Goal: Task Accomplishment & Management: Manage account settings

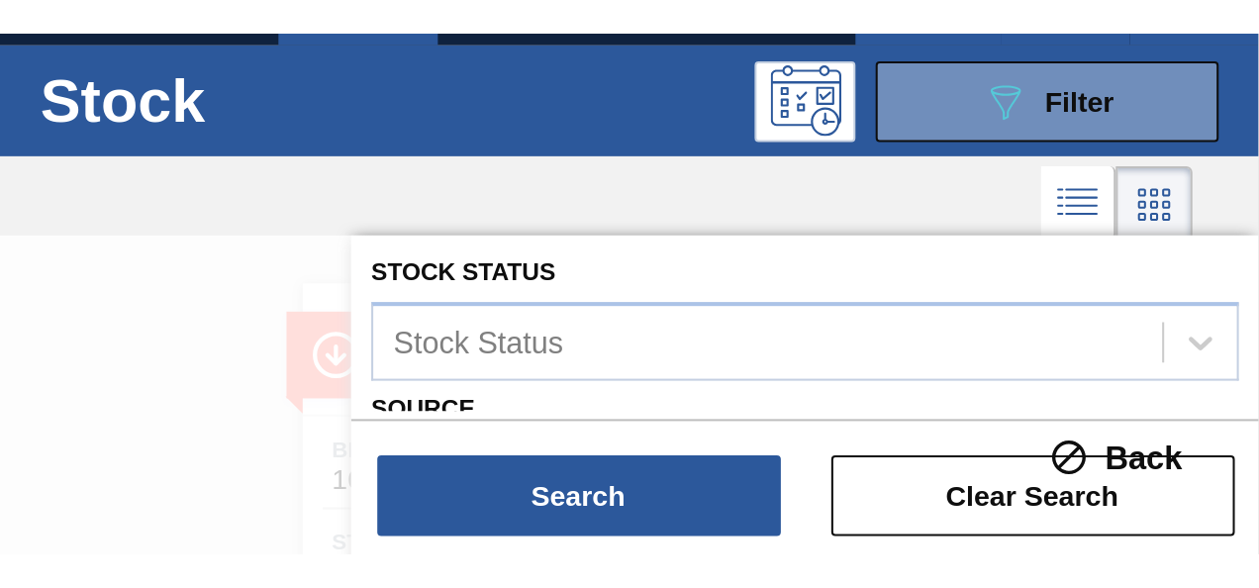
scroll to position [6, 0]
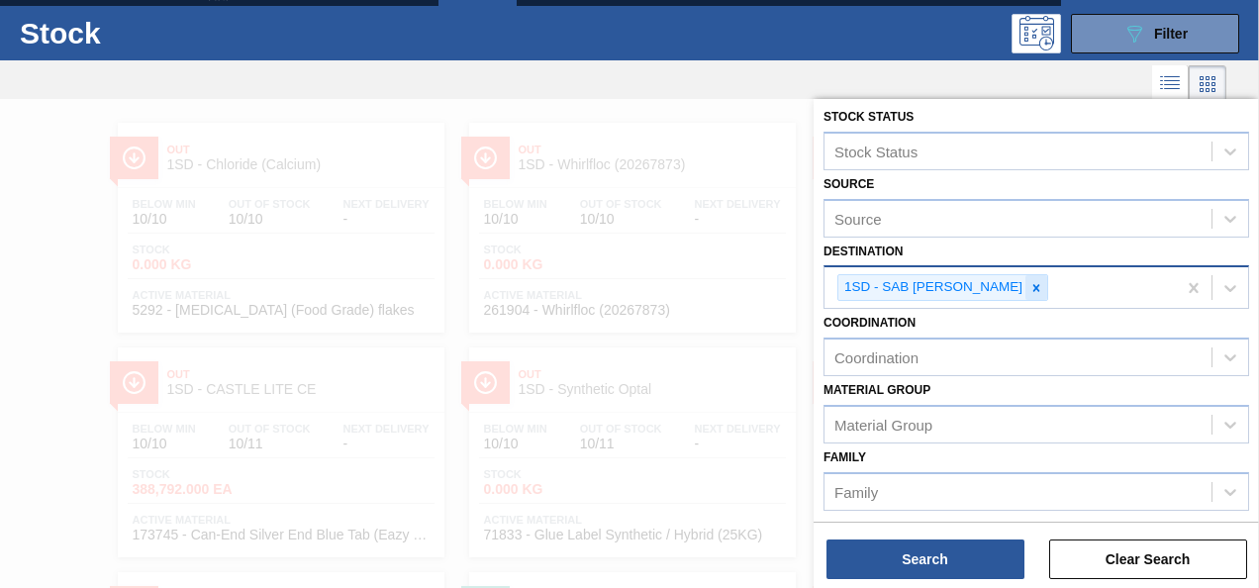
click at [1030, 283] on icon at bounding box center [1037, 288] width 14 height 14
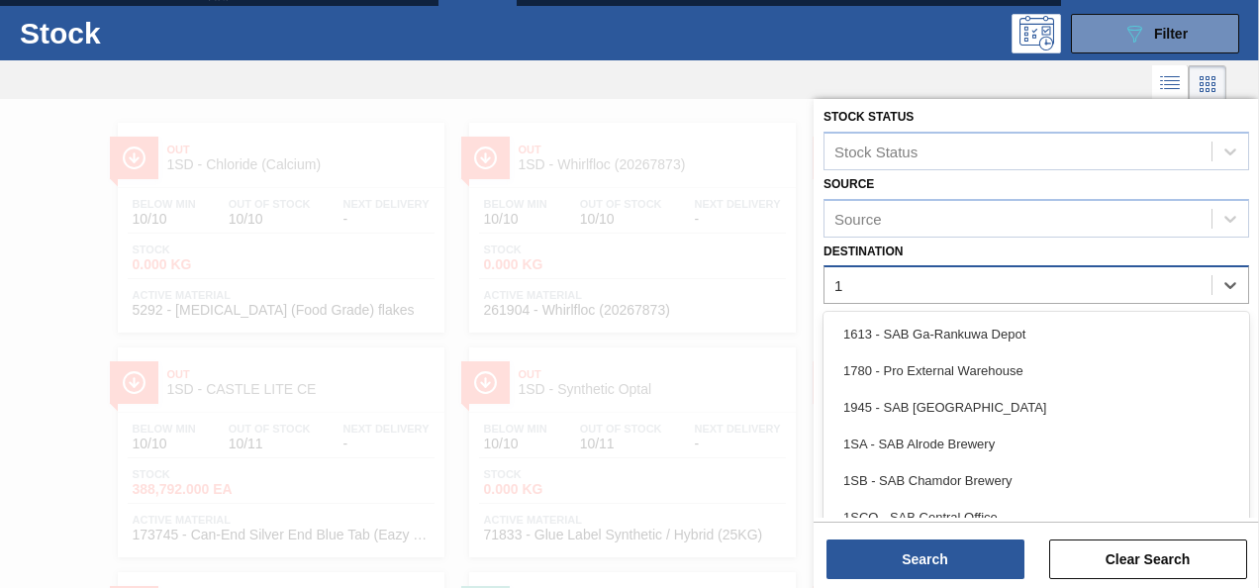
scroll to position [67, 0]
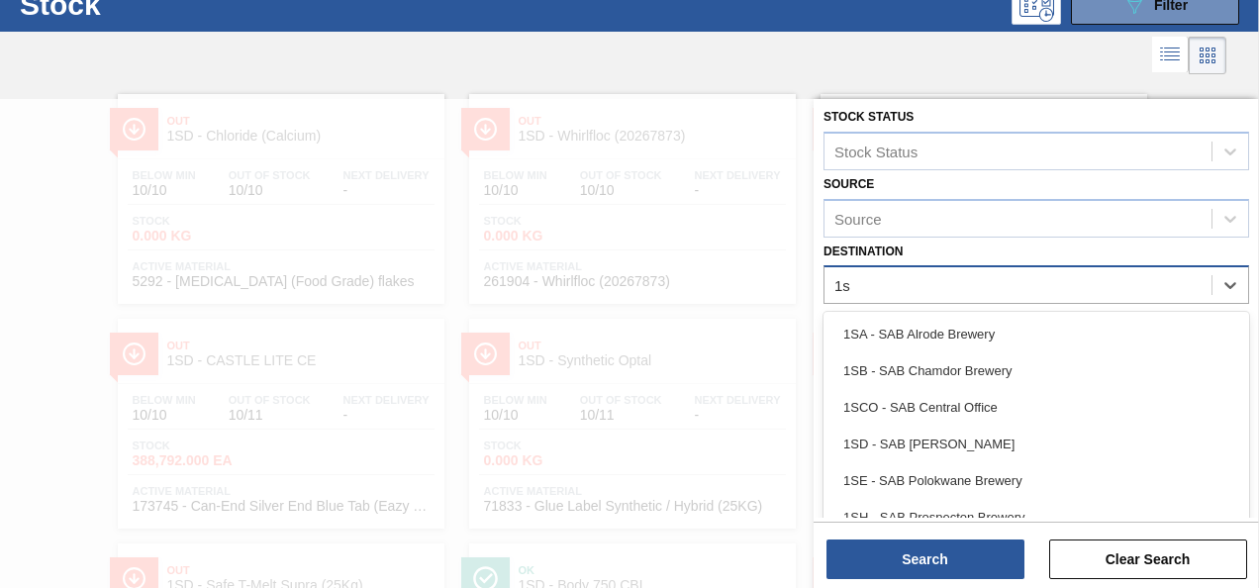
type input "1sh"
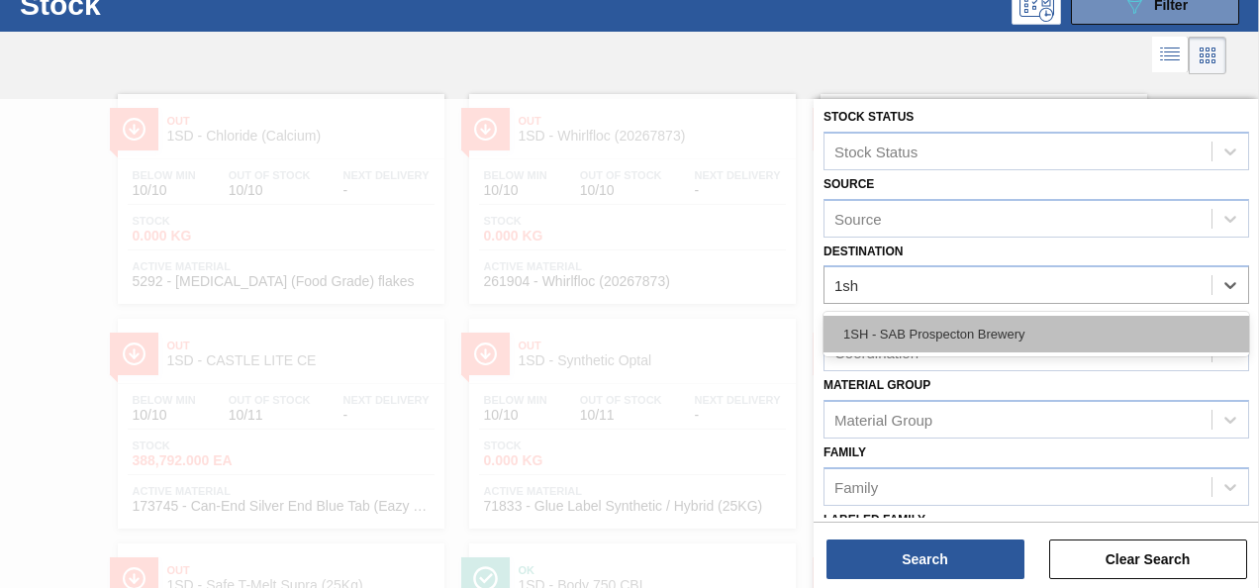
click at [1005, 341] on div "1SH - SAB Prospecton Brewery" at bounding box center [1037, 334] width 426 height 37
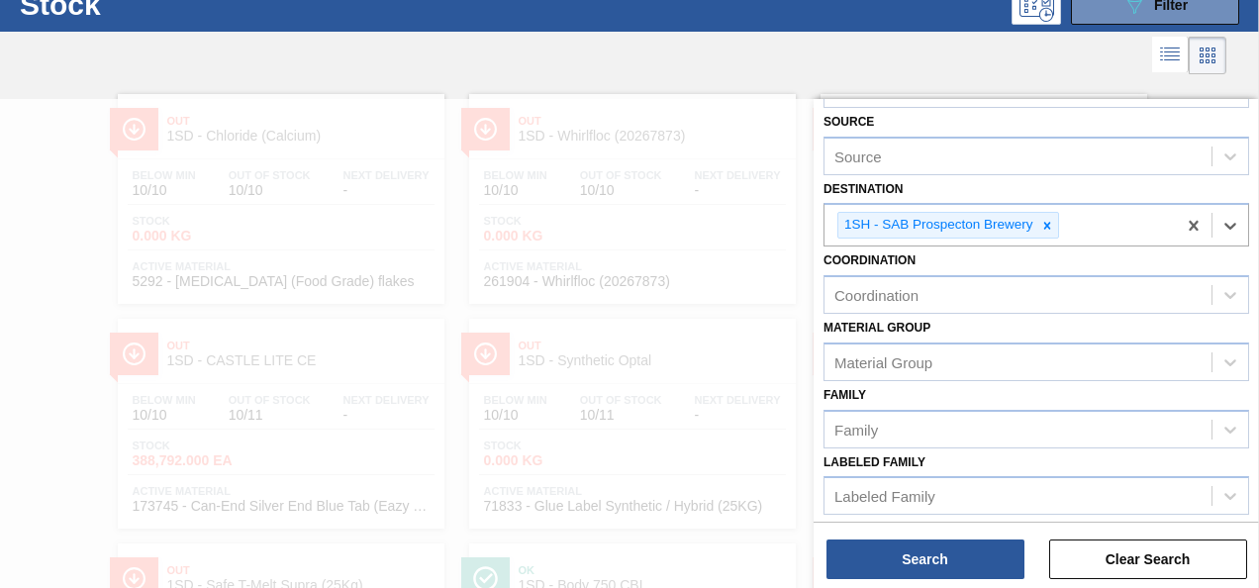
scroll to position [303, 0]
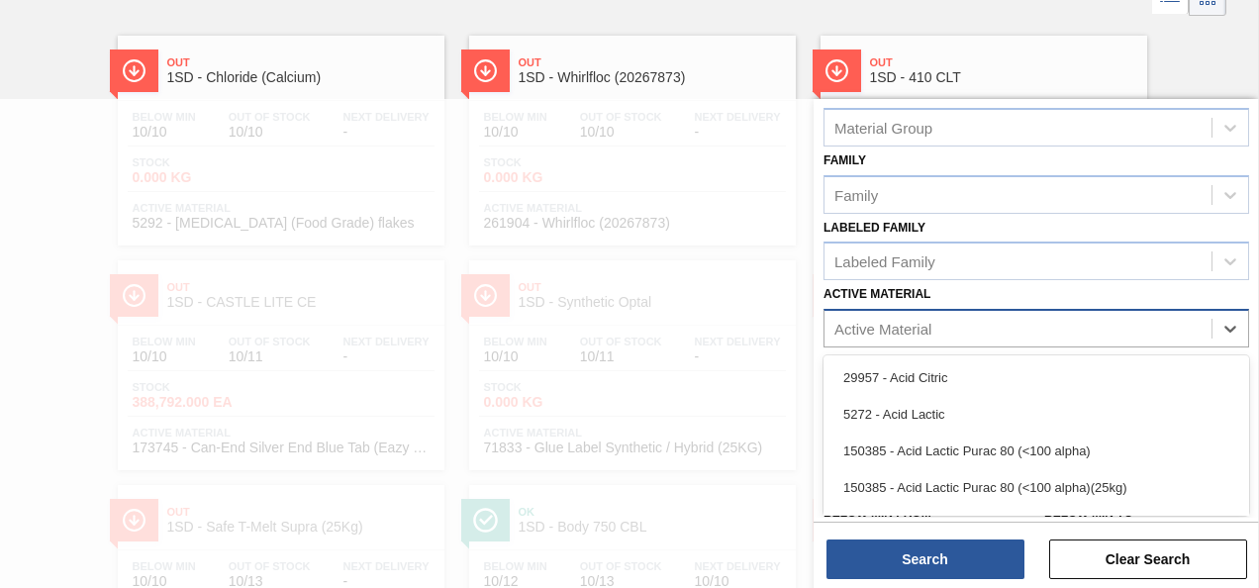
click at [909, 336] on div "Active Material" at bounding box center [1018, 329] width 387 height 29
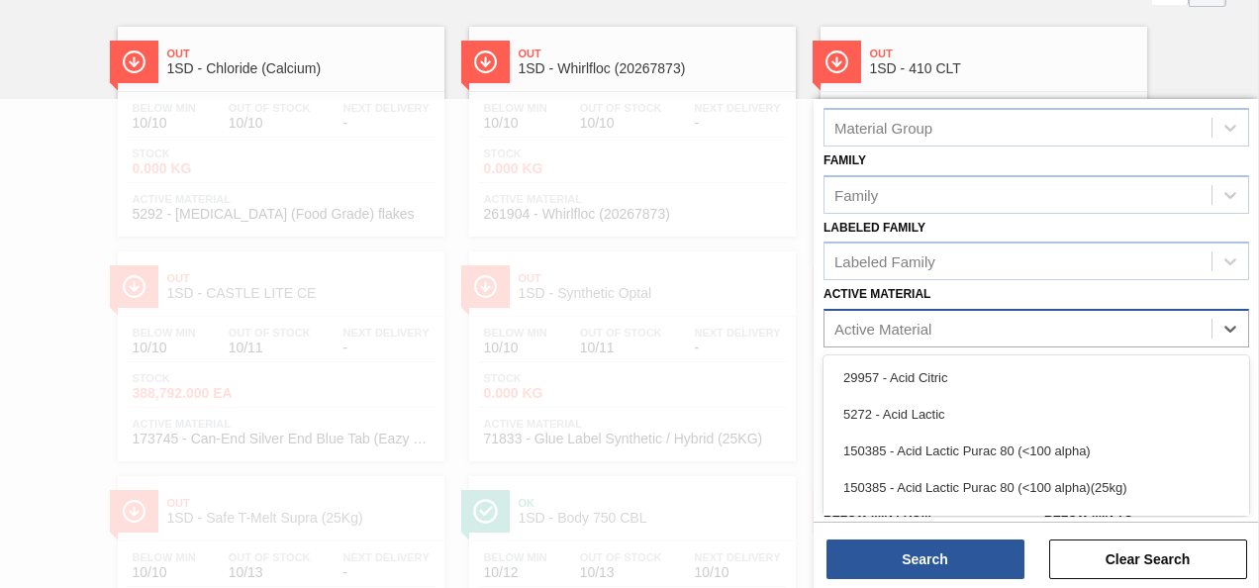
scroll to position [137, 0]
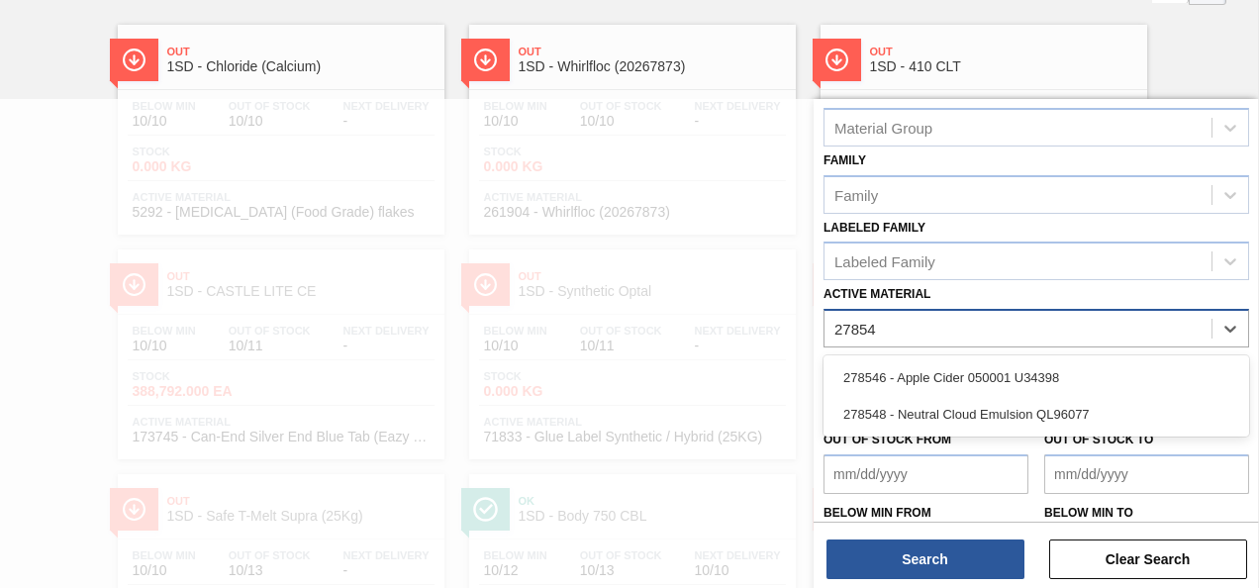
type Material "278548"
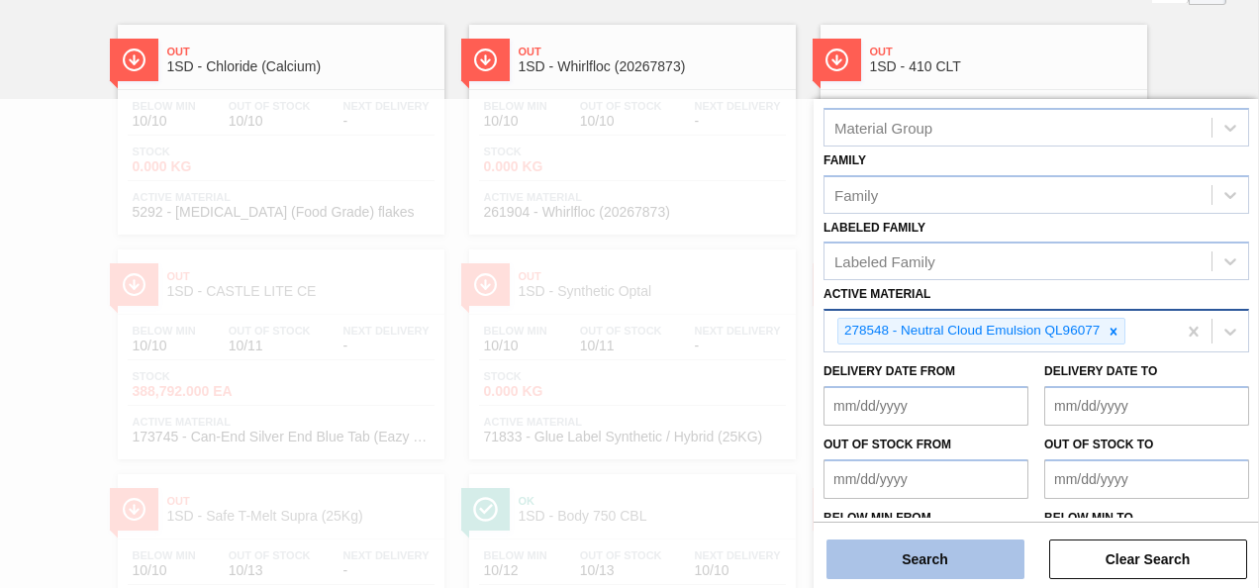
click at [886, 562] on button "Search" at bounding box center [926, 560] width 198 height 40
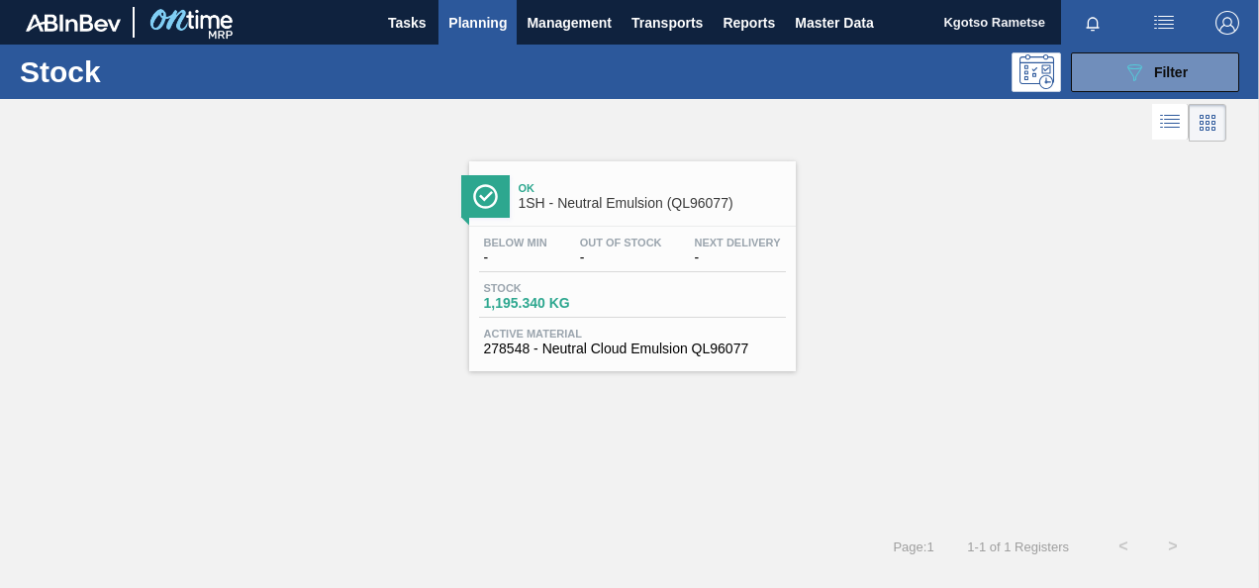
click at [601, 220] on div "Ok 1SH - Neutral Emulsion (QL96077) Below Min - Out Of Stock - Next Delivery - …" at bounding box center [632, 266] width 327 height 210
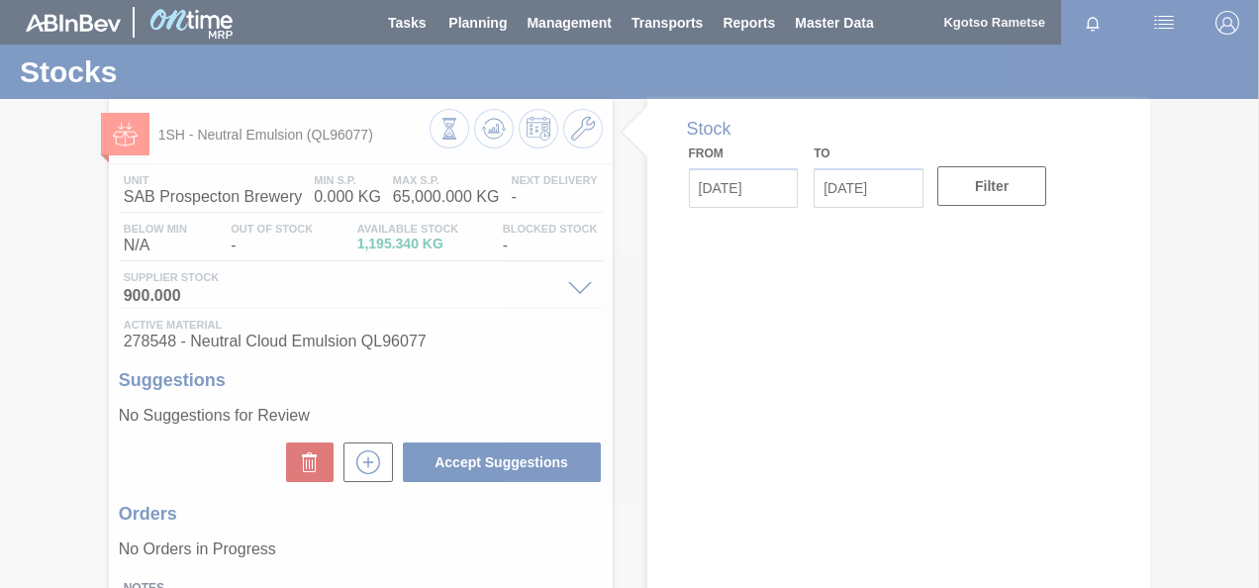
click at [578, 136] on div at bounding box center [629, 294] width 1259 height 588
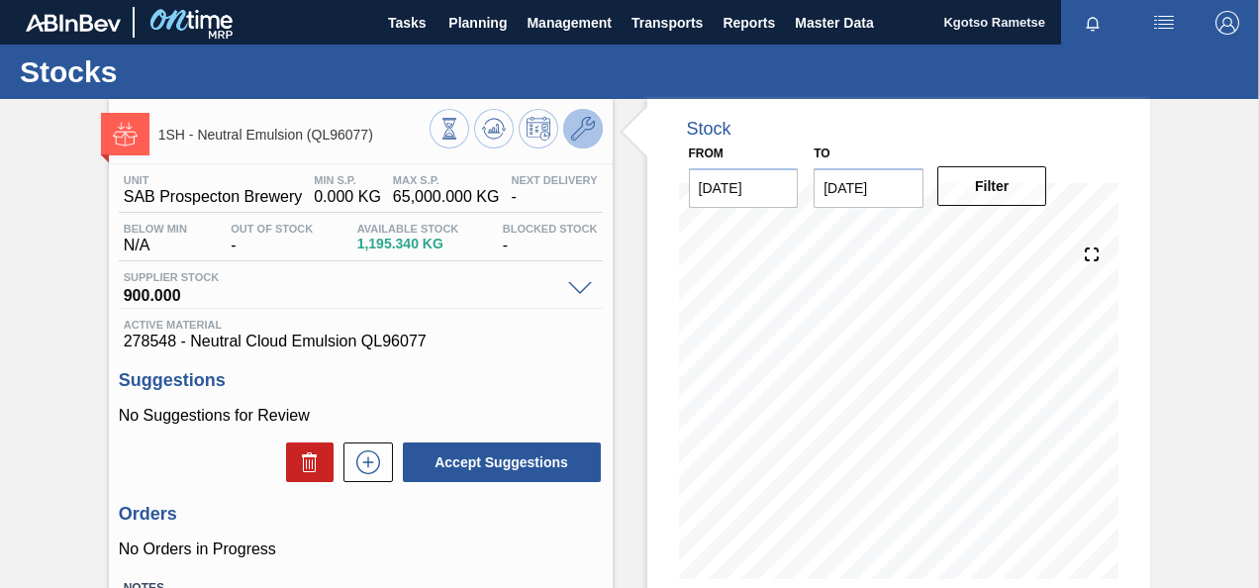
click at [578, 136] on icon at bounding box center [583, 129] width 24 height 24
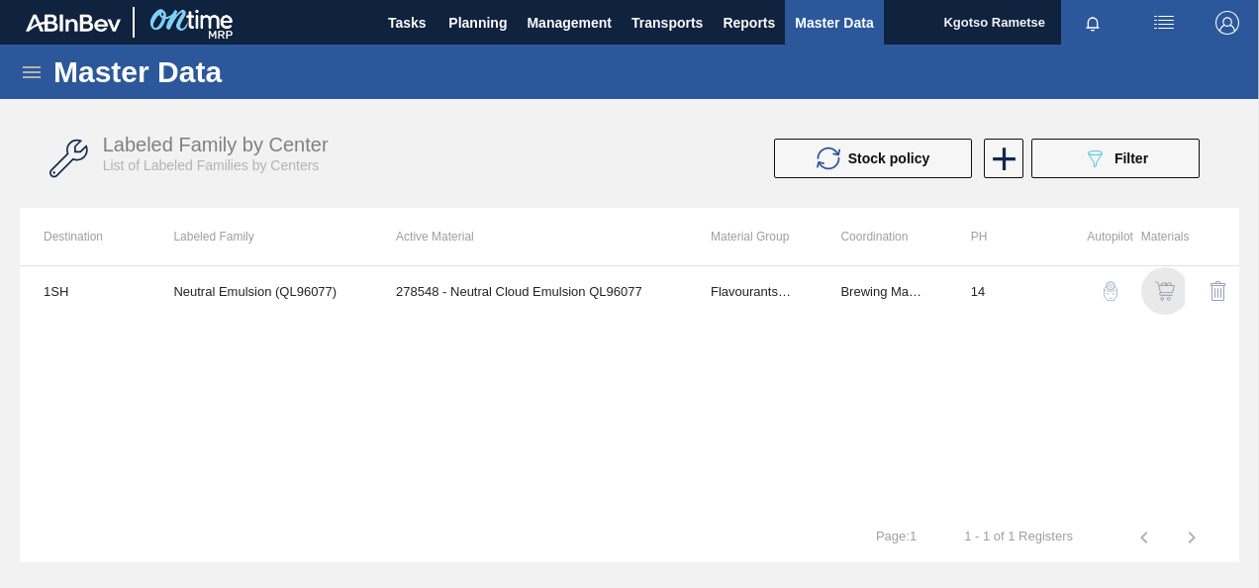
click at [1176, 289] on div "button" at bounding box center [1165, 291] width 24 height 20
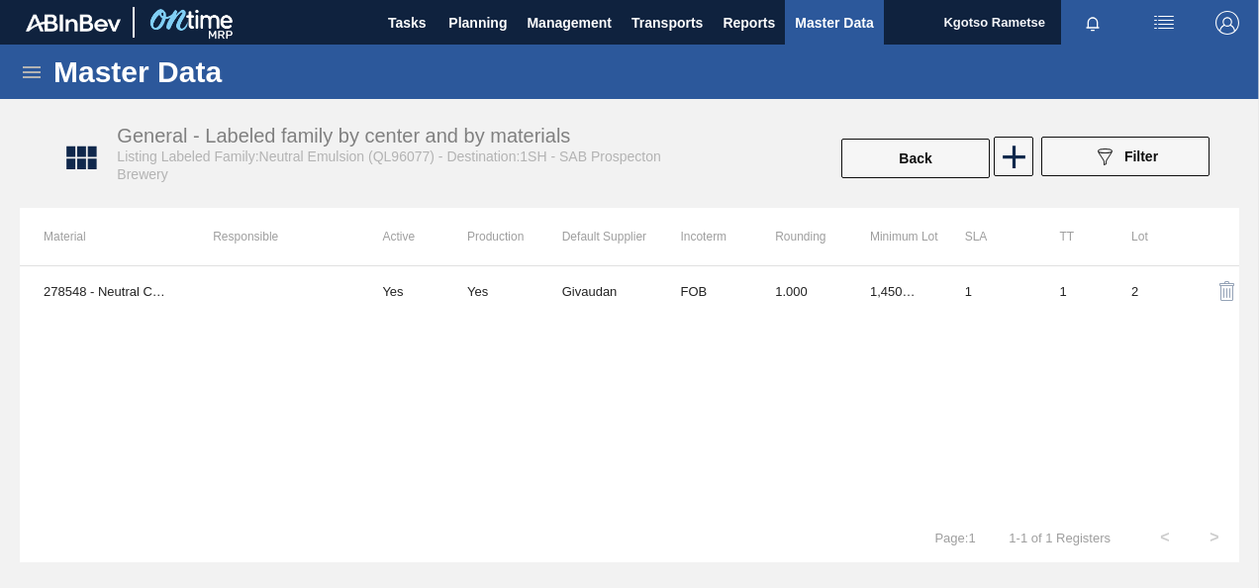
click at [852, 314] on td "1,450.000" at bounding box center [894, 291] width 95 height 50
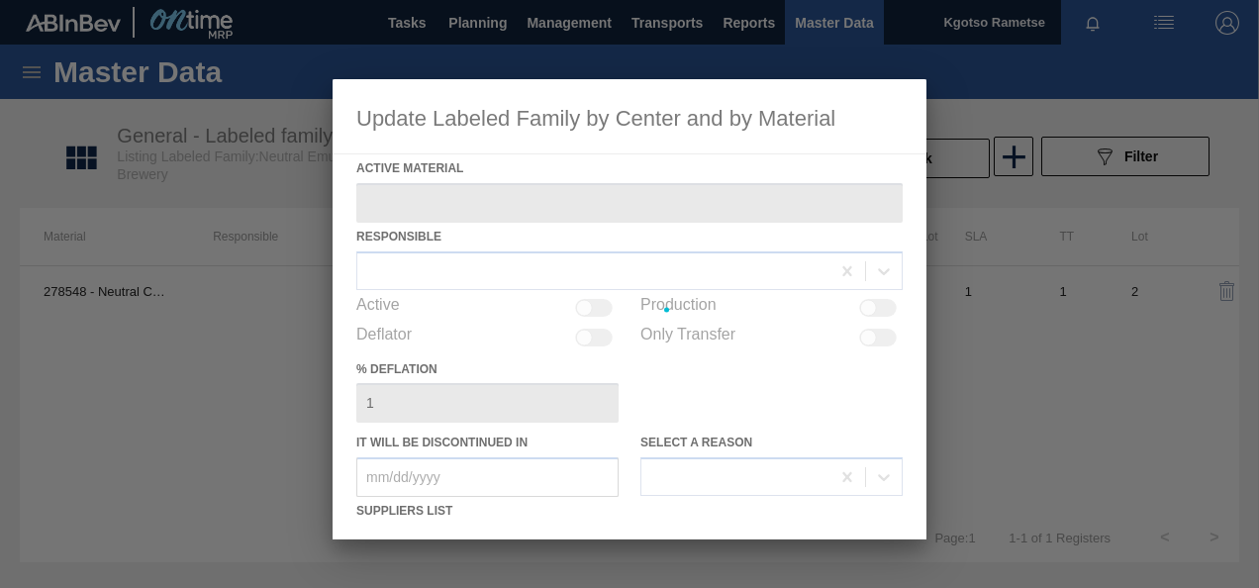
type Material "278548 - Neutral Cloud Emulsion QL96077"
checkbox input "true"
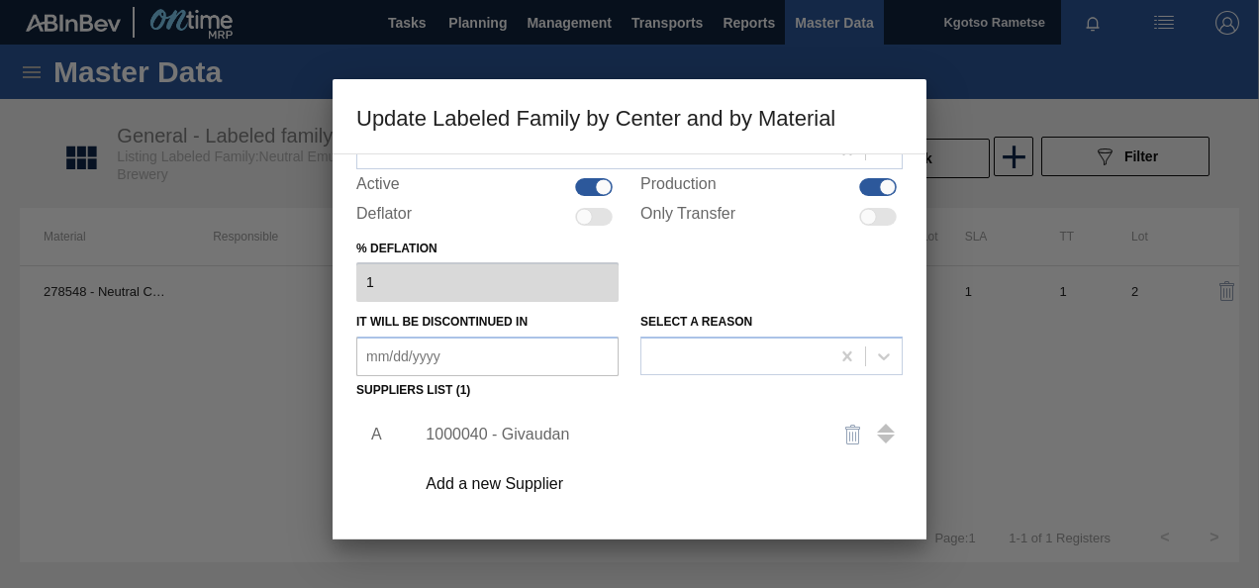
scroll to position [297, 0]
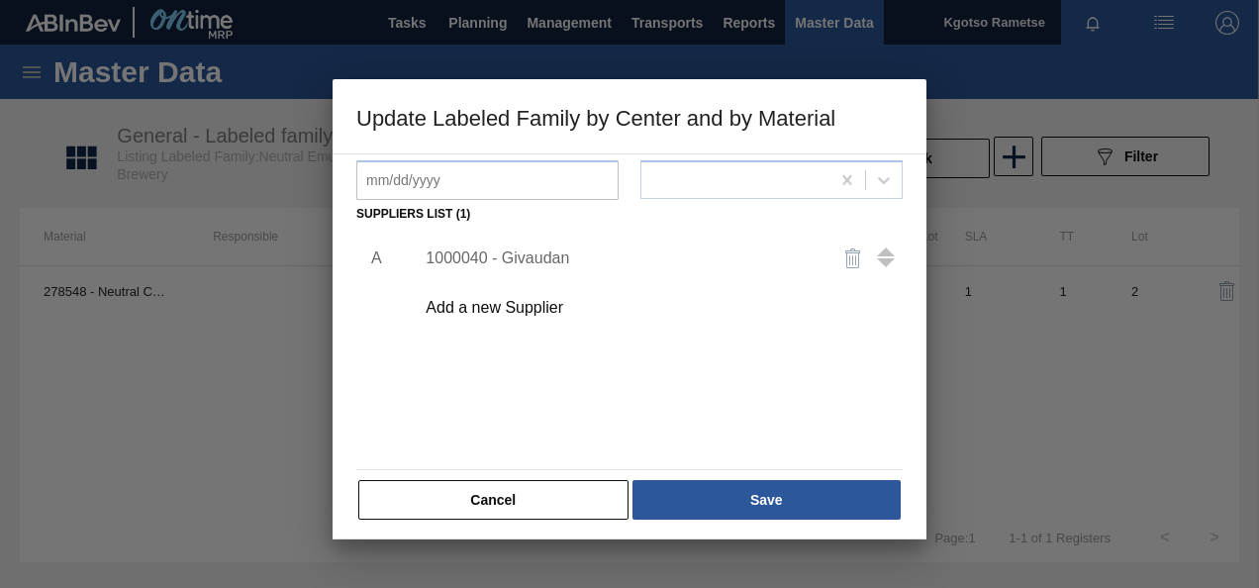
click at [537, 487] on button "Cancel" at bounding box center [493, 500] width 270 height 40
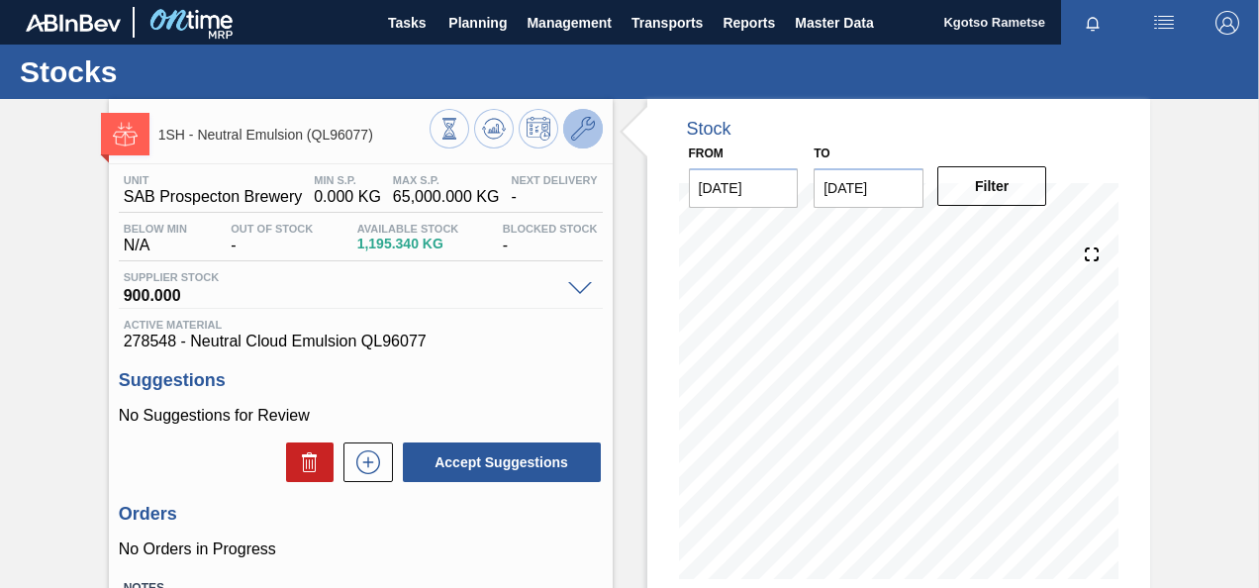
click at [588, 131] on icon at bounding box center [583, 129] width 24 height 24
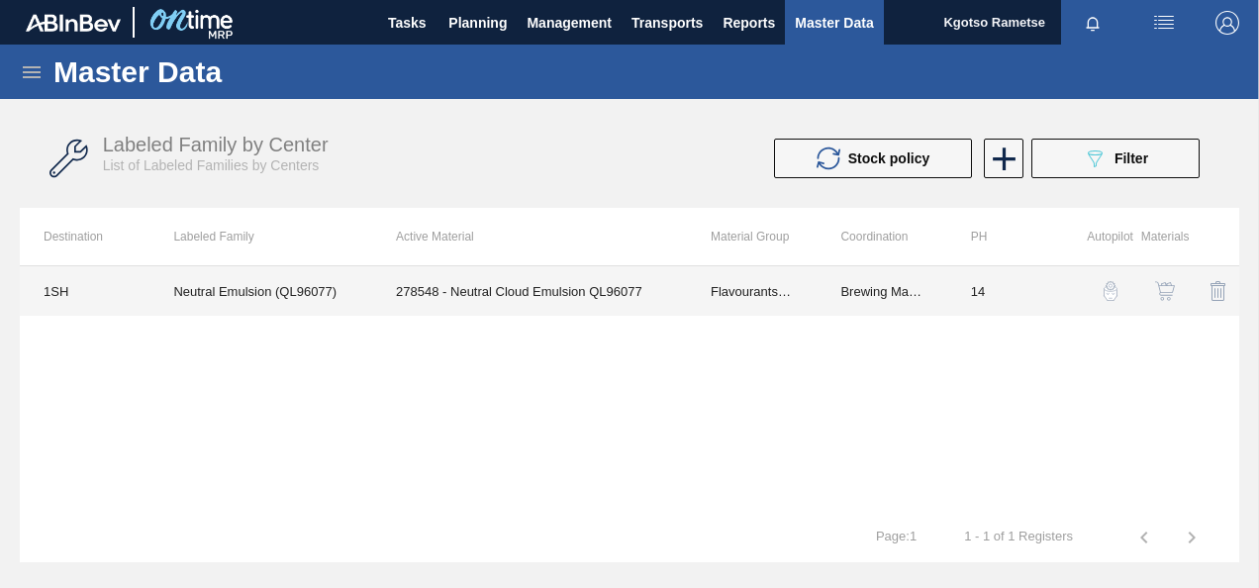
click at [523, 285] on td "278548 - Neutral Cloud Emulsion QL96077" at bounding box center [529, 291] width 315 height 50
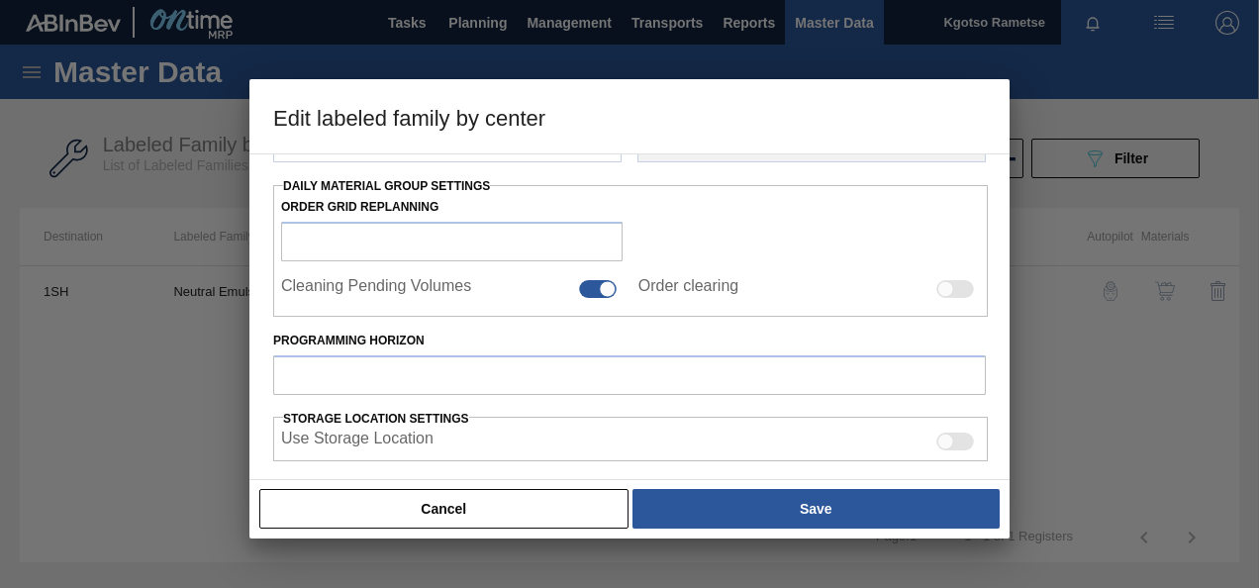
type input "Flavourants & Colourants"
type input "Clouding agents"
type input "Neutral Emulsion (QL96077)"
type input "1SH - SAB Prospecton Brewery"
type input "14"
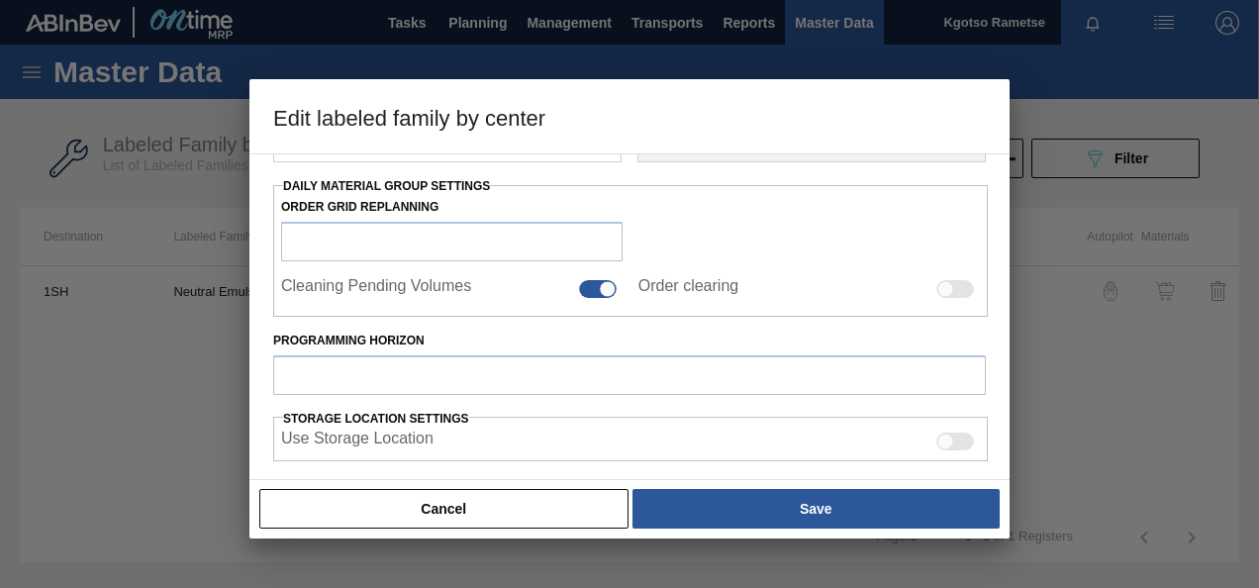
type input "0"
type input "65,000"
type input "100"
type input "65,000.000"
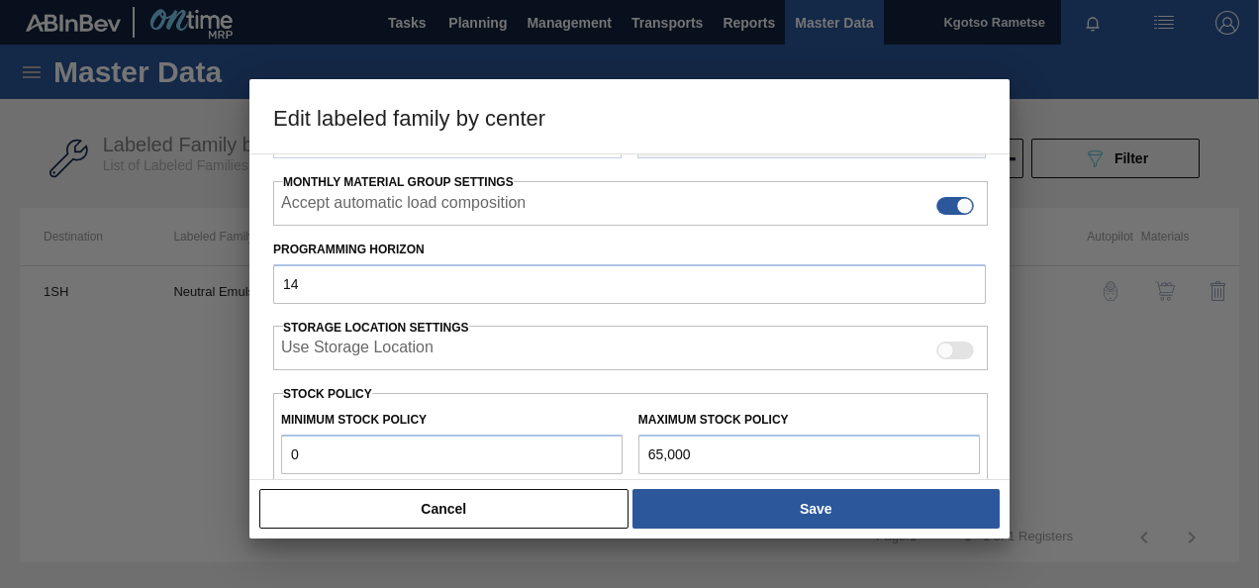
drag, startPoint x: 323, startPoint y: 444, endPoint x: 194, endPoint y: 442, distance: 128.7
click at [195, 444] on div "Edit labeled family by center Material Group Flavourants & Colourants Family Cl…" at bounding box center [629, 294] width 1259 height 588
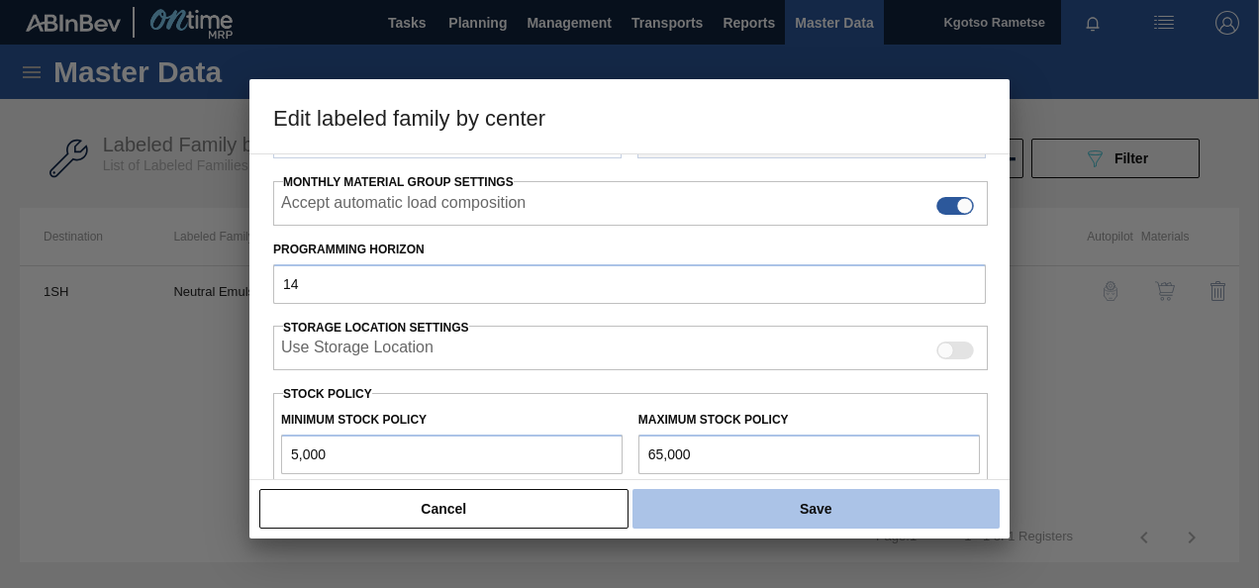
type input "5,000"
click at [703, 505] on button "Save" at bounding box center [816, 509] width 367 height 40
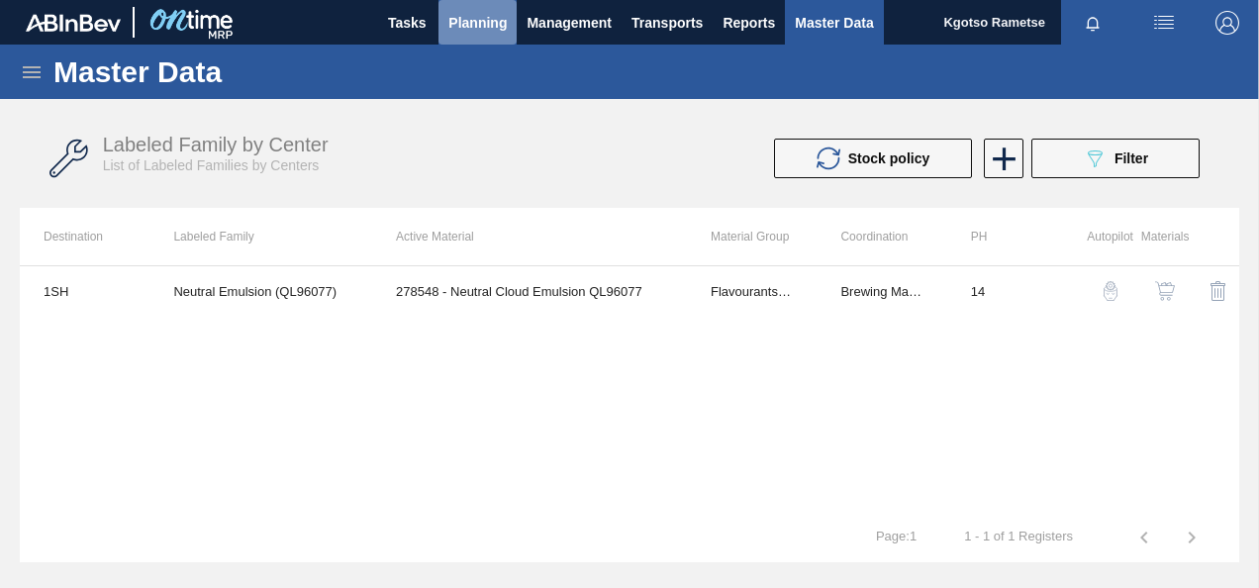
click at [456, 12] on span "Planning" at bounding box center [478, 23] width 58 height 24
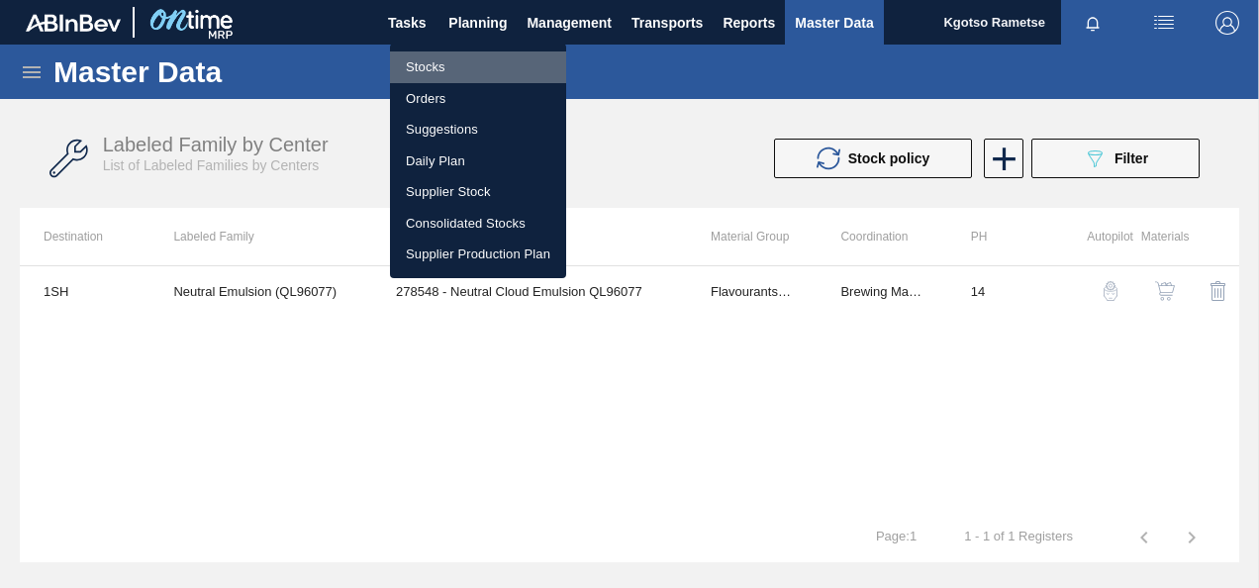
click at [446, 77] on li "Stocks" at bounding box center [478, 67] width 176 height 32
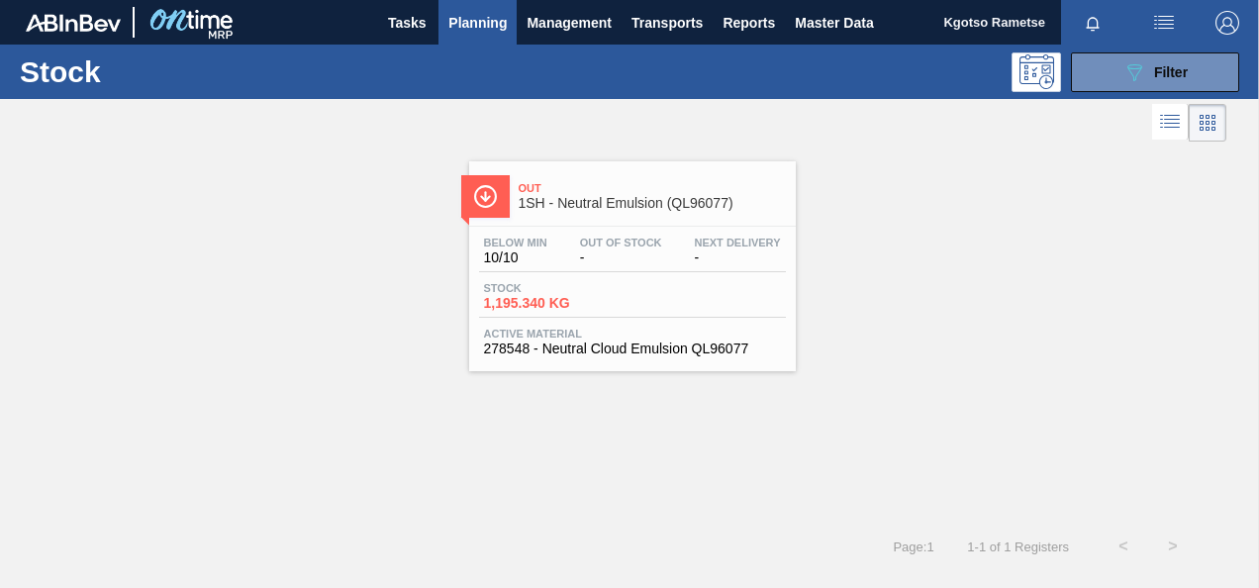
click at [604, 286] on span "Stock" at bounding box center [553, 288] width 139 height 12
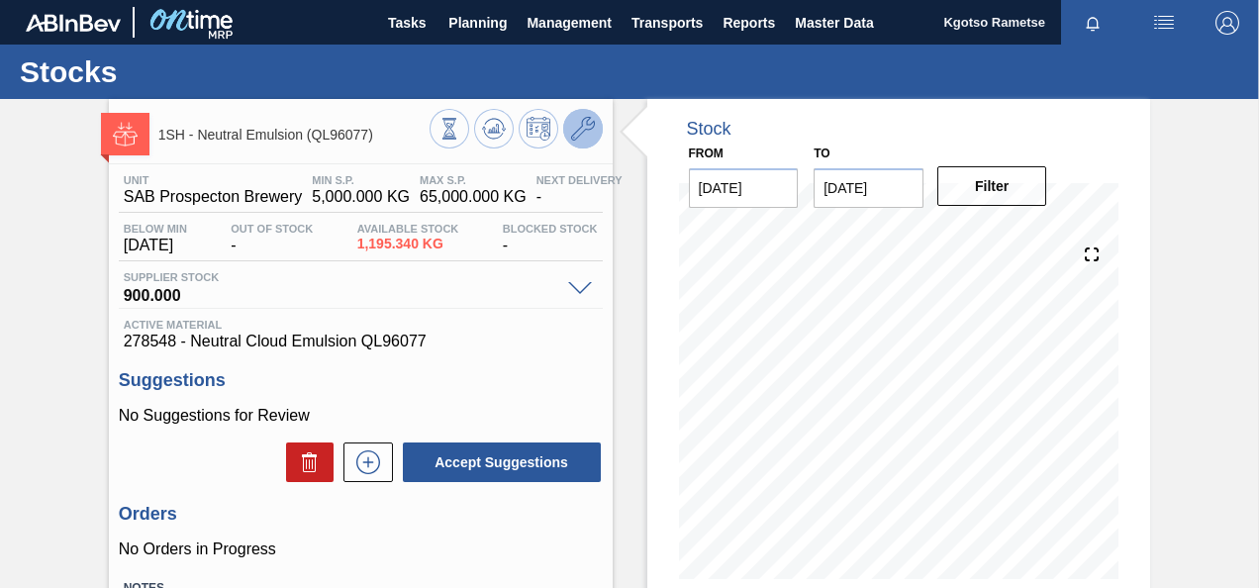
click at [585, 137] on icon at bounding box center [583, 129] width 24 height 24
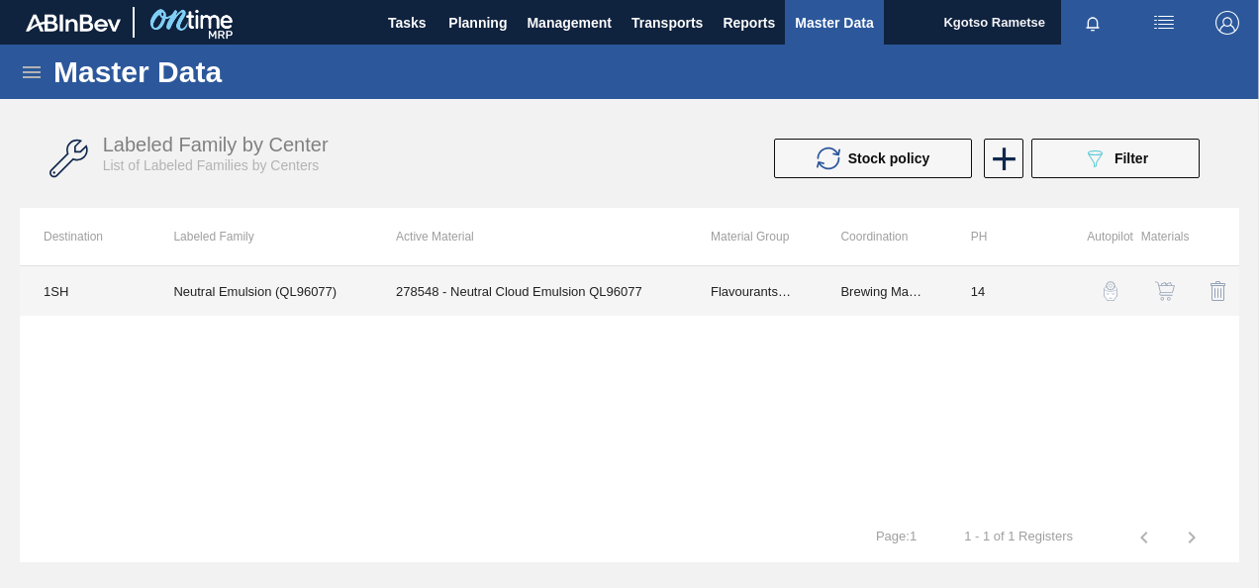
click at [471, 287] on td "278548 - Neutral Cloud Emulsion QL96077" at bounding box center [529, 291] width 315 height 50
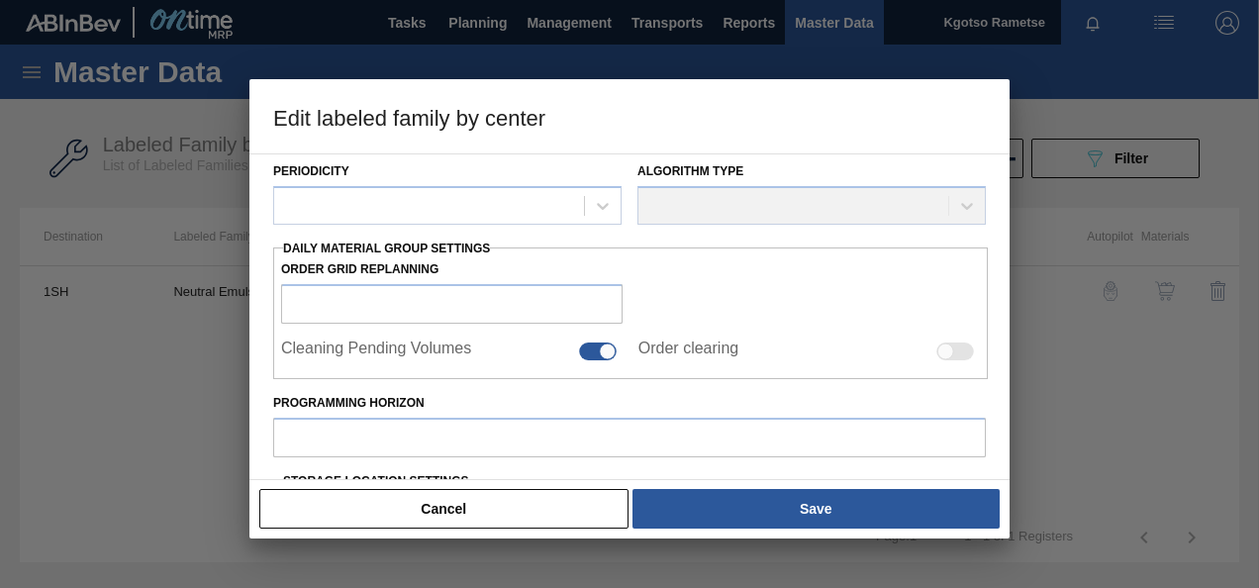
type input "Flavourants & Colourants"
type input "Clouding agents"
type input "Neutral Emulsion (QL96077)"
type input "1SH - SAB Prospecton Brewery"
type input "14"
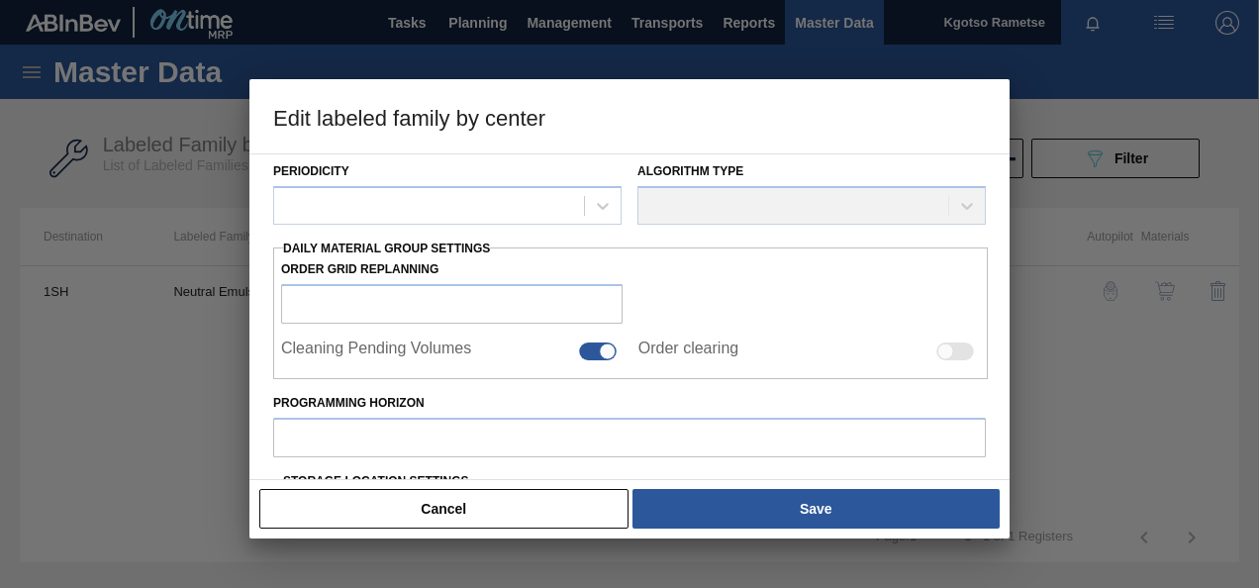
type input "5,000"
type input "65,000"
type input "100"
type input "65,000.000"
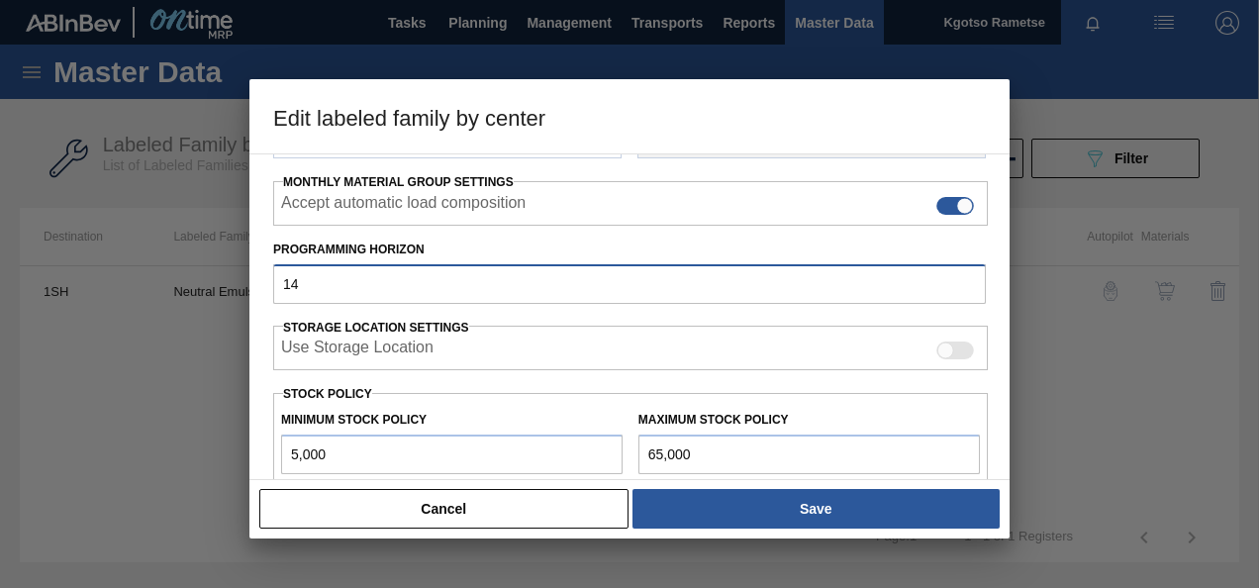
drag, startPoint x: 331, startPoint y: 280, endPoint x: 164, endPoint y: 303, distance: 167.9
click at [166, 303] on div "Edit labeled family by center Material Group Flavourants & Colourants Family Cl…" at bounding box center [629, 294] width 1259 height 588
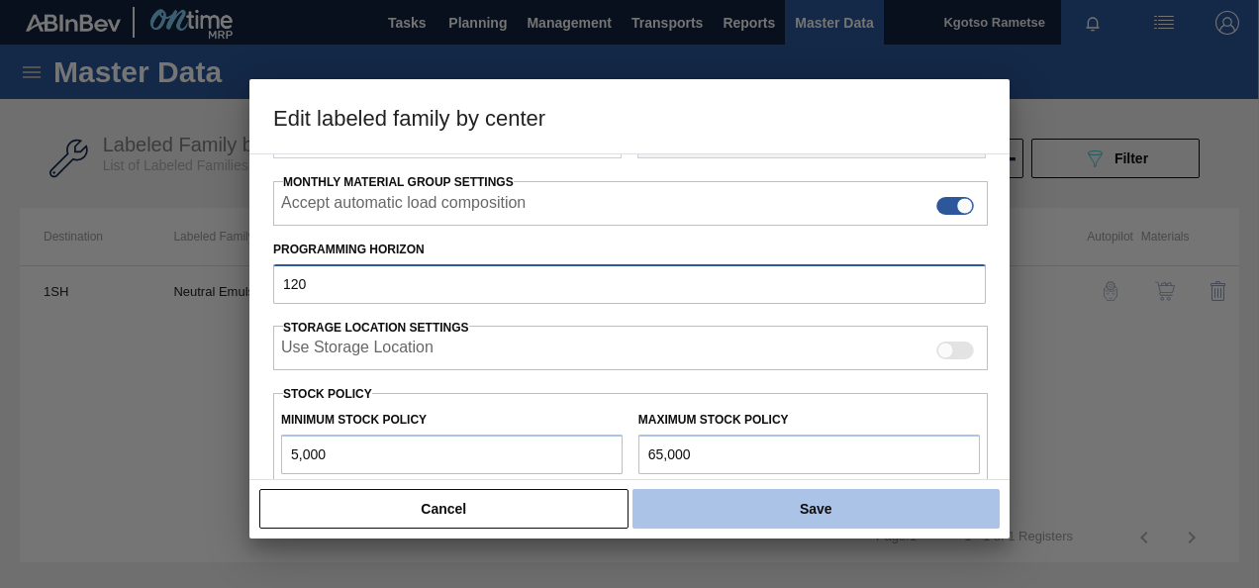
type input "120"
click at [729, 507] on button "Save" at bounding box center [816, 509] width 367 height 40
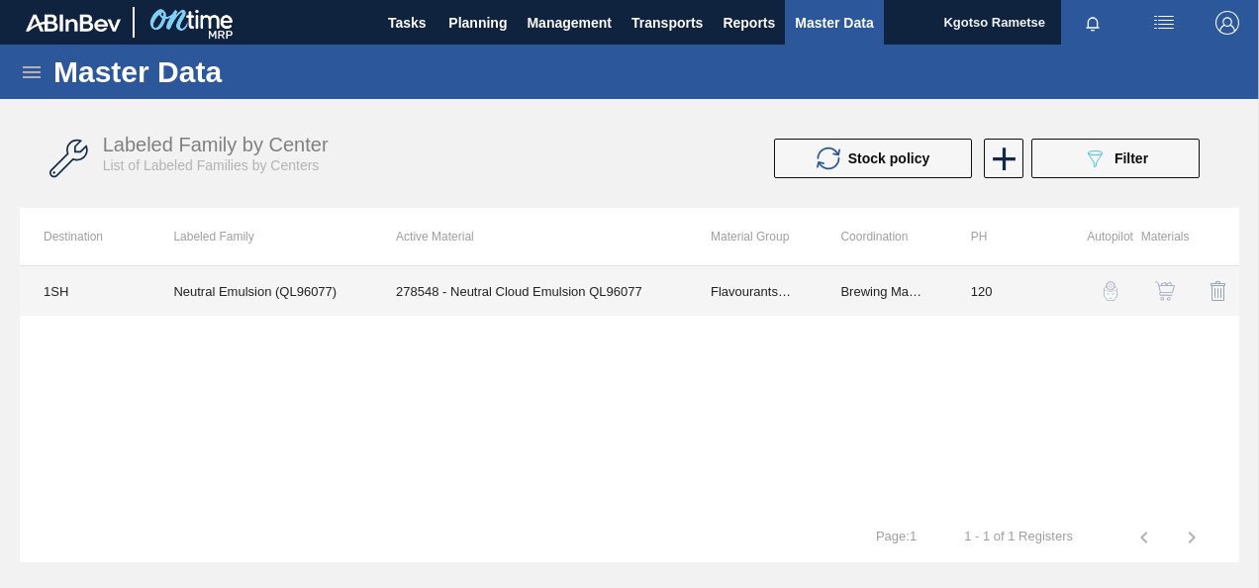
click at [636, 288] on td "278548 - Neutral Cloud Emulsion QL96077" at bounding box center [529, 291] width 315 height 50
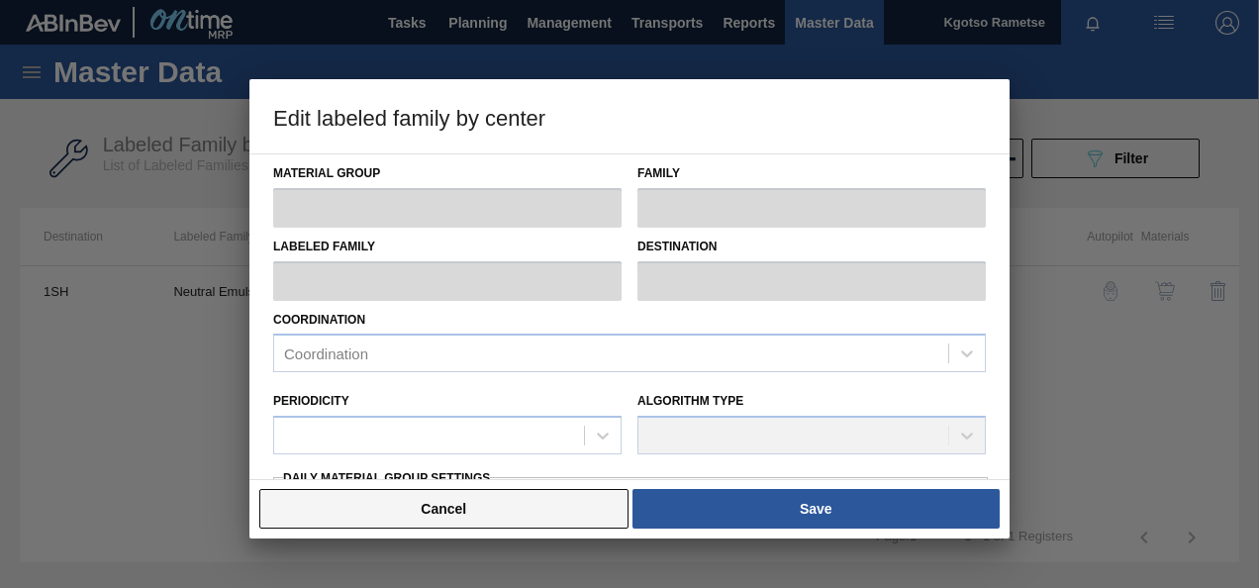
click at [455, 515] on button "Cancel" at bounding box center [443, 509] width 369 height 40
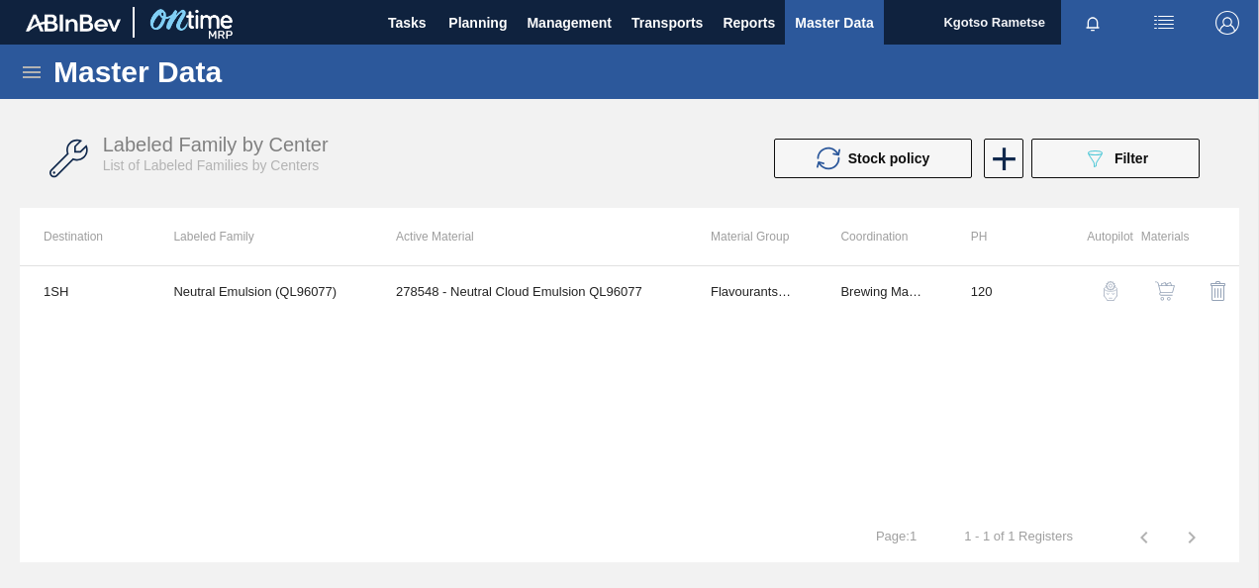
click at [1165, 281] on img "button" at bounding box center [1165, 291] width 20 height 20
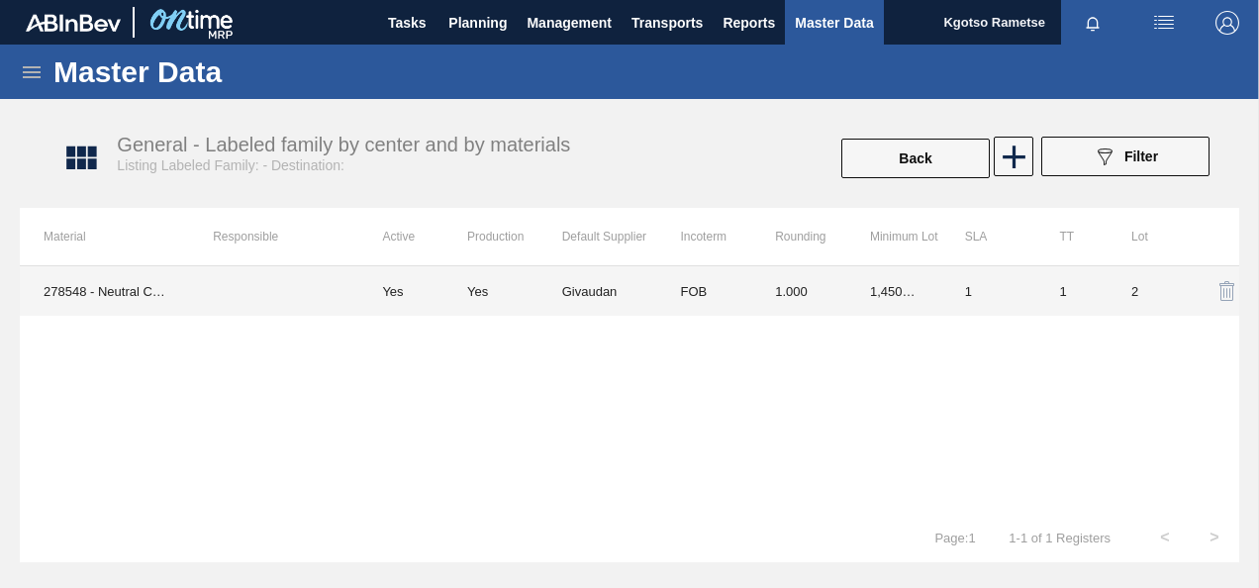
click at [598, 294] on td "Givaudan" at bounding box center [609, 291] width 95 height 50
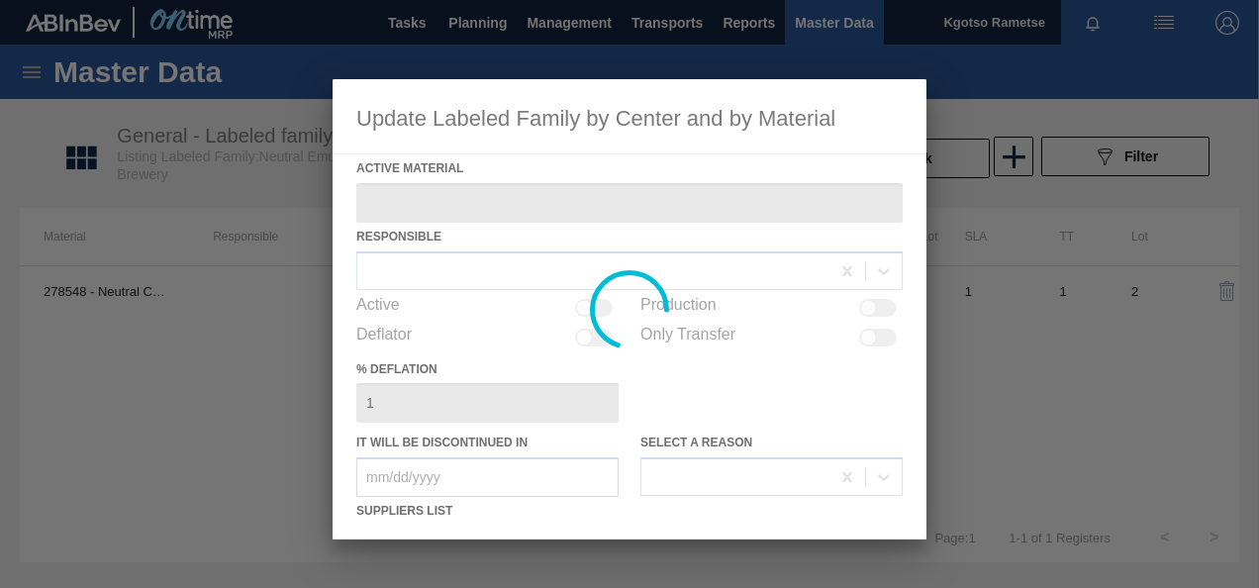
type Material "278548 - Neutral Cloud Emulsion QL96077"
checkbox input "true"
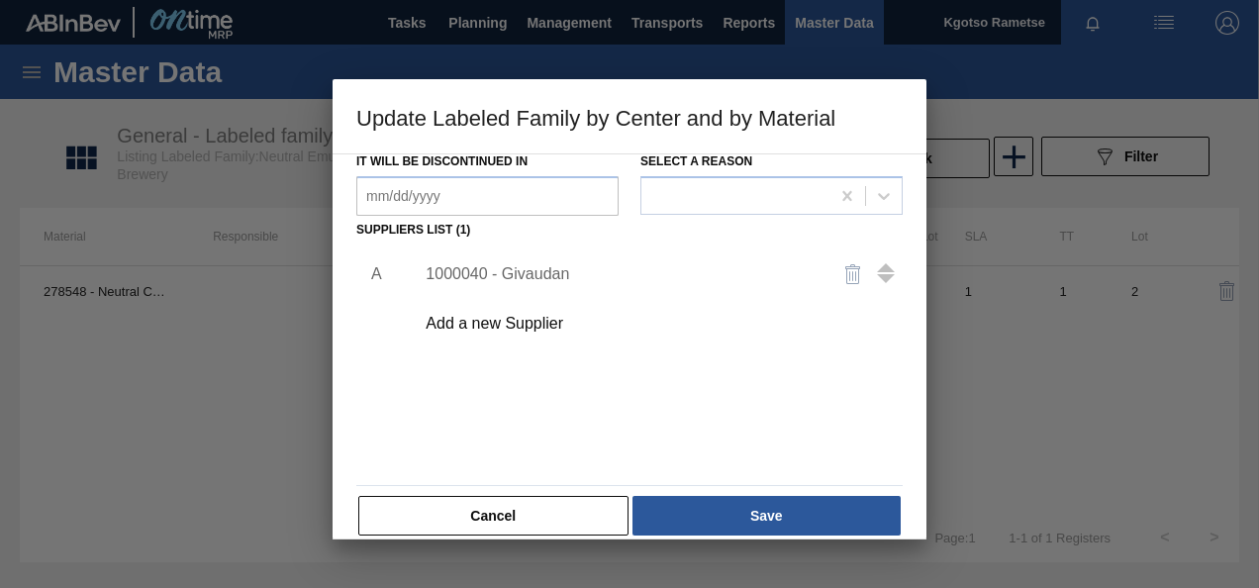
scroll to position [297, 0]
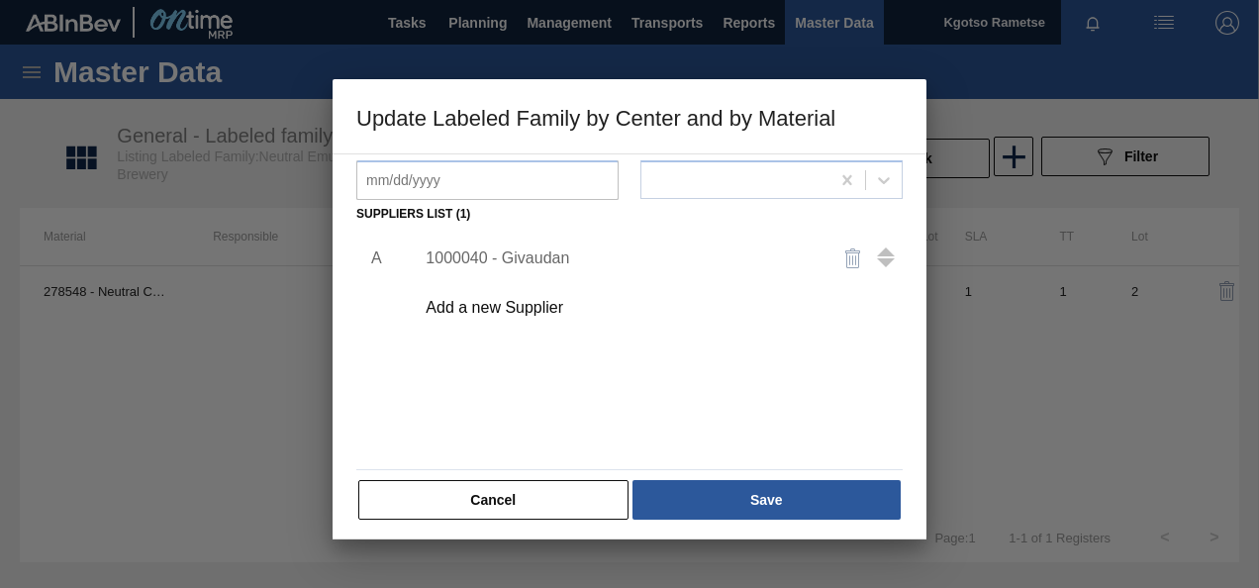
click at [511, 255] on div "1000040 - Givaudan" at bounding box center [620, 259] width 388 height 18
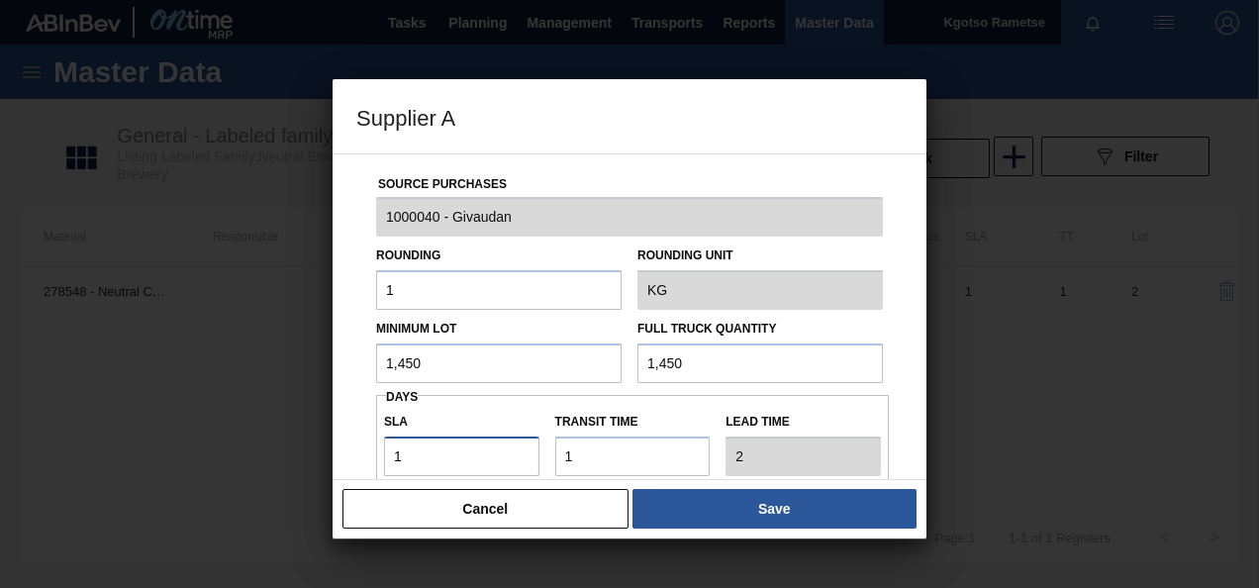
drag, startPoint x: 414, startPoint y: 457, endPoint x: 317, endPoint y: 450, distance: 97.4
click at [326, 450] on div "Supplier A Source Purchases 1000040 - Givaudan Rounding 1 Rounding Unit KG Mini…" at bounding box center [629, 294] width 1259 height 588
click at [380, 366] on input "1,450" at bounding box center [499, 364] width 246 height 40
click at [410, 359] on input "1,000" at bounding box center [499, 364] width 246 height 40
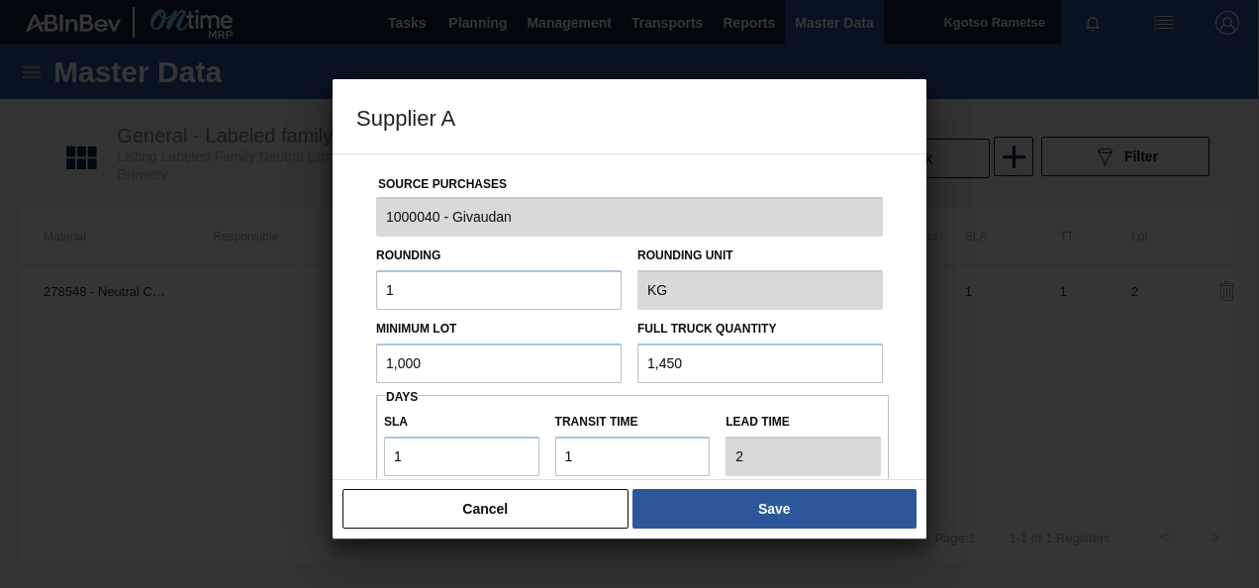
click at [410, 359] on input "1,000" at bounding box center [499, 364] width 246 height 40
type input "1,000"
click at [659, 355] on input "1,450" at bounding box center [761, 364] width 246 height 40
click at [657, 351] on input "1,450" at bounding box center [761, 364] width 246 height 40
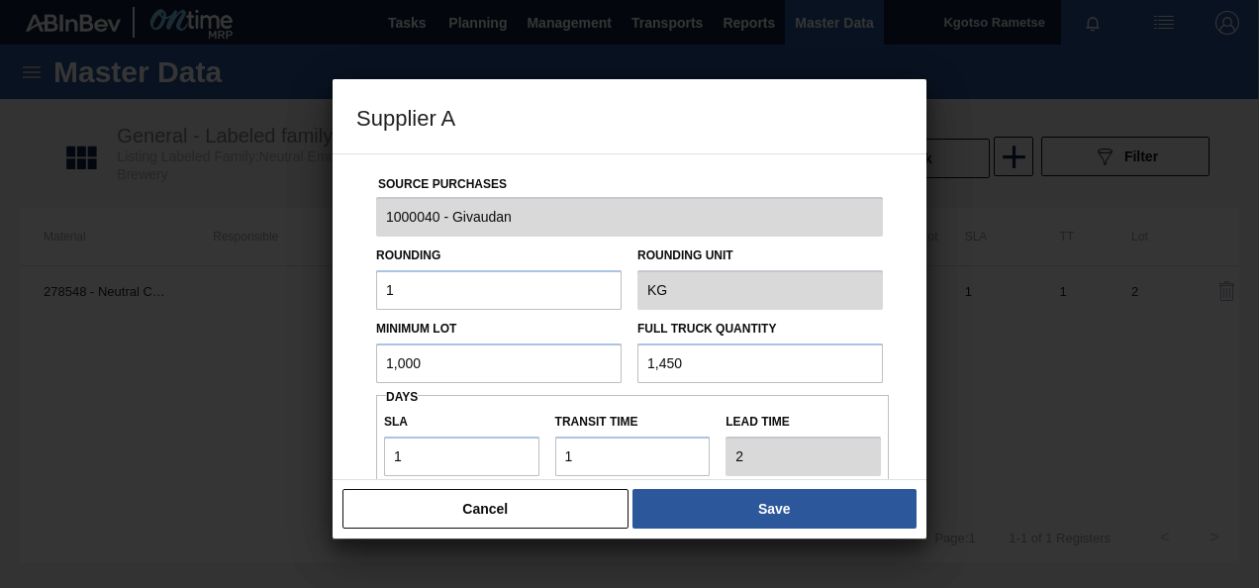
click at [657, 351] on input "1,450" at bounding box center [761, 364] width 246 height 40
paste input "00"
type input "1,000"
click at [343, 466] on div "Source Purchases 1000040 - Givaudan Rounding 1 Rounding Unit KG Minimum Lot 1,0…" at bounding box center [630, 316] width 594 height 327
type input "3"
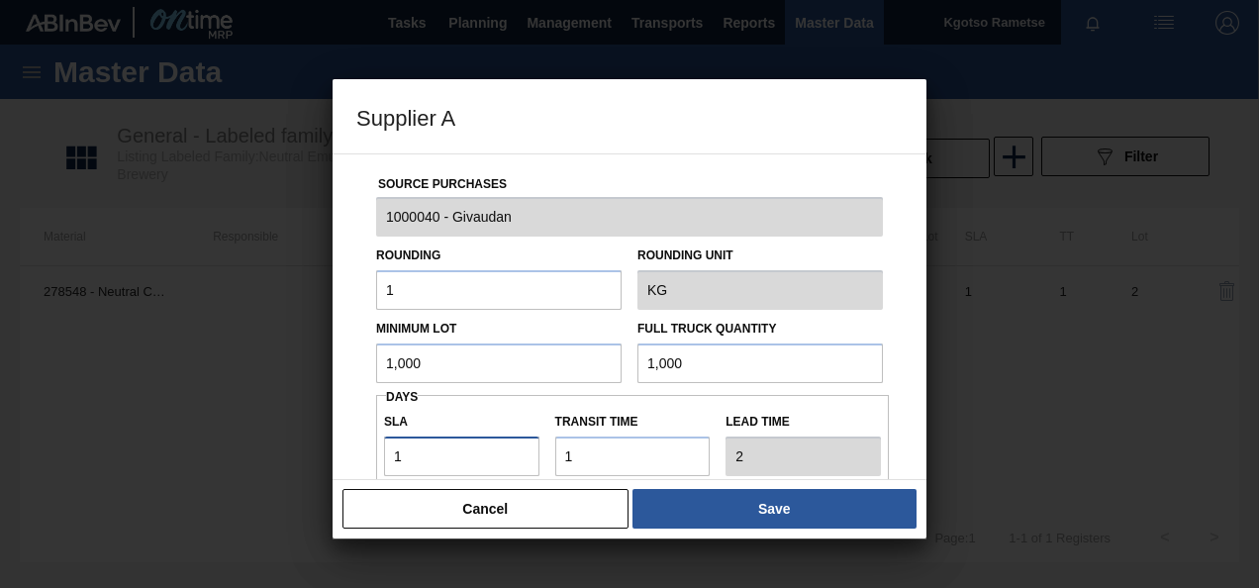
type input "4"
type input "39"
type input "40"
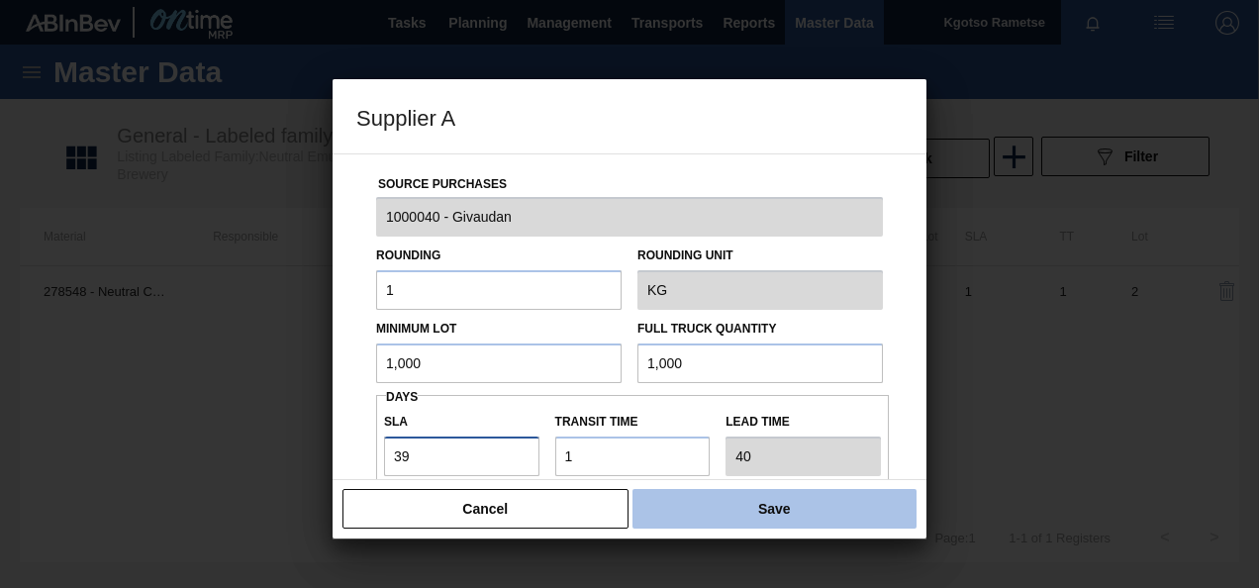
type input "3"
type input "4"
type input "30"
type input "31"
type input "30"
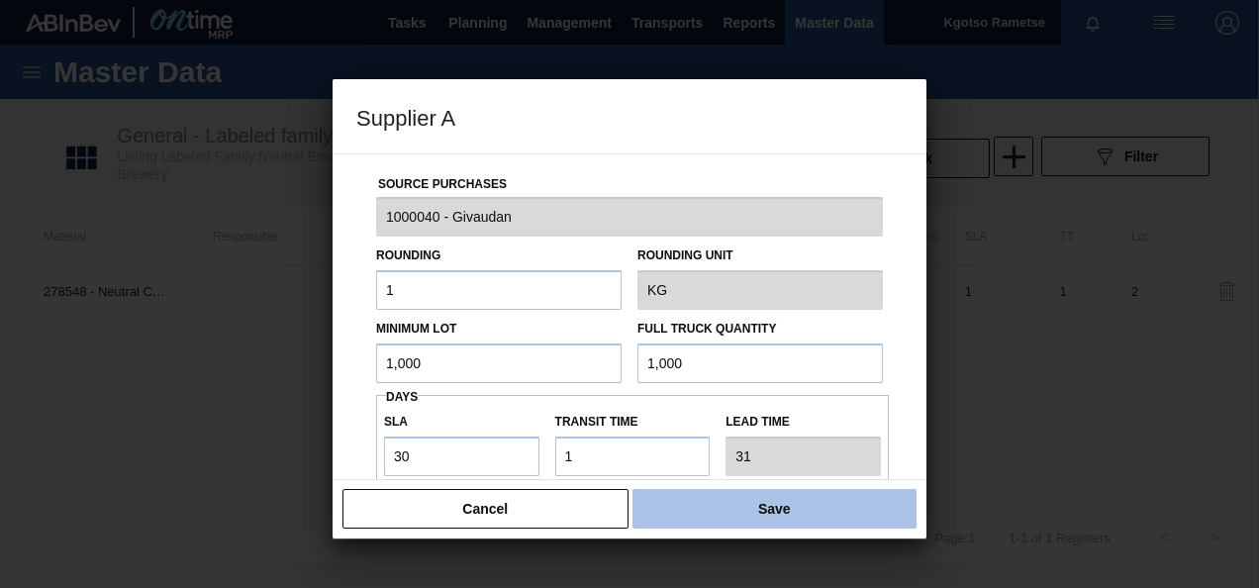
click at [763, 509] on button "Save" at bounding box center [775, 509] width 284 height 40
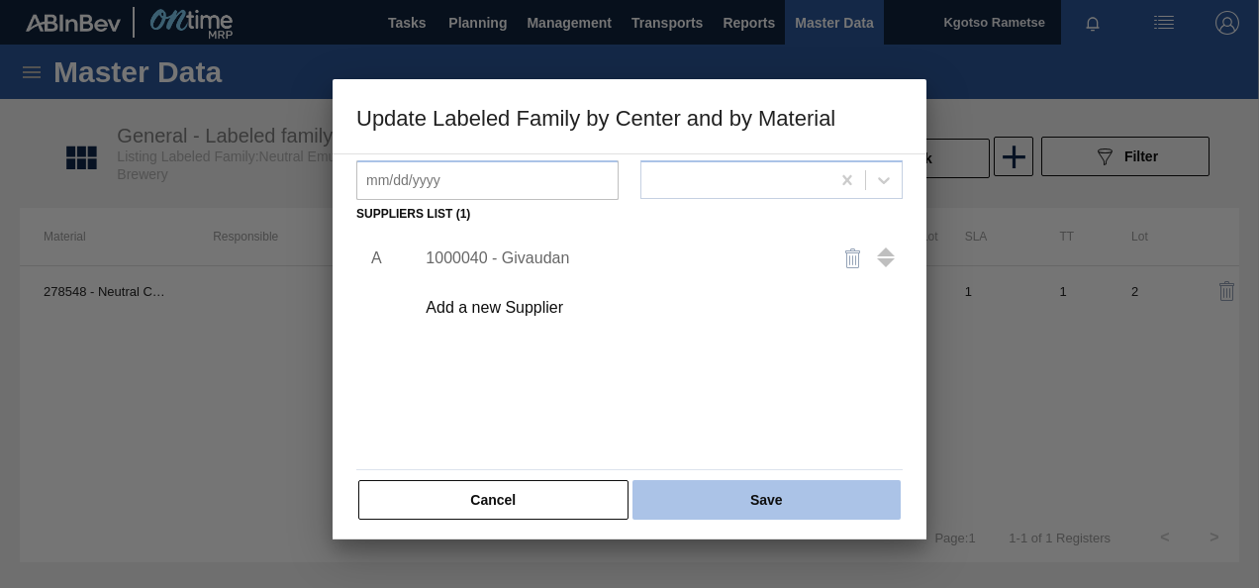
click at [758, 502] on button "Save" at bounding box center [767, 500] width 268 height 40
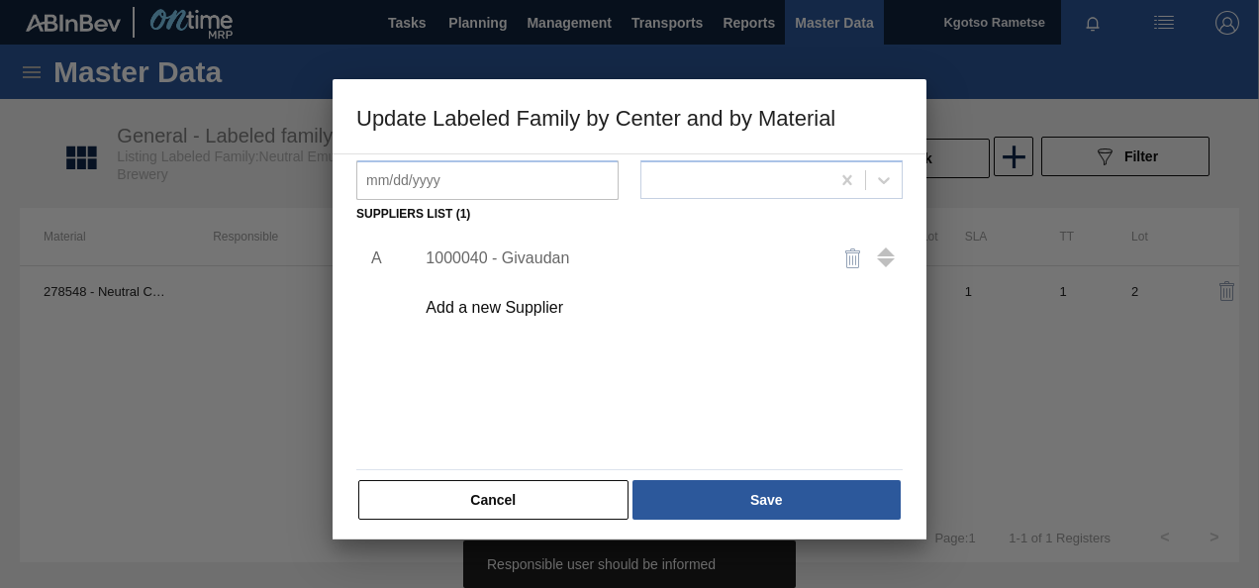
scroll to position [0, 0]
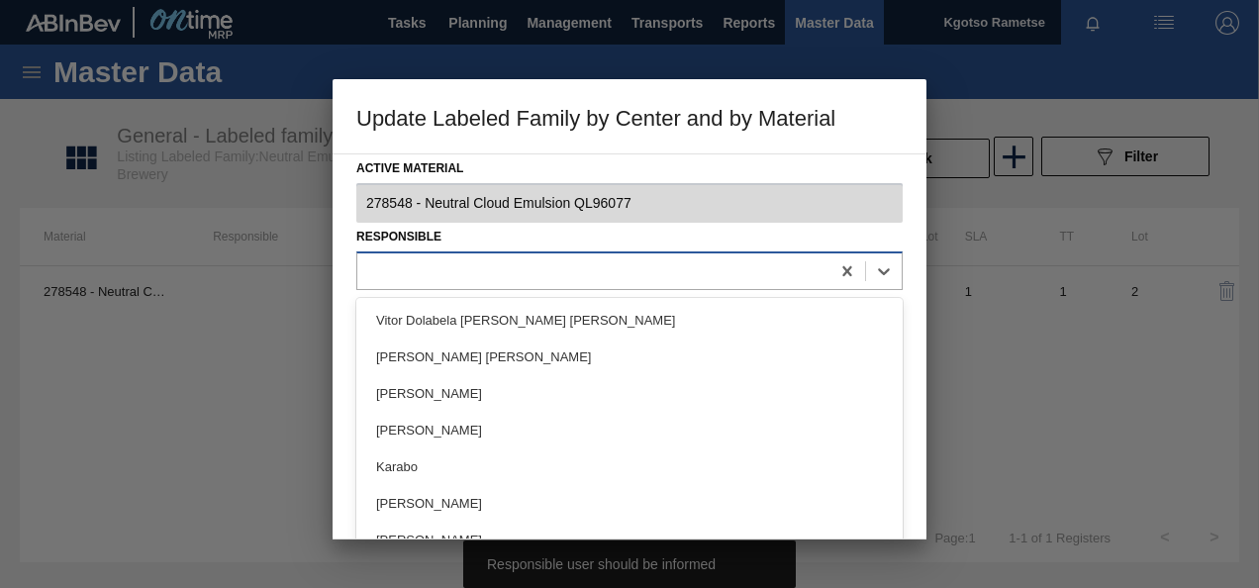
click at [503, 273] on div at bounding box center [593, 270] width 472 height 29
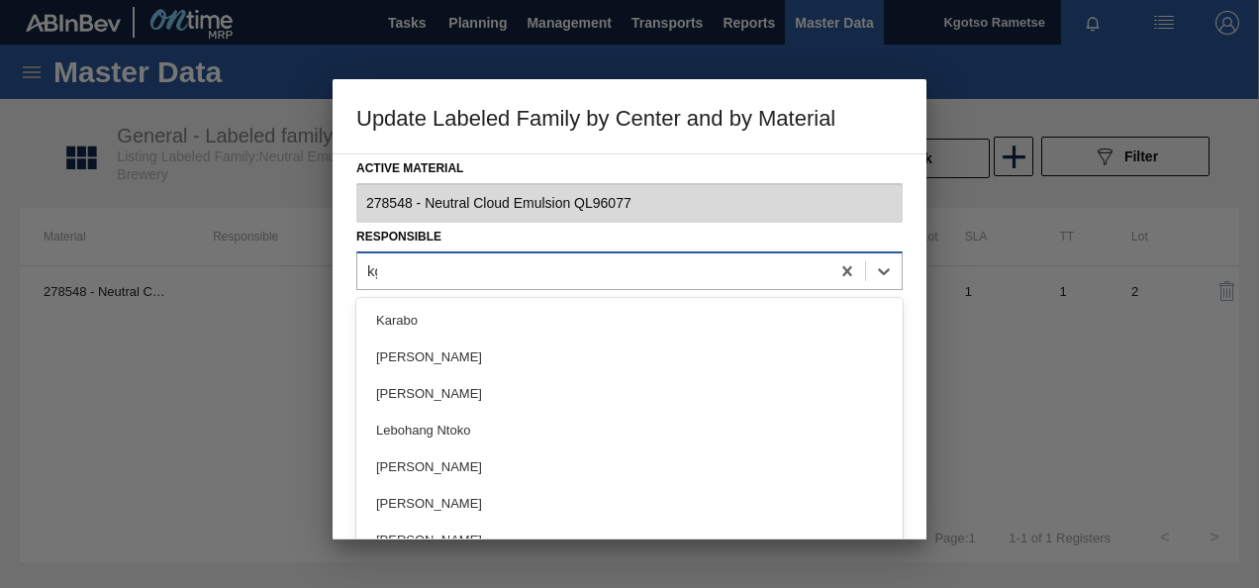
type input "kgo"
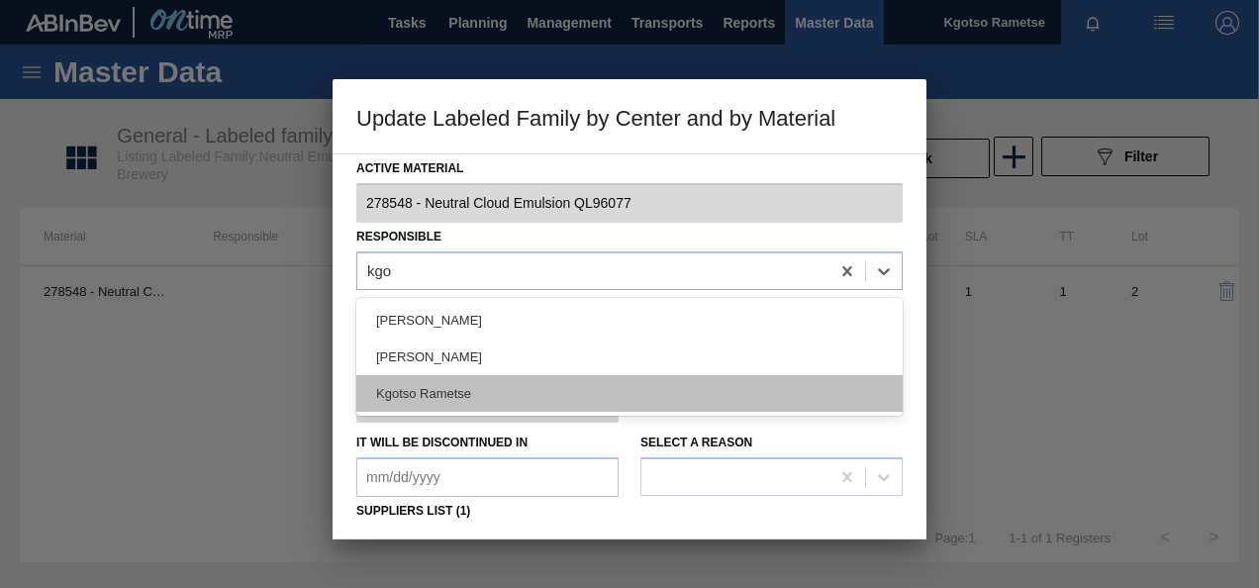
click at [626, 398] on div "Kgotso Rametse" at bounding box center [629, 393] width 547 height 37
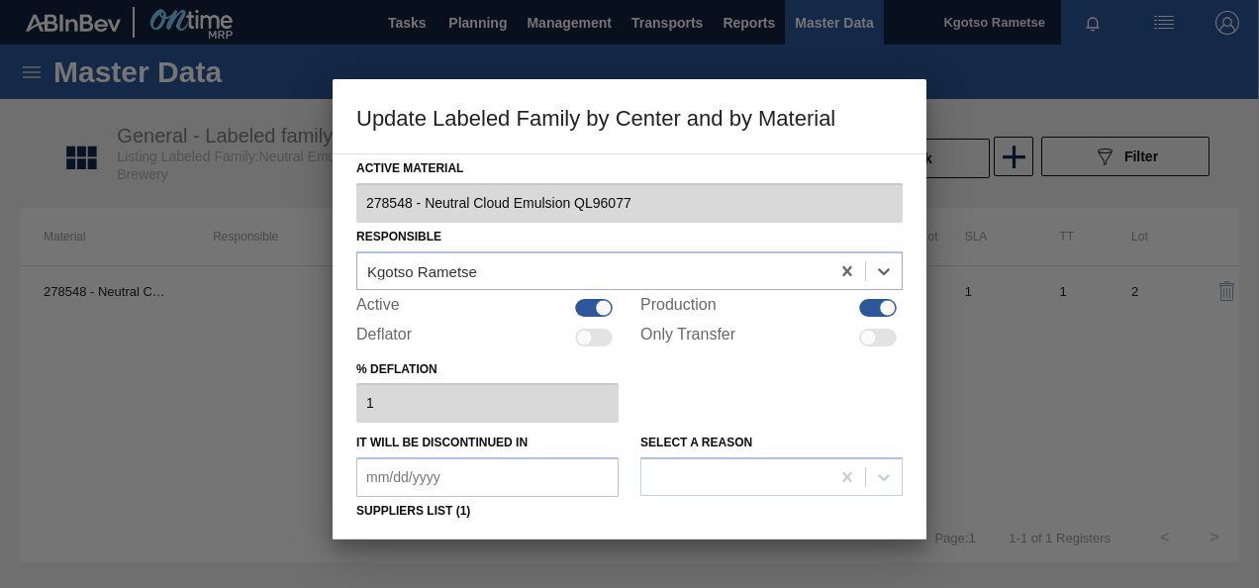
scroll to position [303, 0]
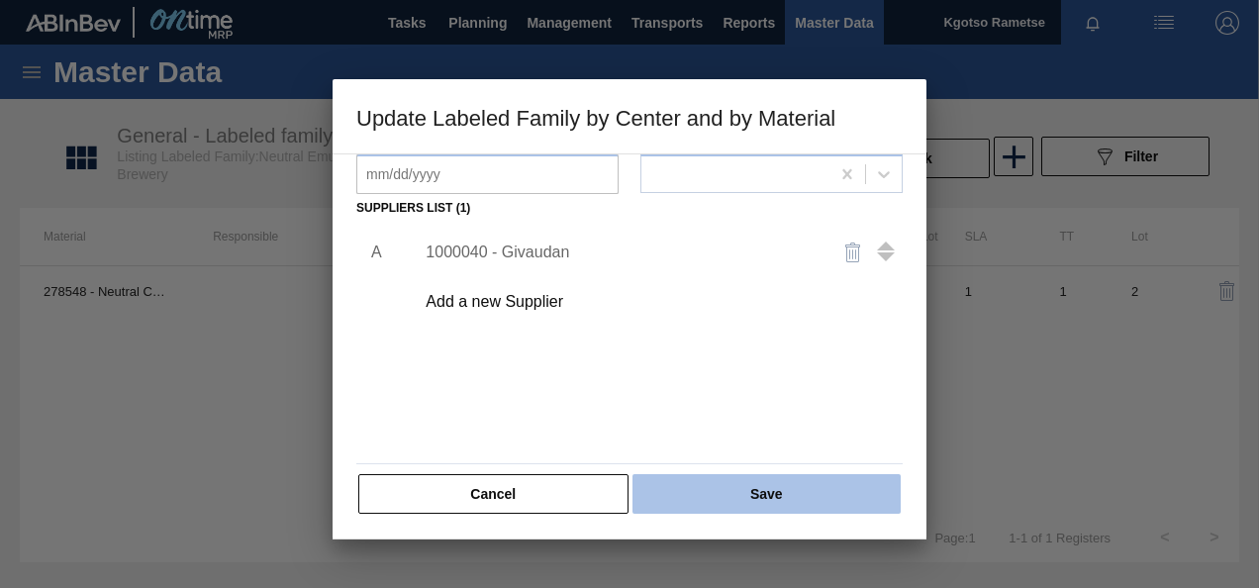
click at [693, 474] on button "Save" at bounding box center [767, 494] width 268 height 40
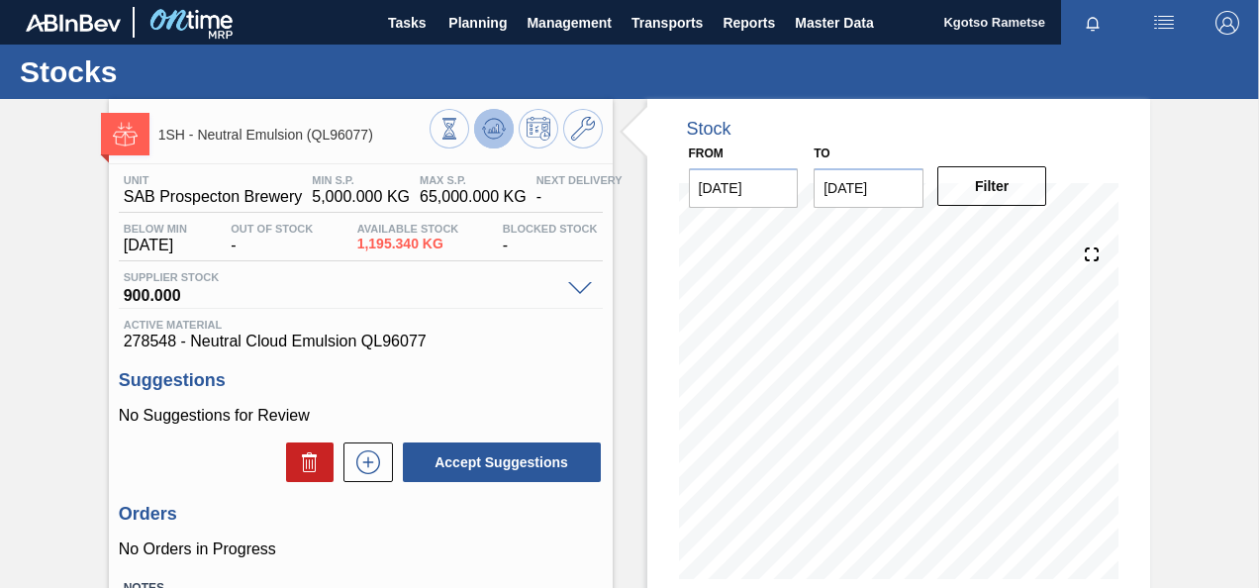
click at [500, 134] on icon at bounding box center [493, 134] width 20 height 10
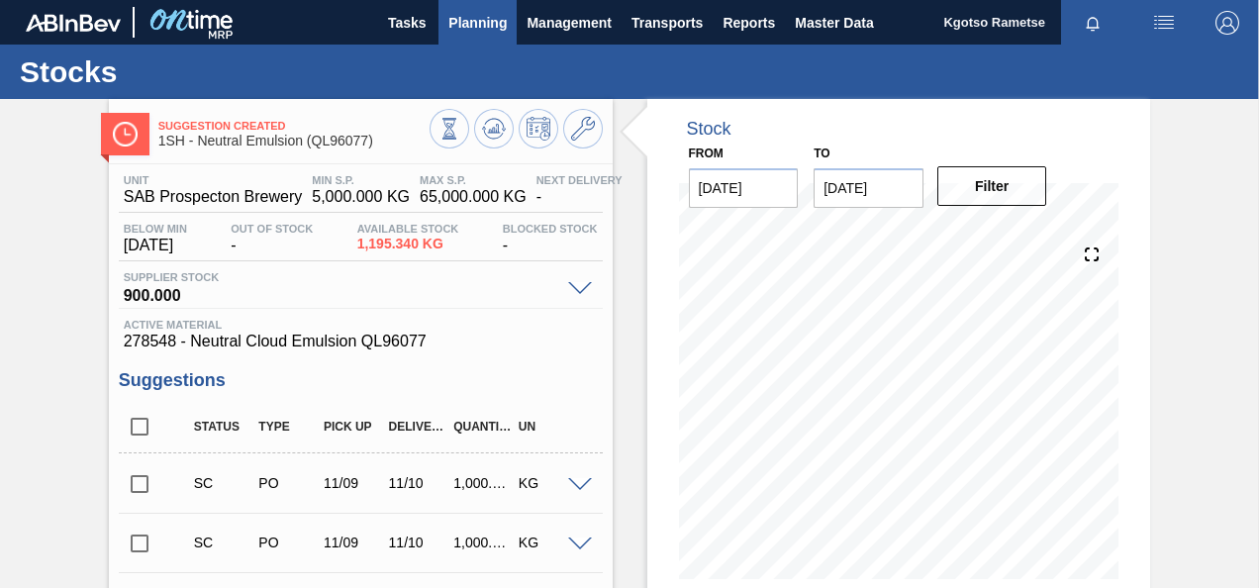
click at [479, 26] on span "Planning" at bounding box center [478, 23] width 58 height 24
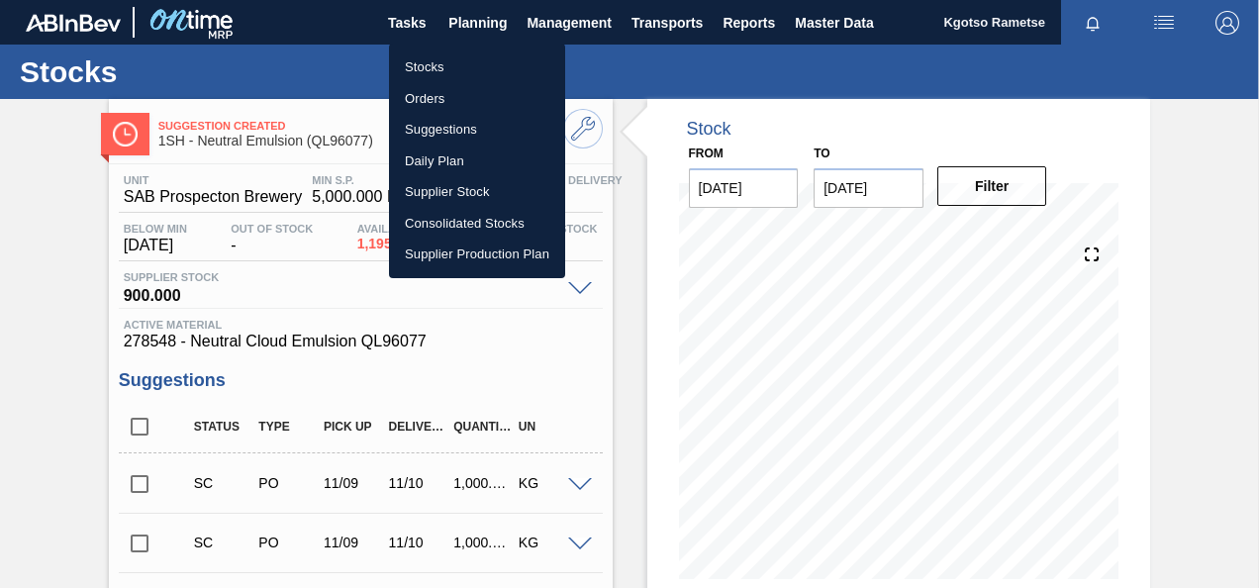
drag, startPoint x: 434, startPoint y: 65, endPoint x: 601, endPoint y: 205, distance: 217.9
click at [434, 65] on li "Stocks" at bounding box center [477, 67] width 176 height 32
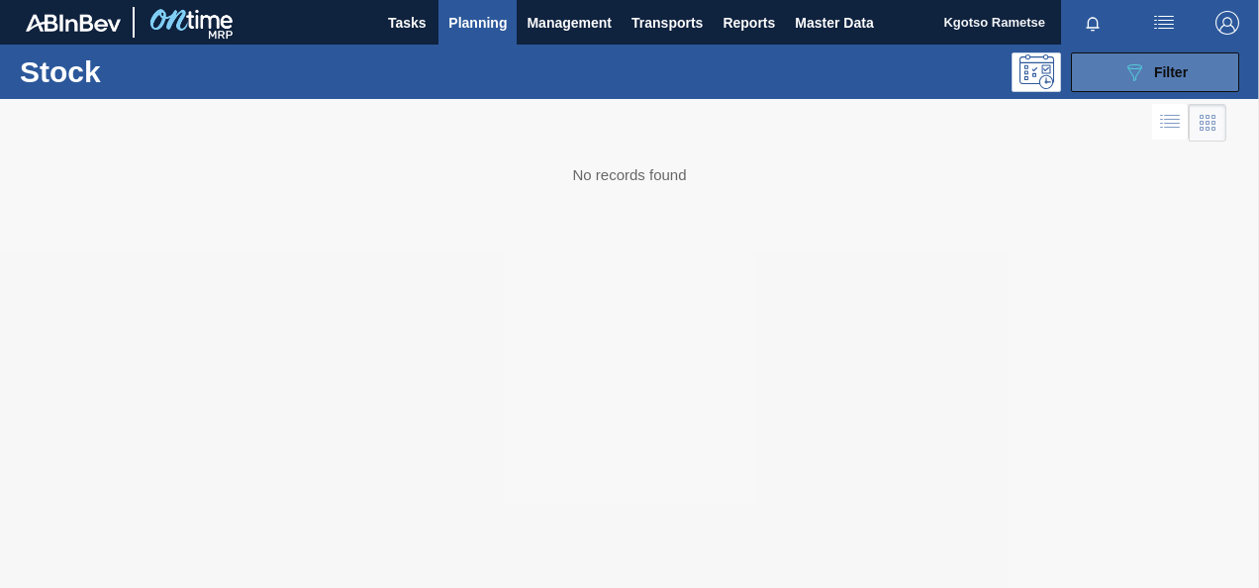
click at [1186, 69] on div "089F7B8B-B2A5-4AFE-B5C0-19BA573D28AC Filter" at bounding box center [1155, 72] width 65 height 24
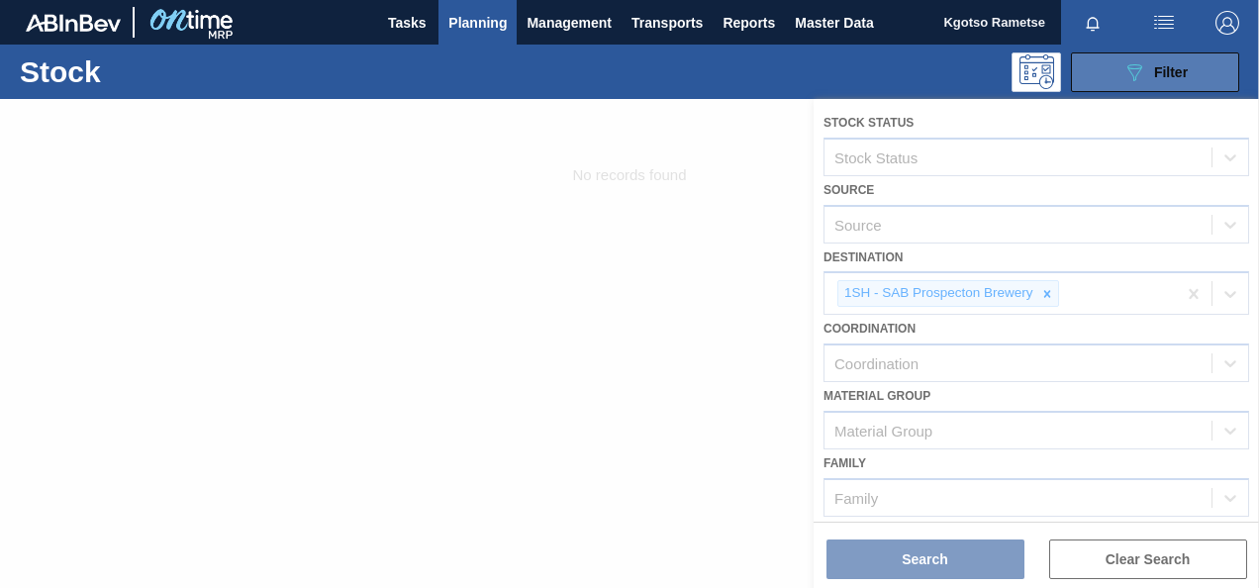
click at [1184, 73] on span "Filter" at bounding box center [1171, 72] width 34 height 16
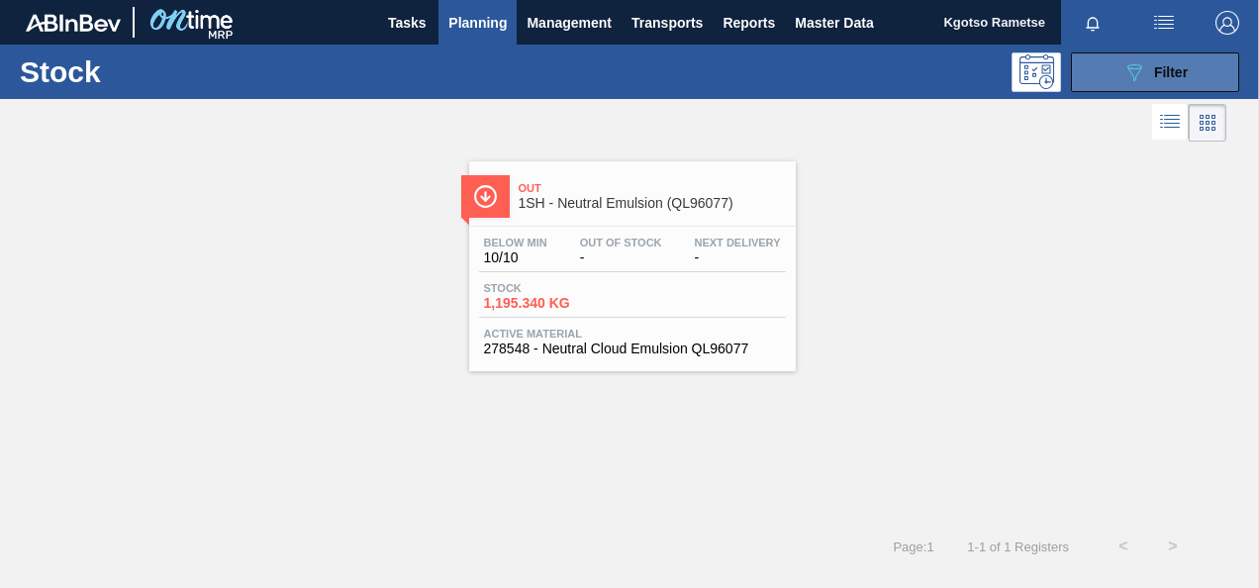
click at [1168, 79] on div "089F7B8B-B2A5-4AFE-B5C0-19BA573D28AC Filter" at bounding box center [1155, 72] width 65 height 24
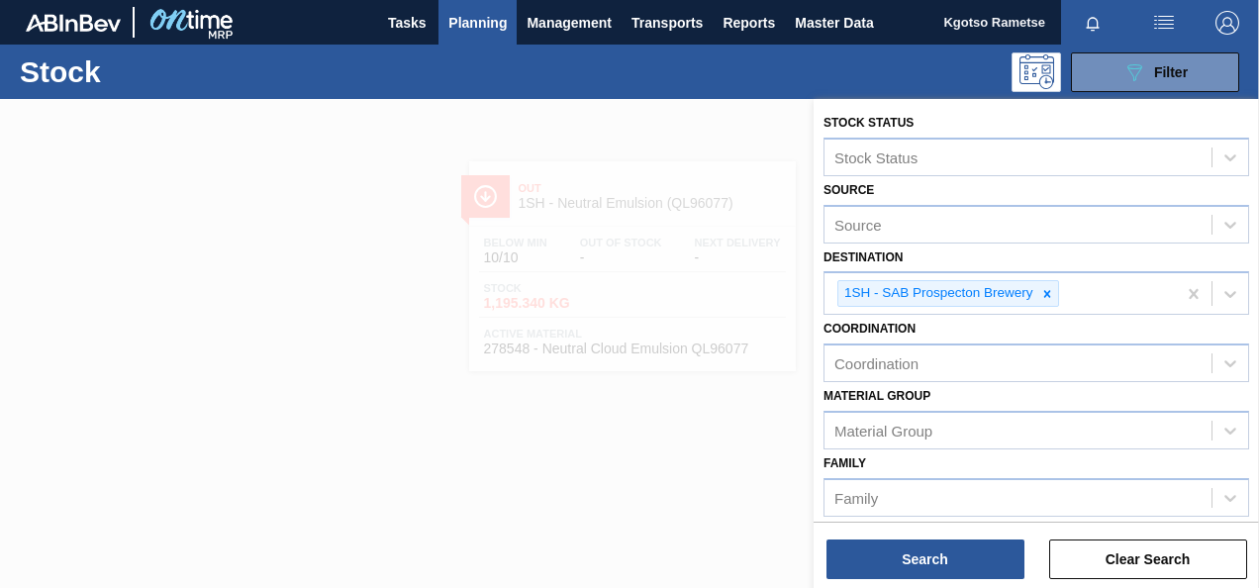
scroll to position [297, 0]
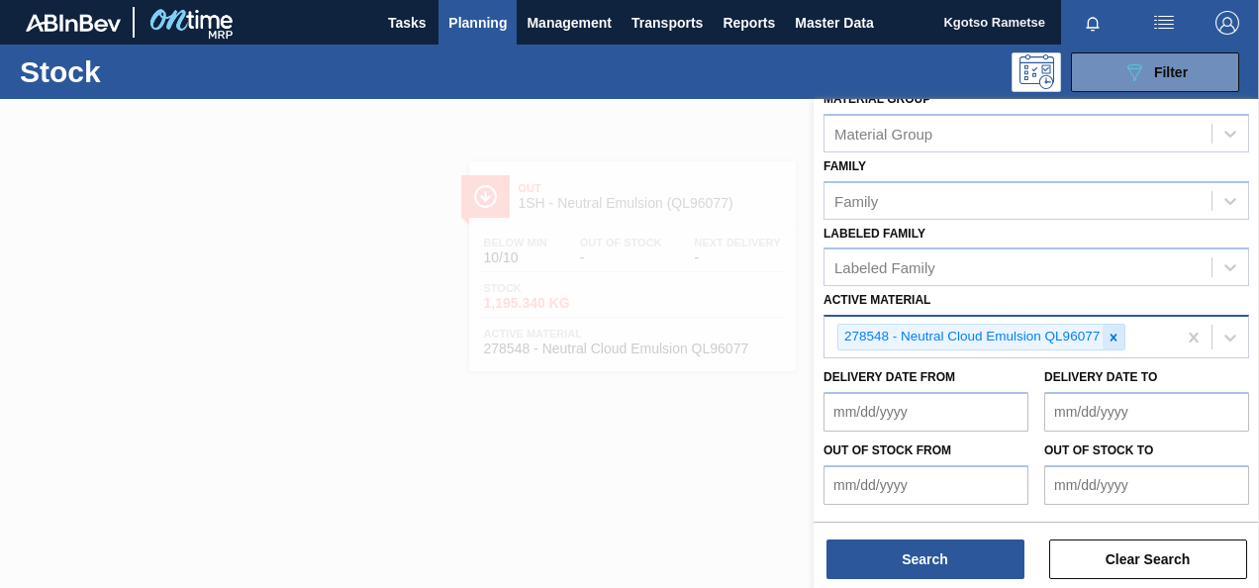
click at [1115, 331] on icon at bounding box center [1114, 338] width 14 height 14
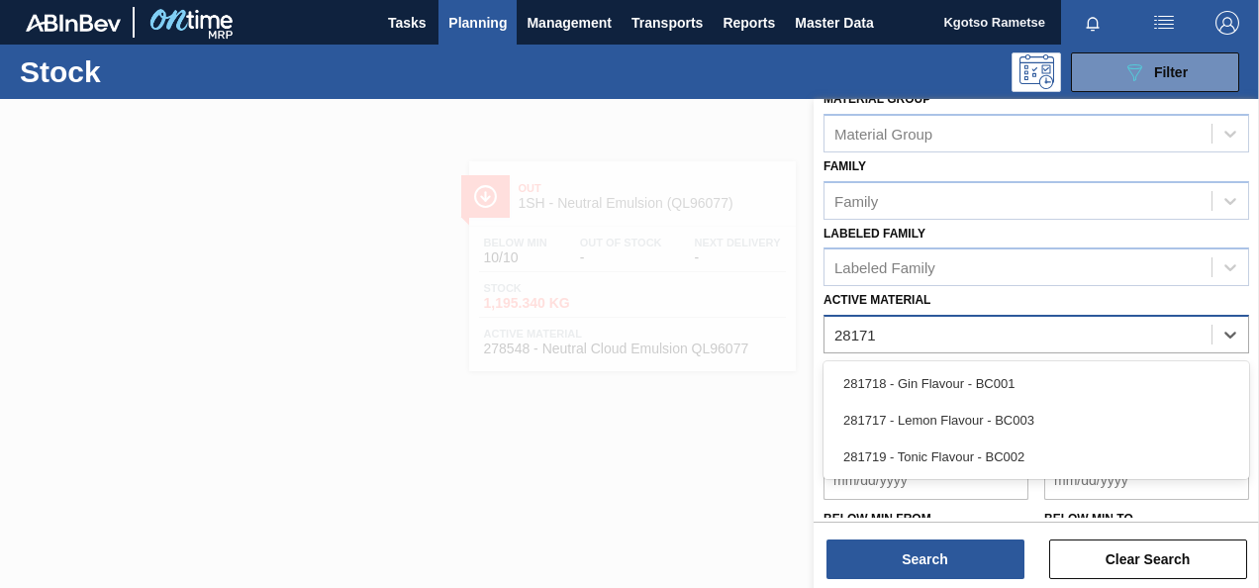
type Material "281718"
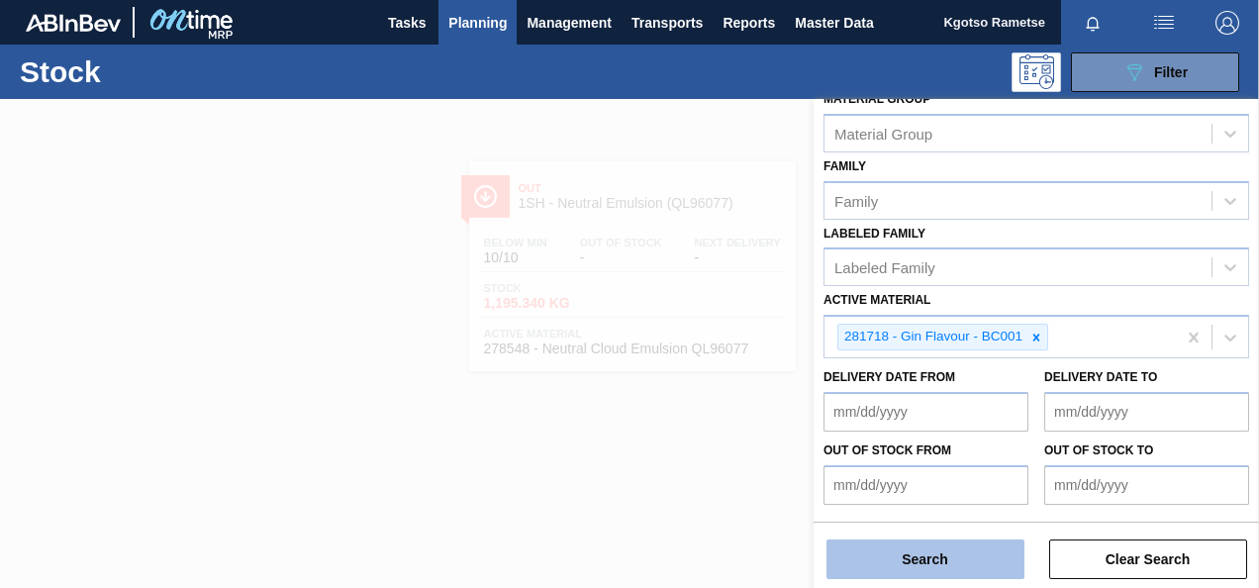
click at [1015, 551] on button "Search" at bounding box center [926, 560] width 198 height 40
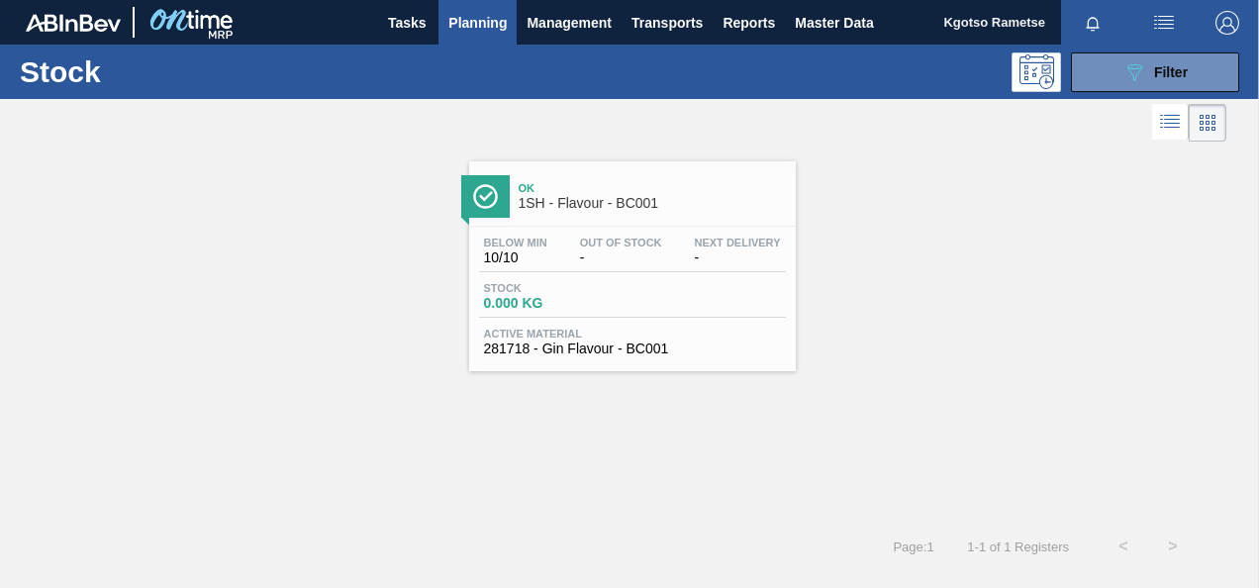
click at [558, 213] on div "Ok 1SH - Flavour - BC001" at bounding box center [652, 196] width 267 height 45
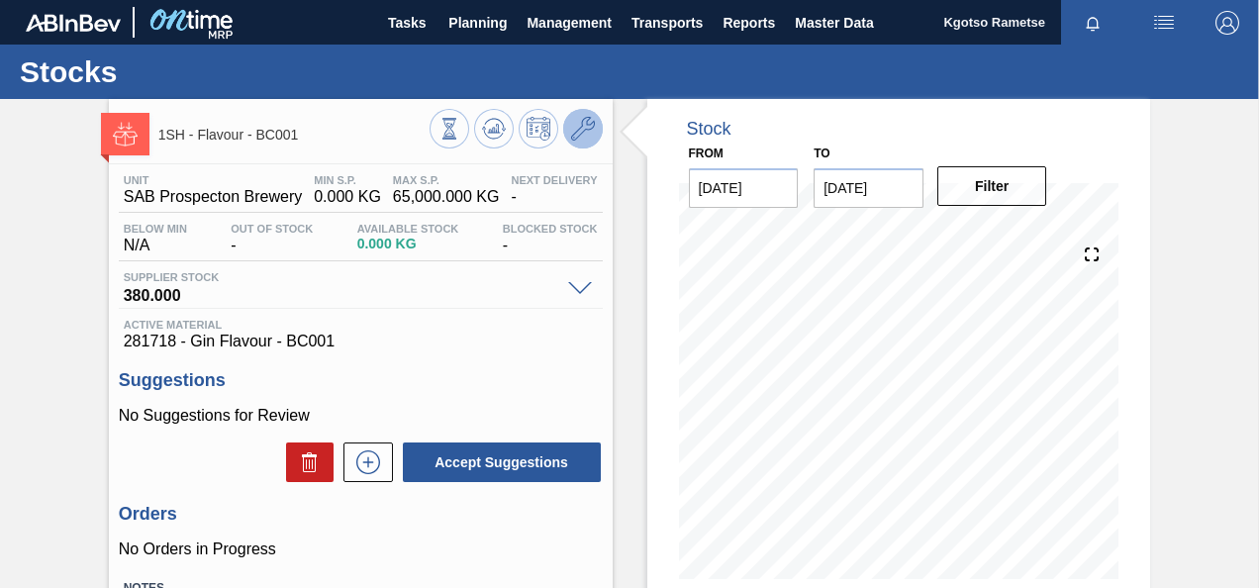
click at [578, 135] on icon at bounding box center [583, 129] width 24 height 24
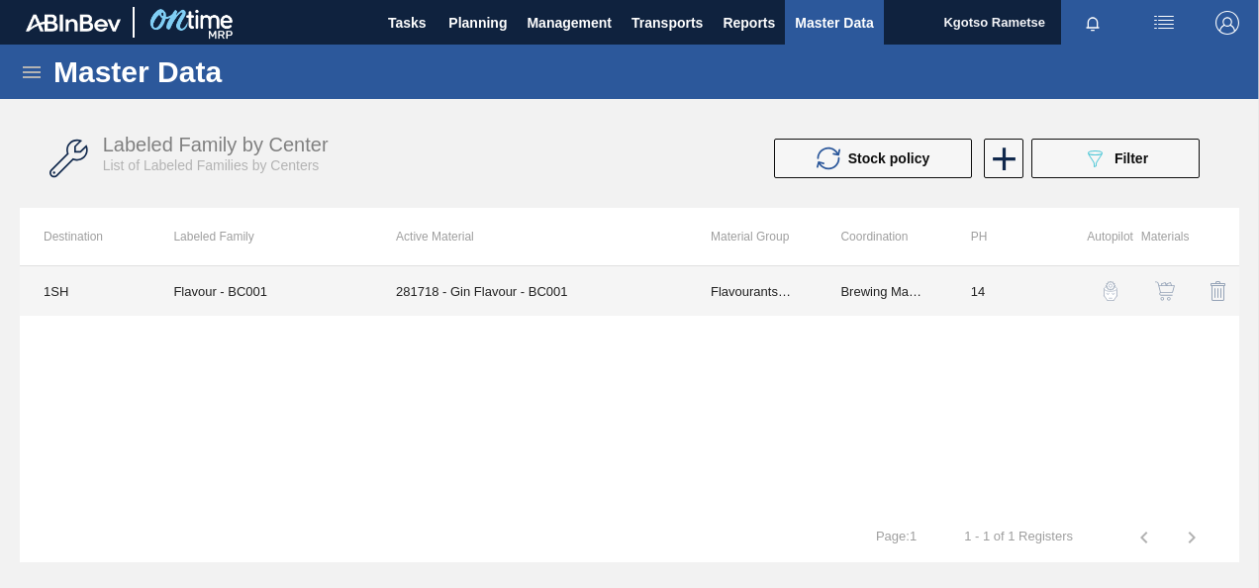
click at [525, 280] on td "281718 - Gin Flavour - BC001" at bounding box center [529, 291] width 315 height 50
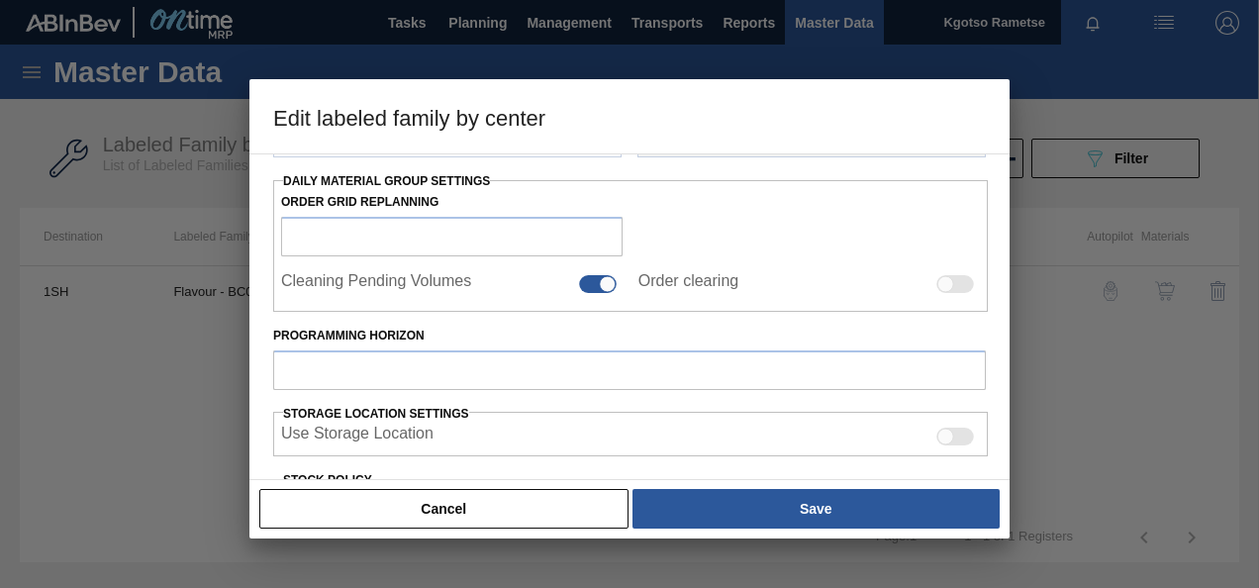
type input "Flavourants & Colourants"
type input "Gin"
type input "Flavour - BC001"
type input "1SH - SAB Prospecton Brewery"
type input "14"
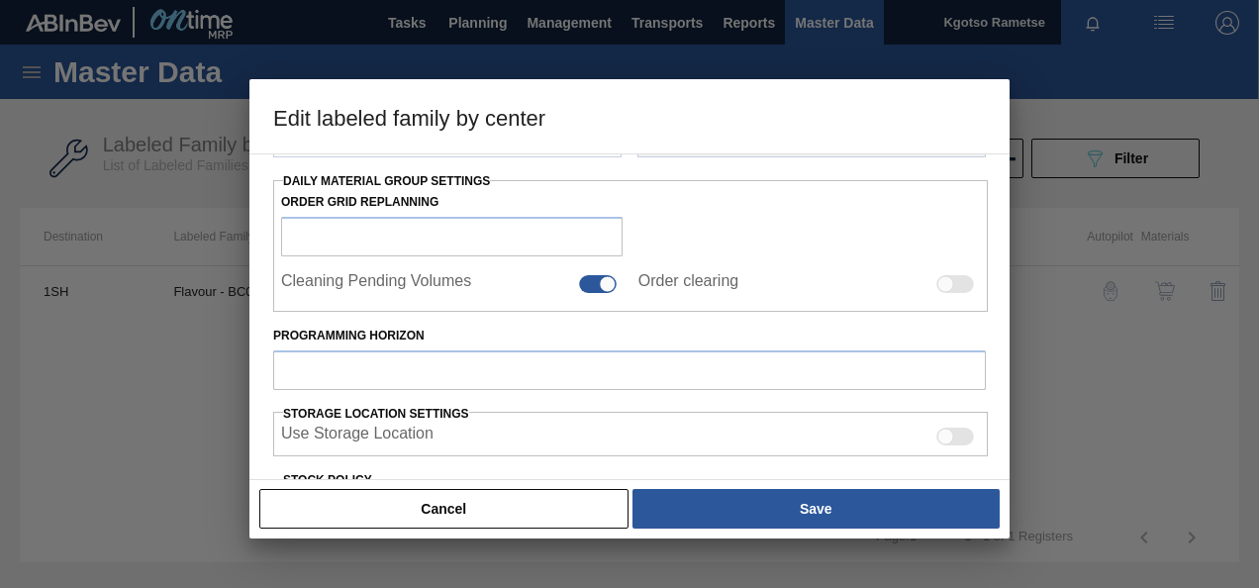
type input "0"
type input "65,000"
type input "100"
type input "65,000.000"
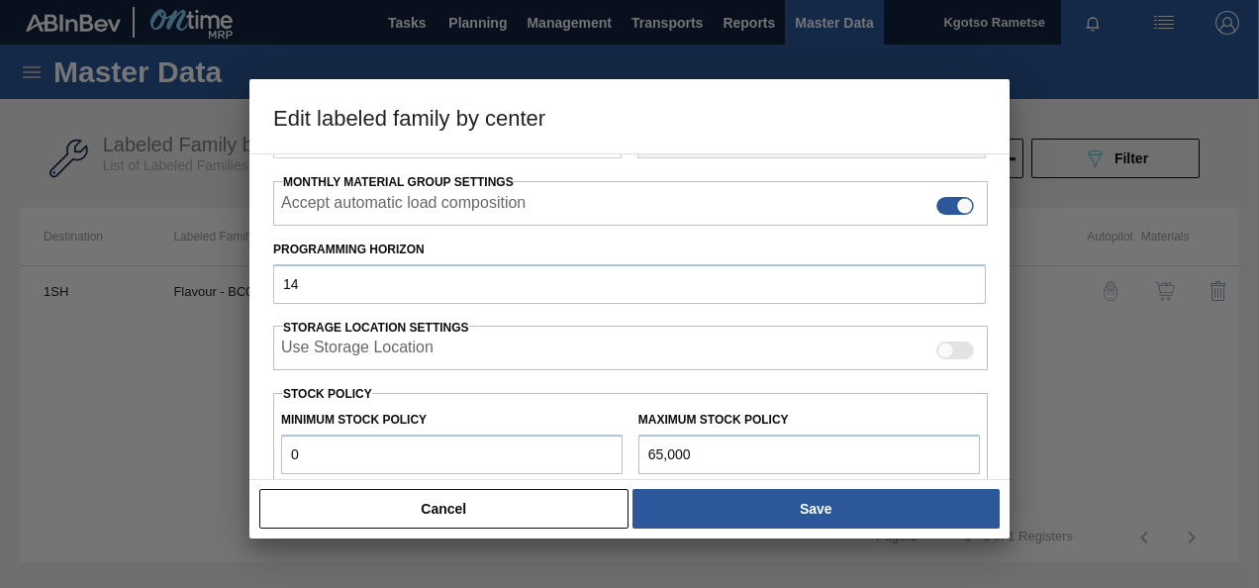
drag, startPoint x: 271, startPoint y: 451, endPoint x: 211, endPoint y: 450, distance: 60.4
click at [218, 452] on div "Edit labeled family by center Material Group Flavourants & Colourants Family Gi…" at bounding box center [629, 294] width 1259 height 588
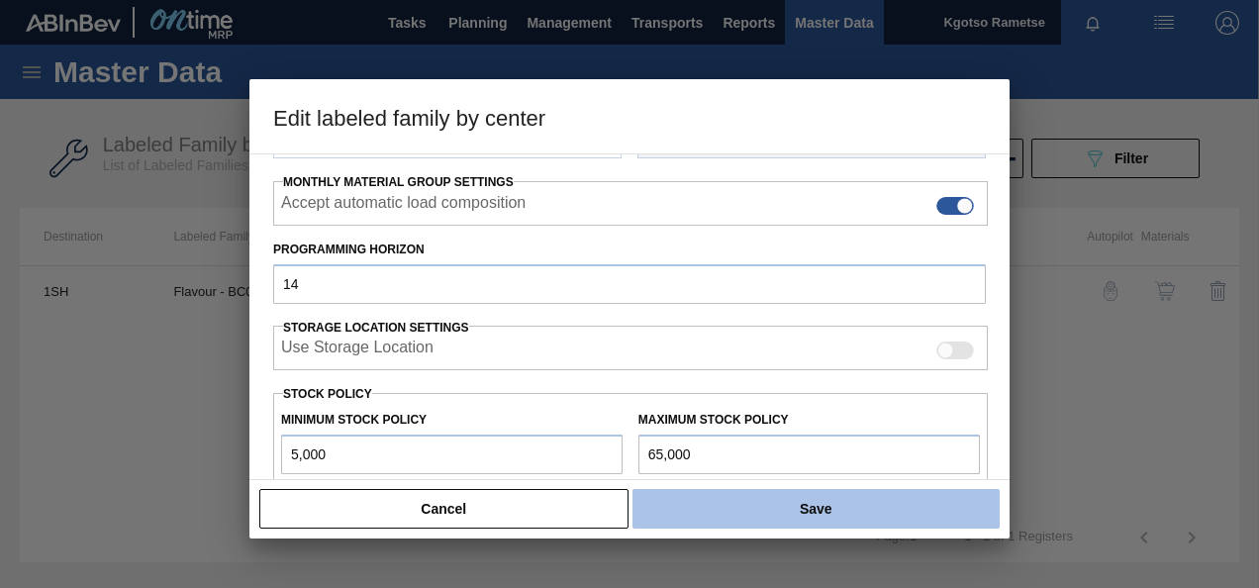
type input "5,000"
click at [872, 506] on button "Save" at bounding box center [816, 509] width 367 height 40
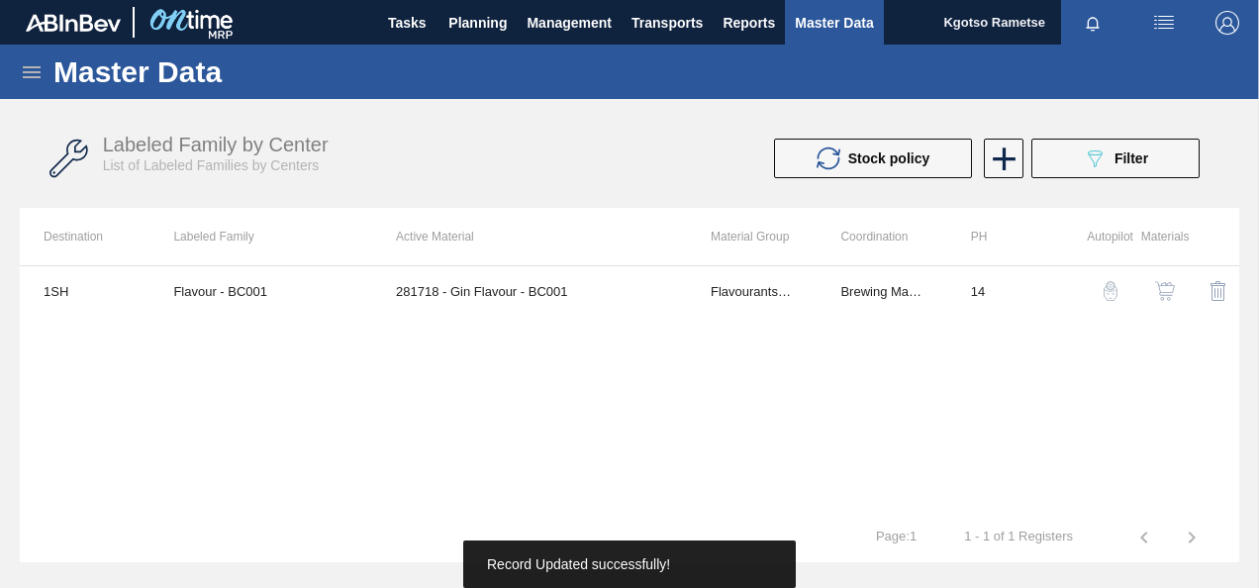
click at [1163, 283] on img "button" at bounding box center [1165, 291] width 20 height 20
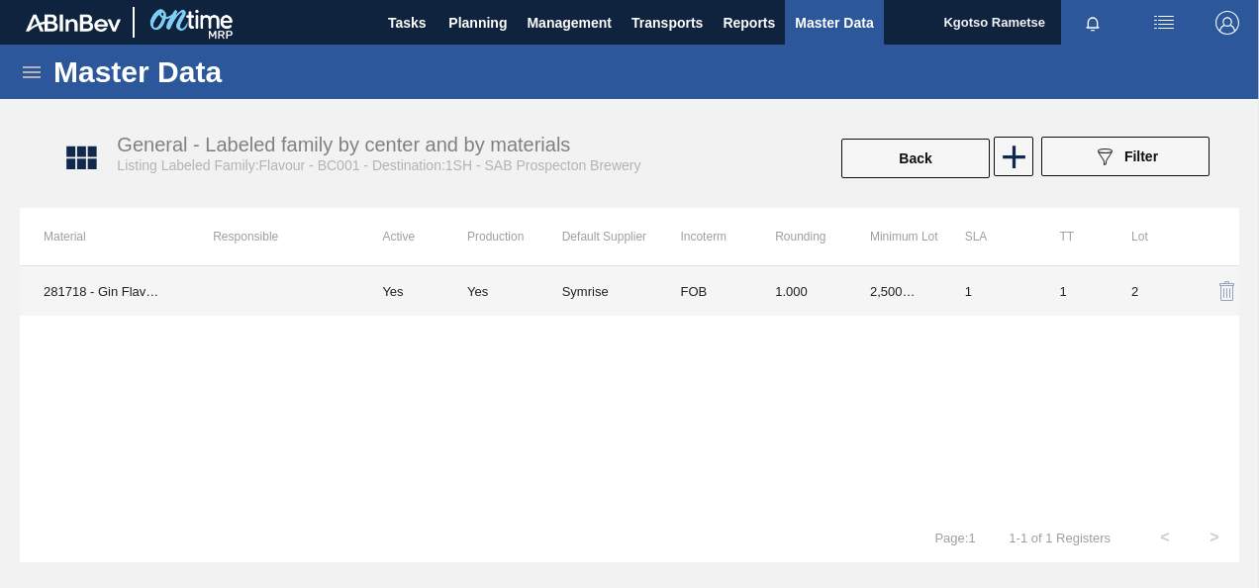
click at [739, 273] on td "FOB" at bounding box center [703, 291] width 95 height 50
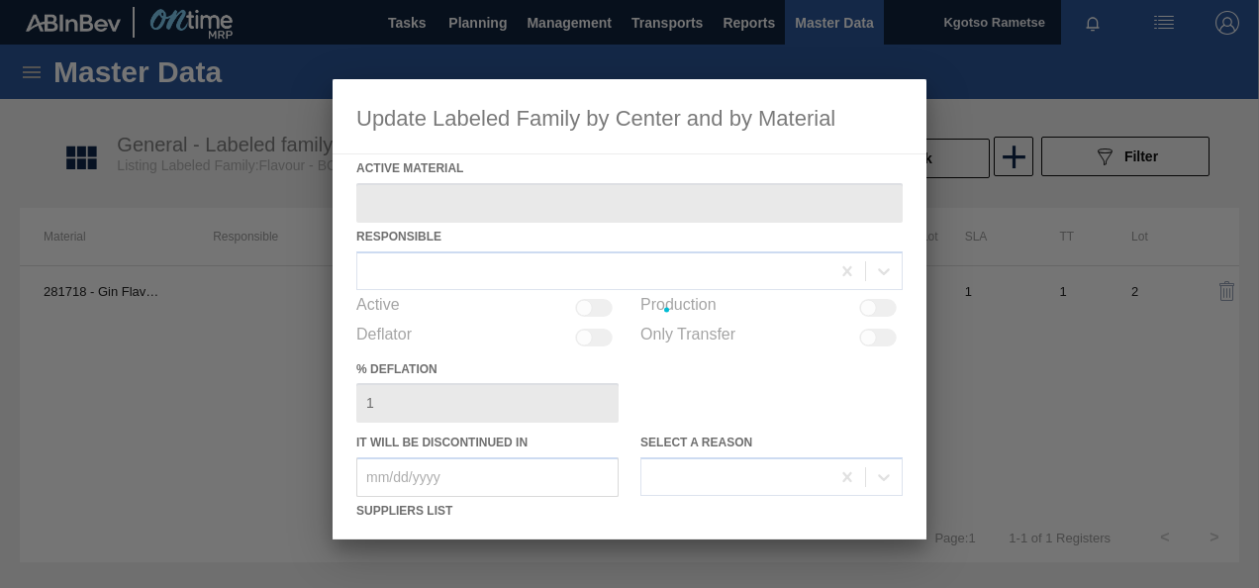
type Material "281718 - Gin Flavour - BC001"
checkbox input "true"
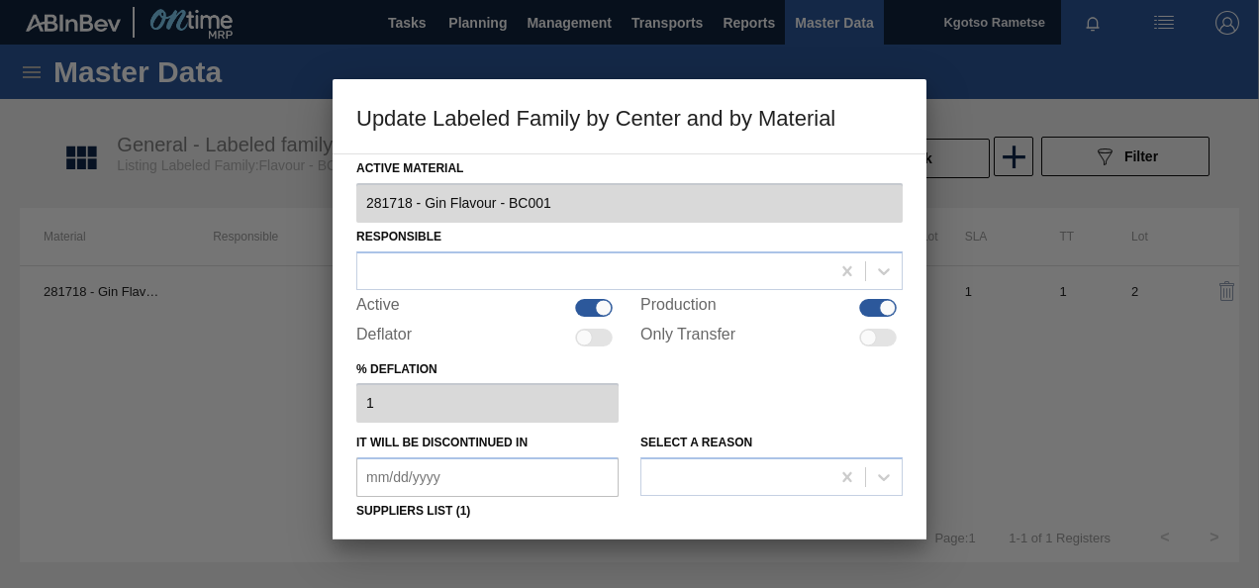
scroll to position [198, 0]
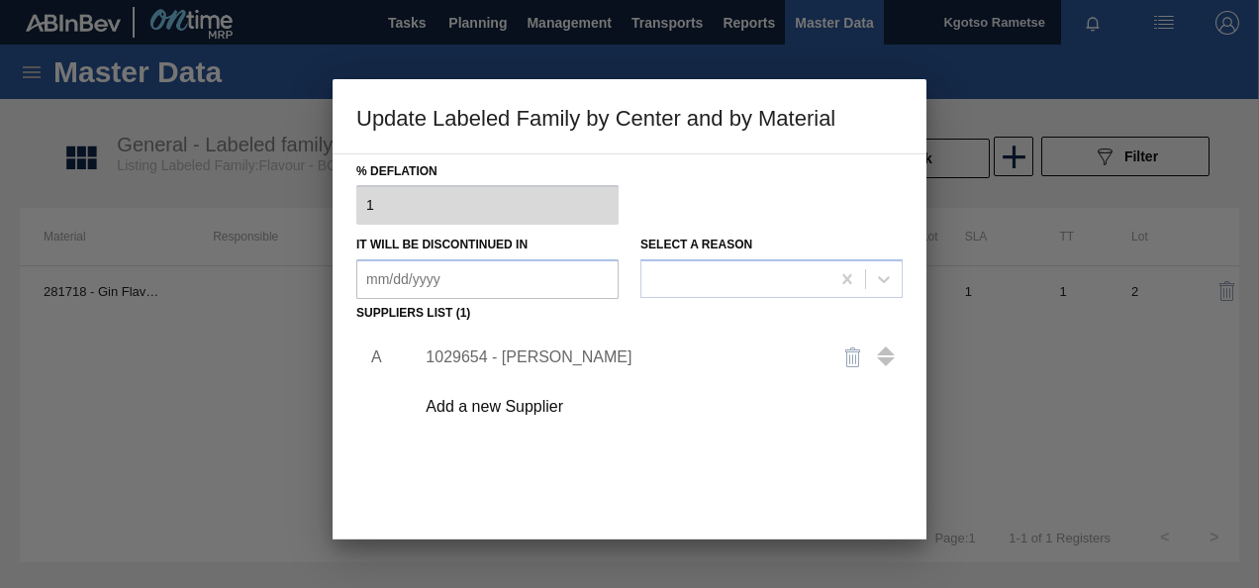
click at [489, 354] on div "1029654 - [PERSON_NAME]" at bounding box center [620, 358] width 388 height 18
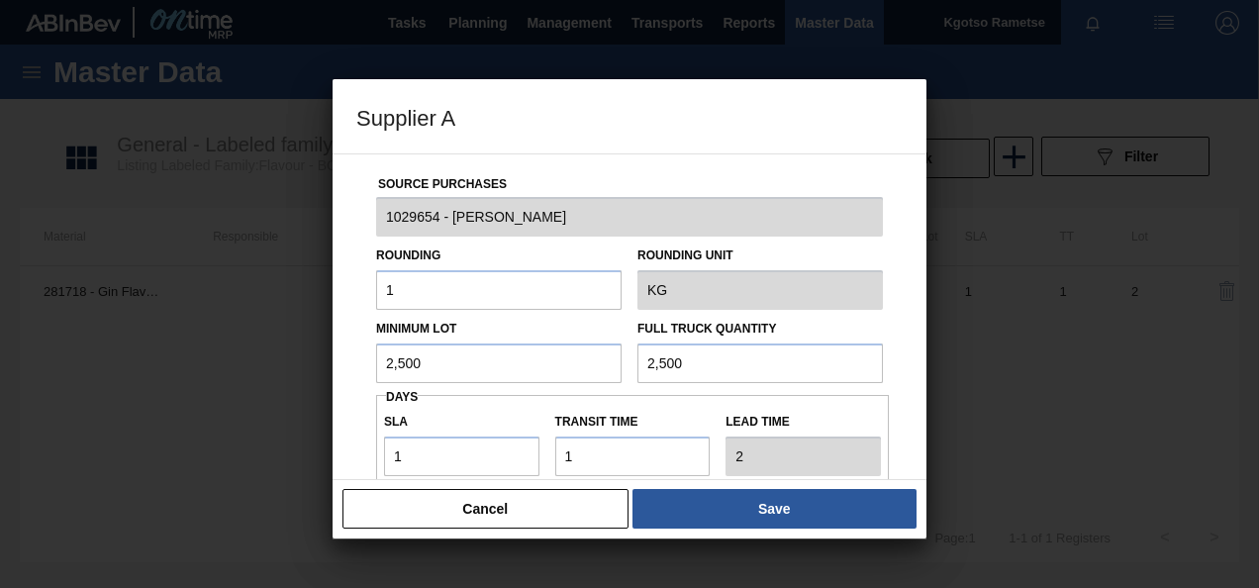
click at [430, 354] on input "2,500" at bounding box center [499, 364] width 246 height 40
drag, startPoint x: 360, startPoint y: 372, endPoint x: 170, endPoint y: 394, distance: 191.3
click at [184, 400] on div "Supplier A Source Purchases 1029654 - Symrise Rounding 1 Rounding Unit KG Minim…" at bounding box center [629, 294] width 1259 height 588
type input "400"
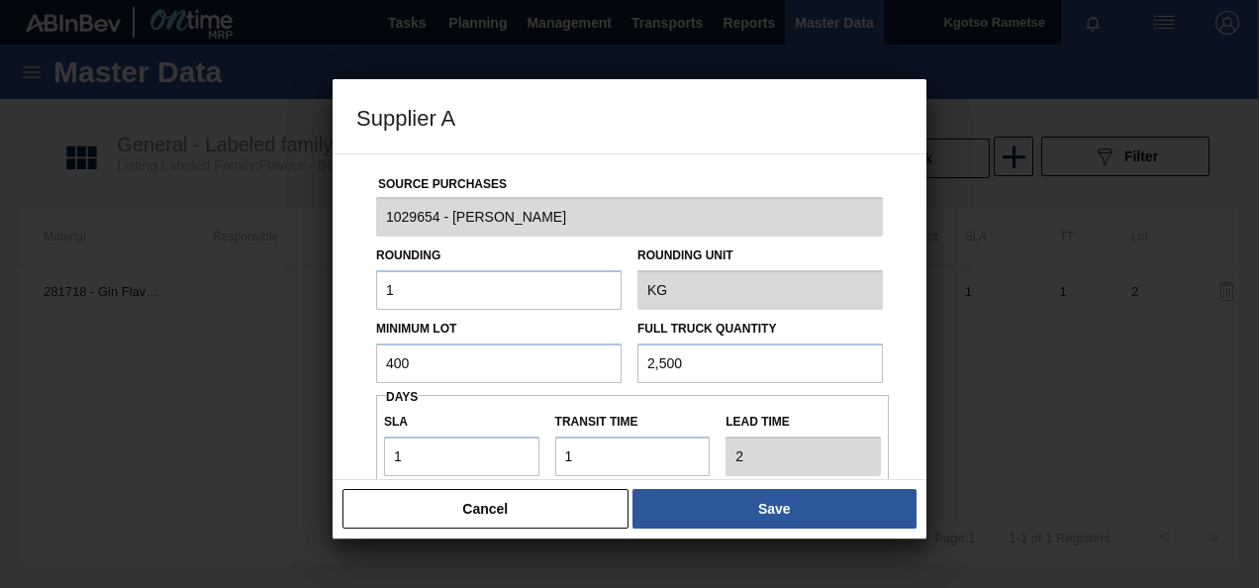
click at [475, 370] on div "Minimum Lot 400 Full Truck Quantity 2,500" at bounding box center [629, 346] width 523 height 73
paste input "4"
type input "400"
drag, startPoint x: 460, startPoint y: 454, endPoint x: 230, endPoint y: 463, distance: 230.9
click at [267, 466] on div "Supplier A Source Purchases 1029654 - Symrise Rounding 1 Rounding Unit KG Minim…" at bounding box center [629, 294] width 1259 height 588
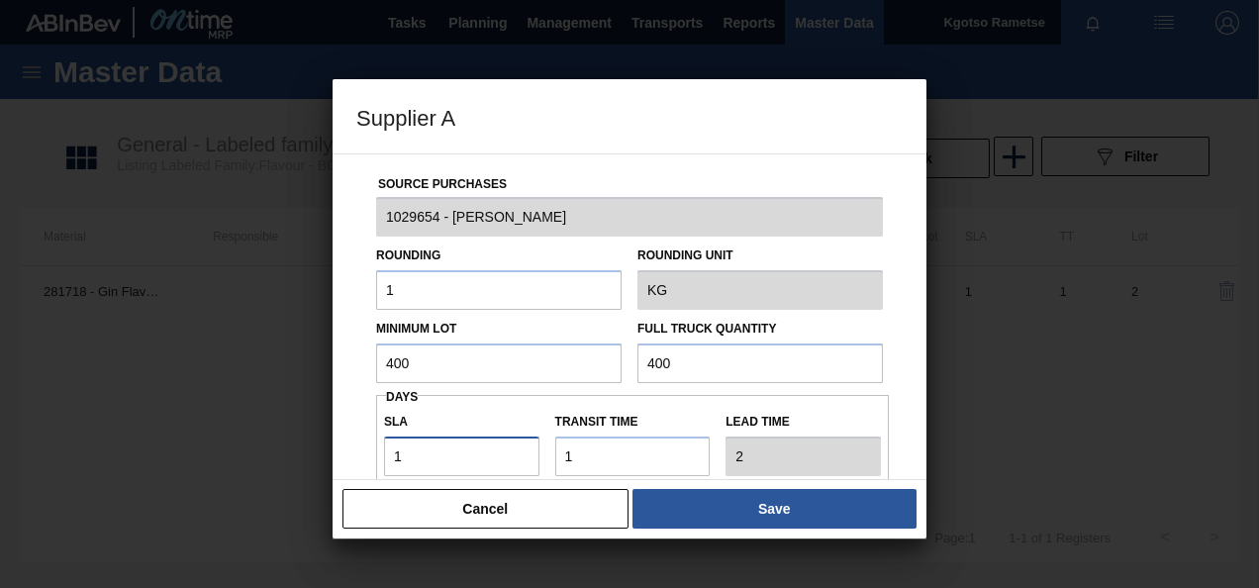
type input "3"
type input "4"
type input "39"
type input "40"
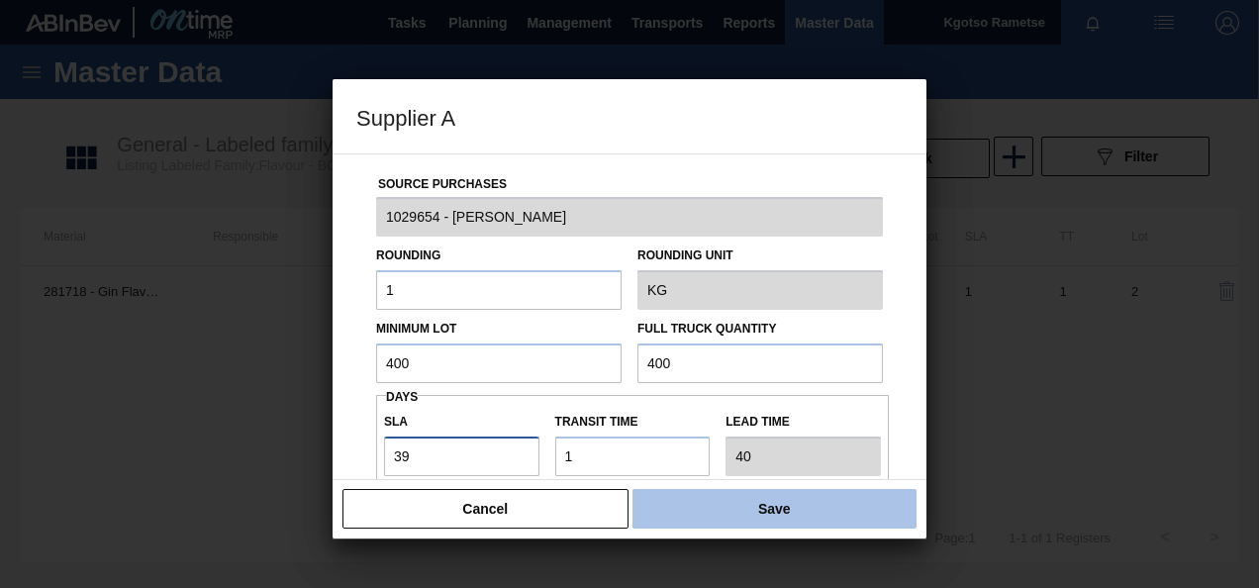
type input "39"
click at [768, 492] on button "Save" at bounding box center [775, 509] width 284 height 40
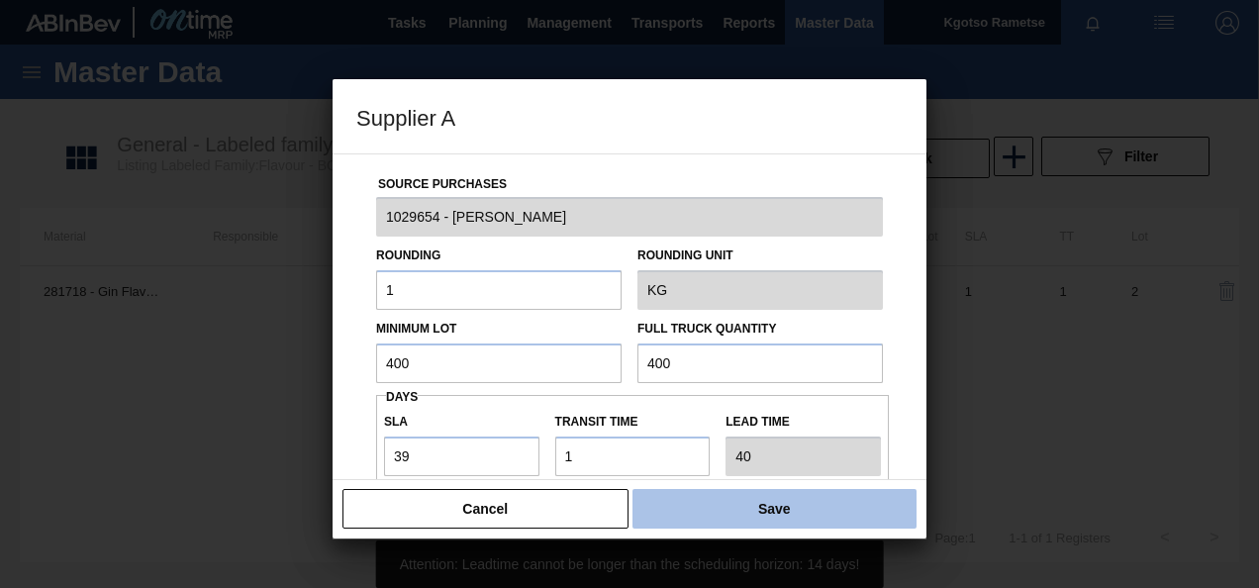
click at [840, 510] on button "Save" at bounding box center [775, 509] width 284 height 40
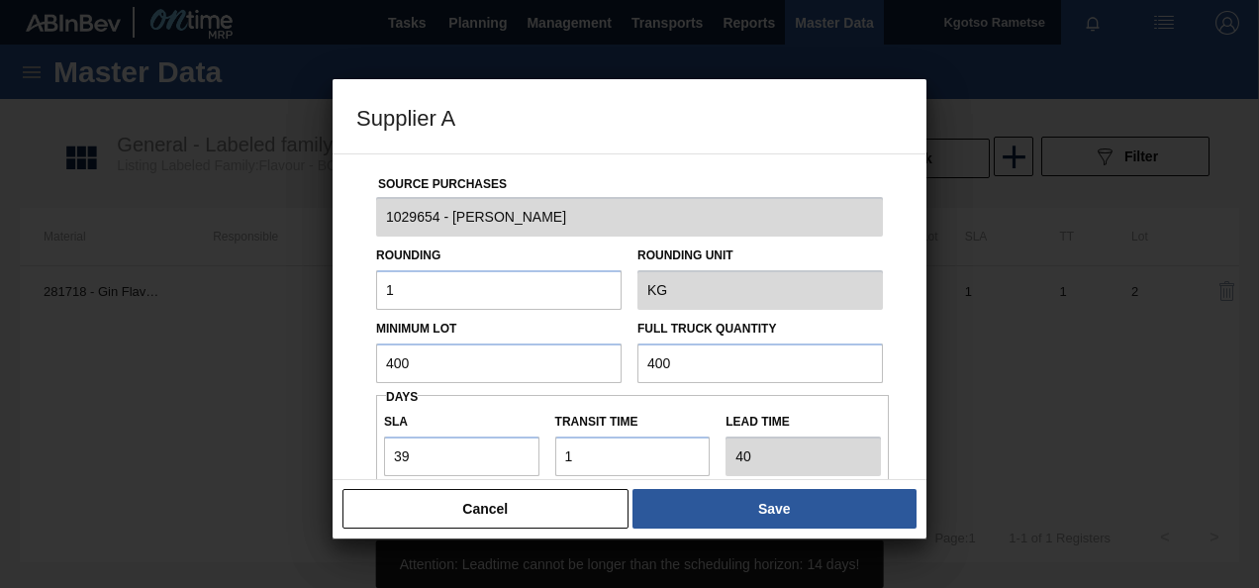
click at [370, 377] on div "Minimum Lot 400" at bounding box center [498, 349] width 261 height 68
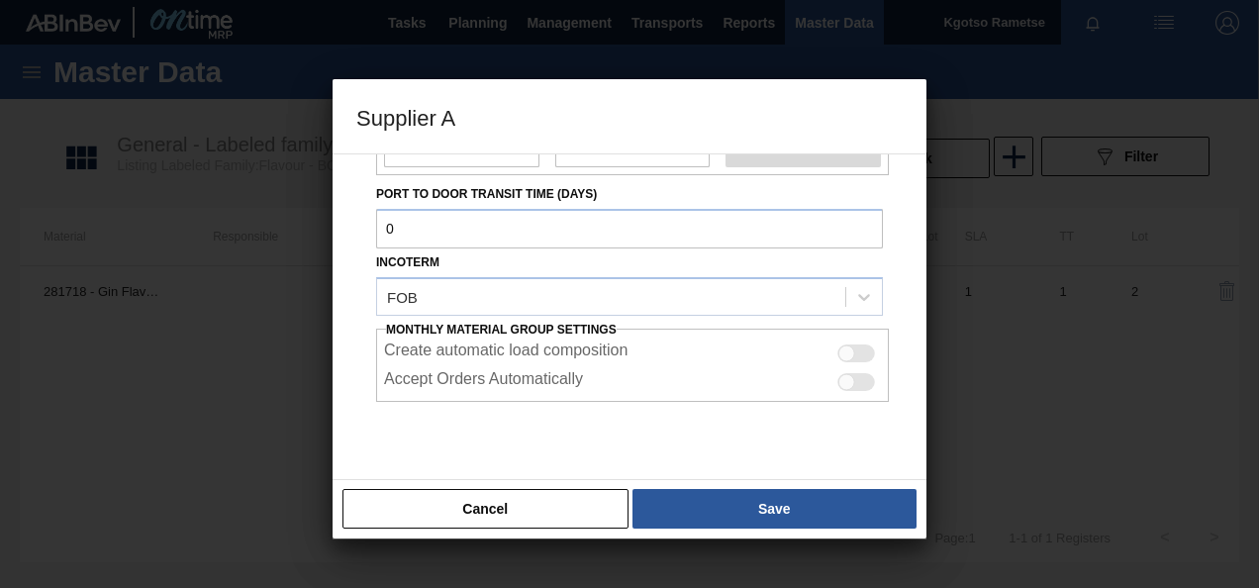
scroll to position [351, 0]
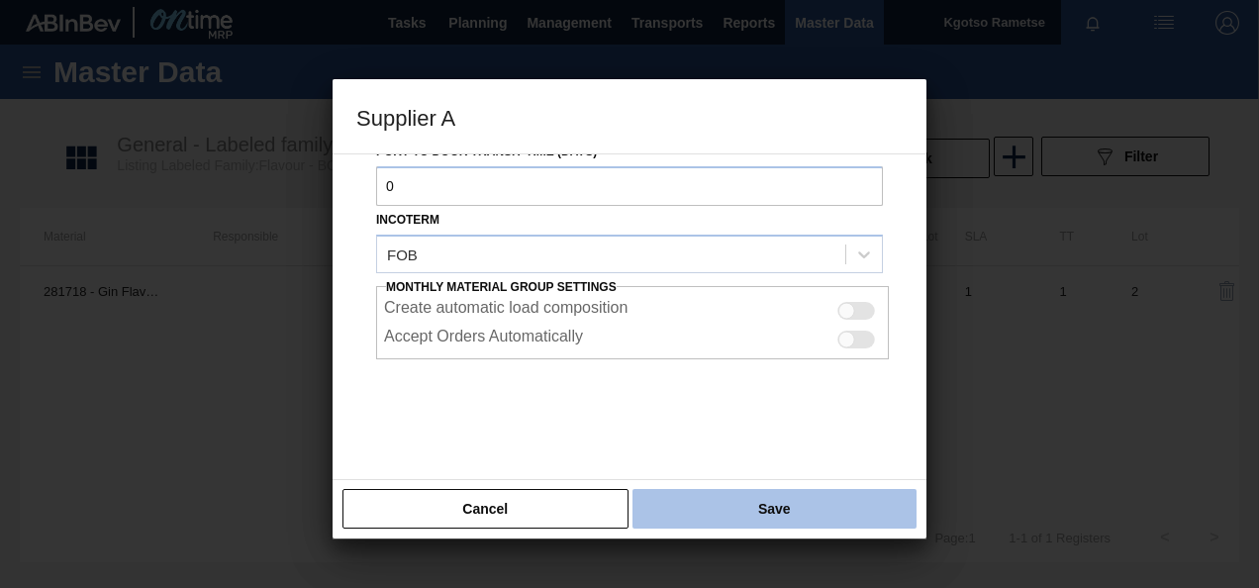
click at [704, 513] on button "Save" at bounding box center [775, 509] width 284 height 40
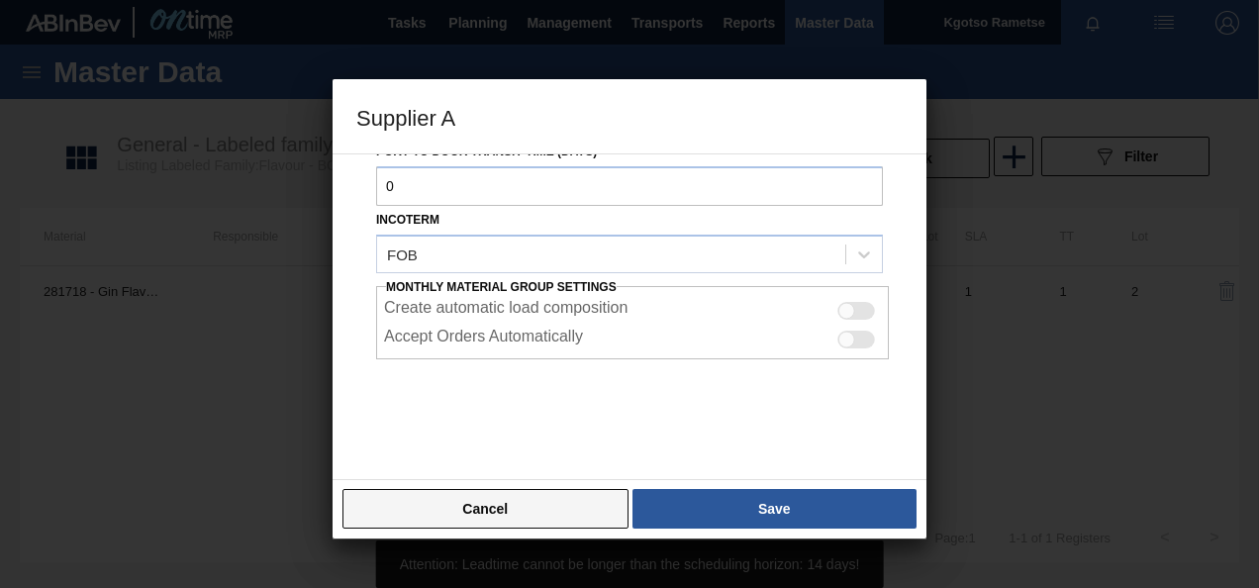
click at [513, 507] on button "Cancel" at bounding box center [486, 509] width 286 height 40
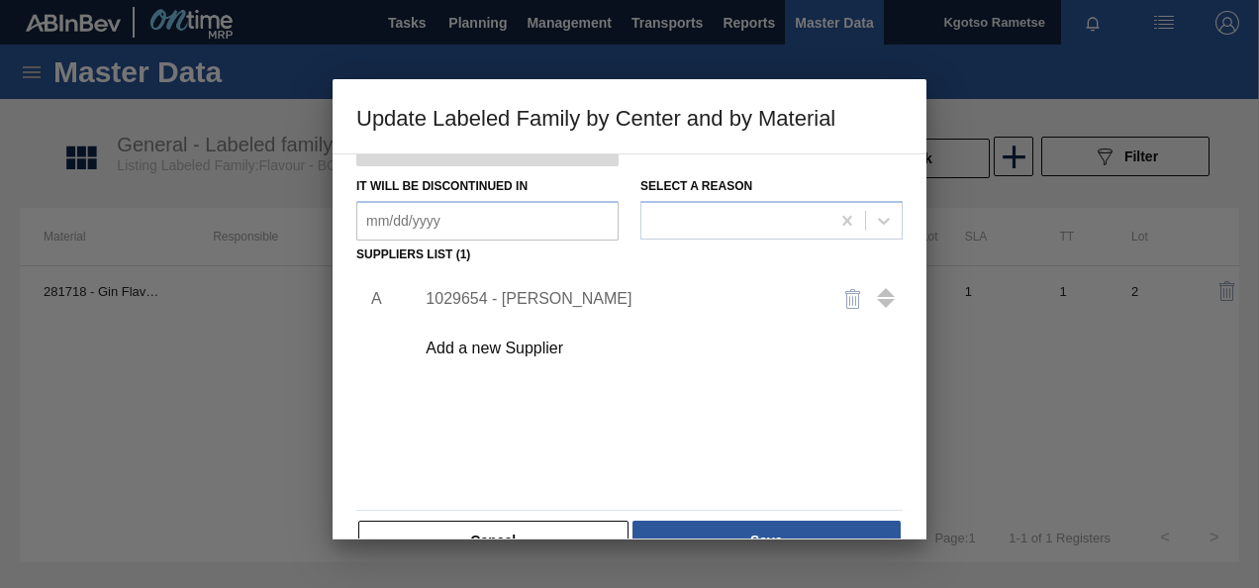
scroll to position [303, 0]
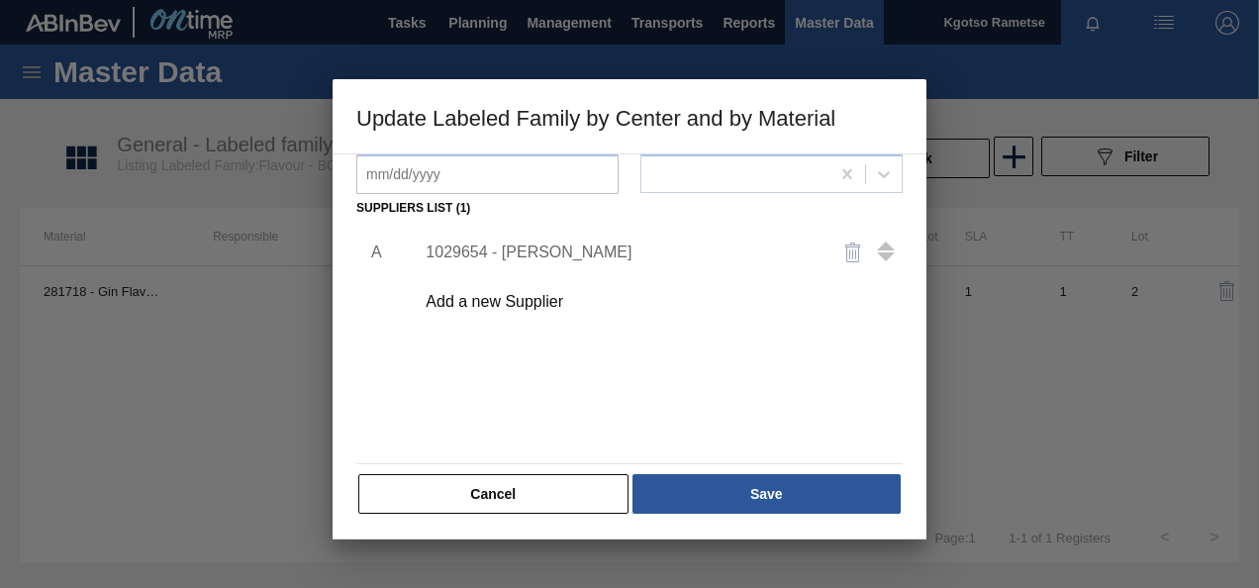
click at [502, 490] on button "Cancel" at bounding box center [493, 494] width 270 height 40
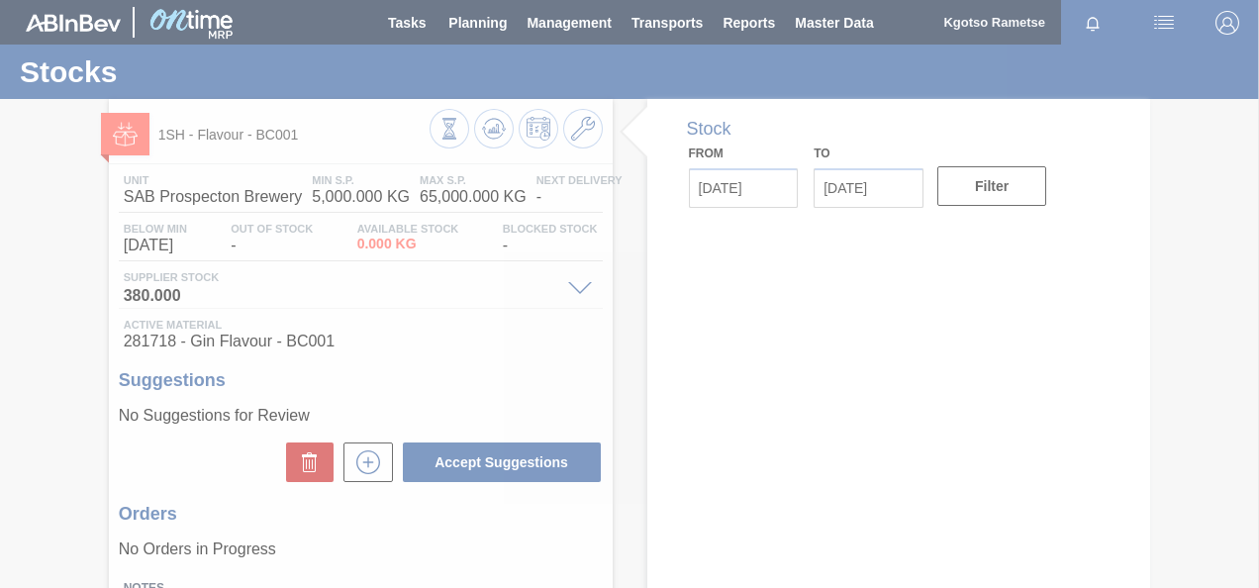
click at [578, 131] on div at bounding box center [629, 294] width 1259 height 588
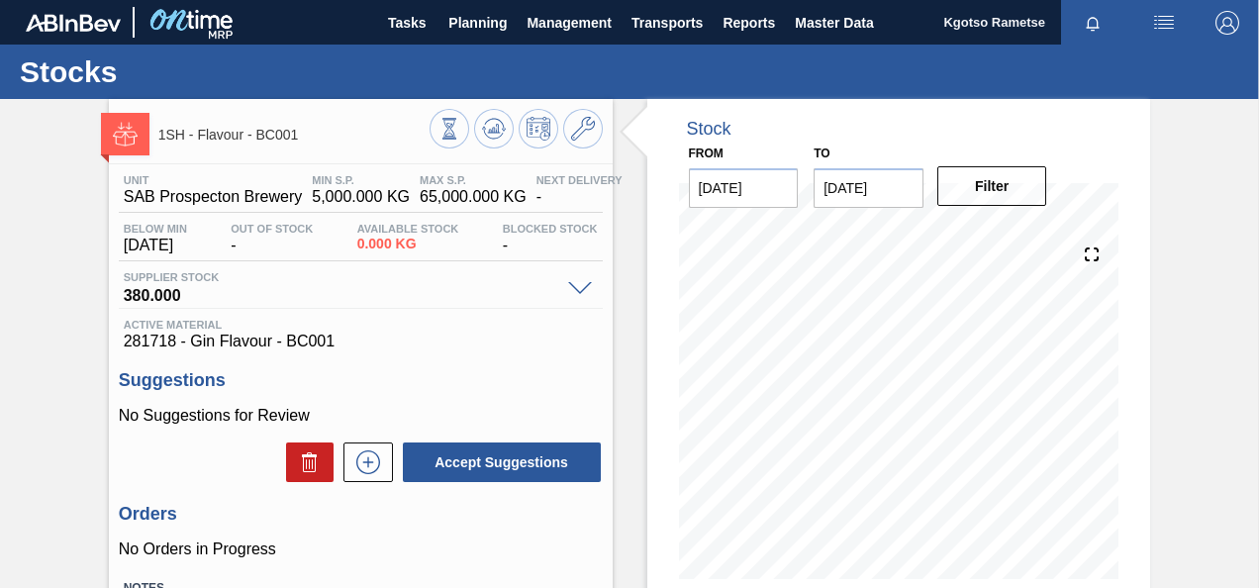
click at [578, 131] on icon at bounding box center [583, 129] width 24 height 24
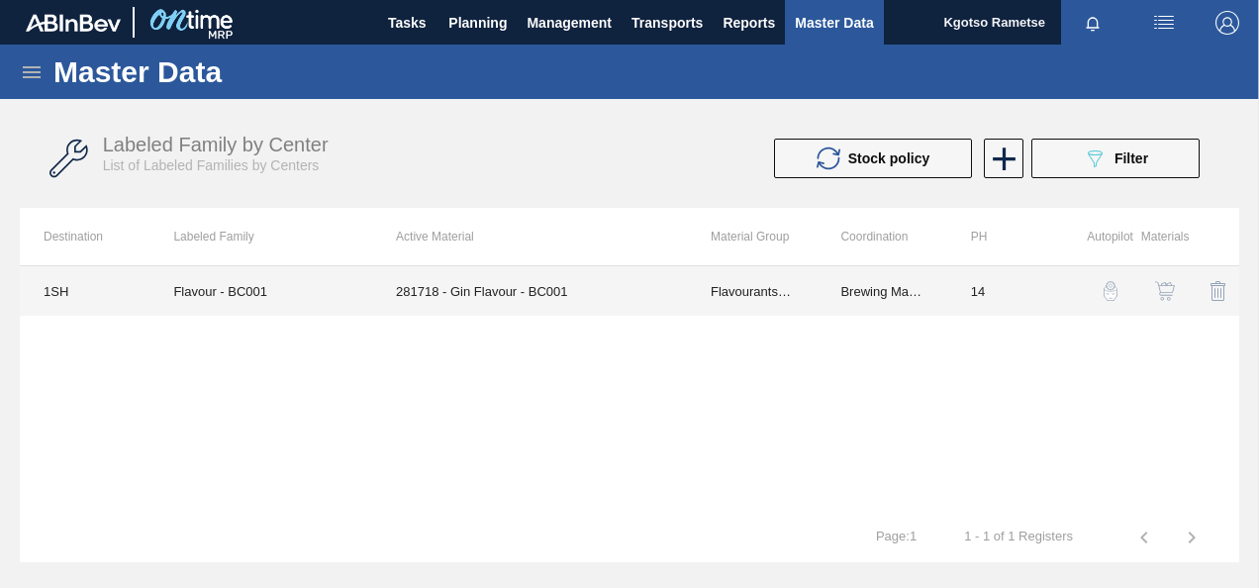
click at [527, 309] on td "281718 - Gin Flavour - BC001" at bounding box center [529, 291] width 315 height 50
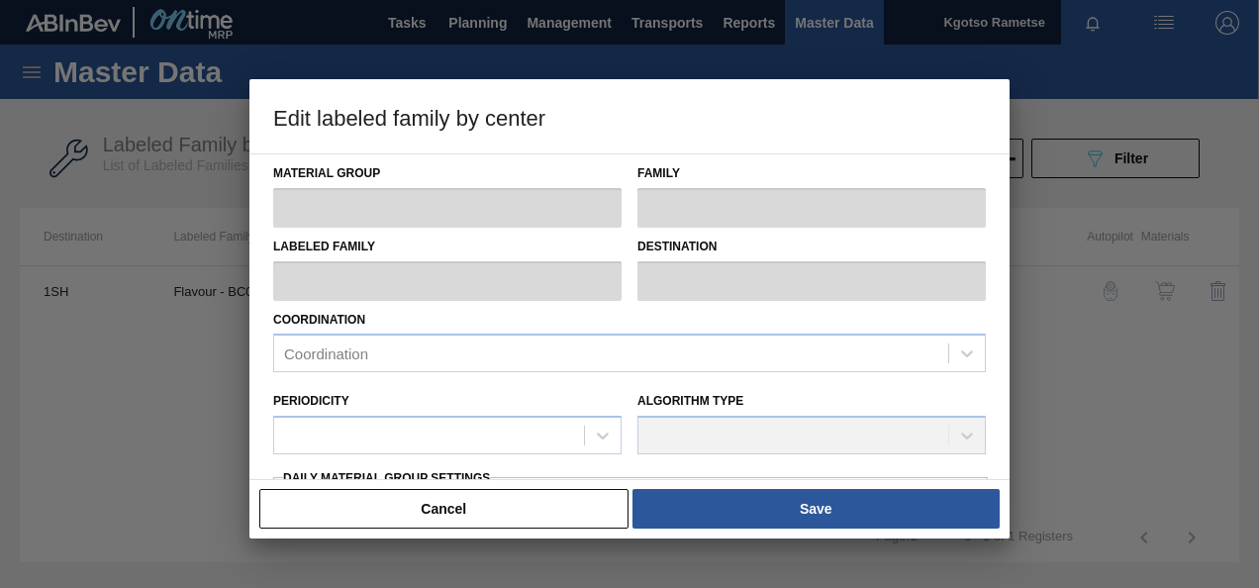
type input "Flavourants & Colourants"
type input "Gin"
type input "Flavour - BC001"
type input "1SH - SAB Prospecton Brewery"
type input "14"
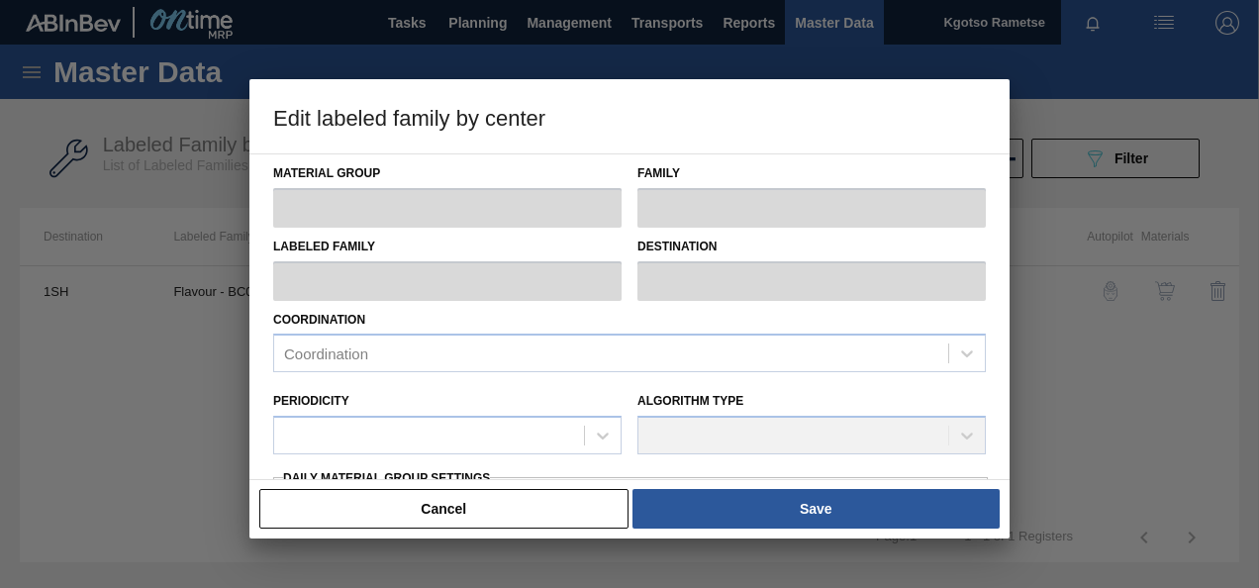
type input "5,000"
type input "65,000"
type input "100"
type input "65,000.000"
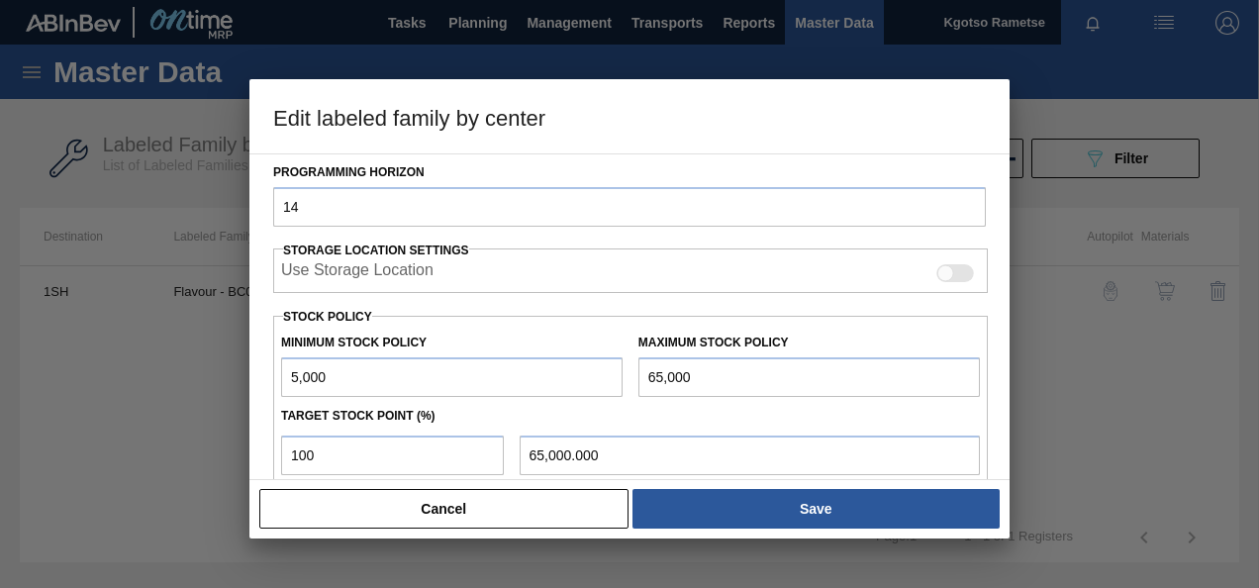
scroll to position [351, 0]
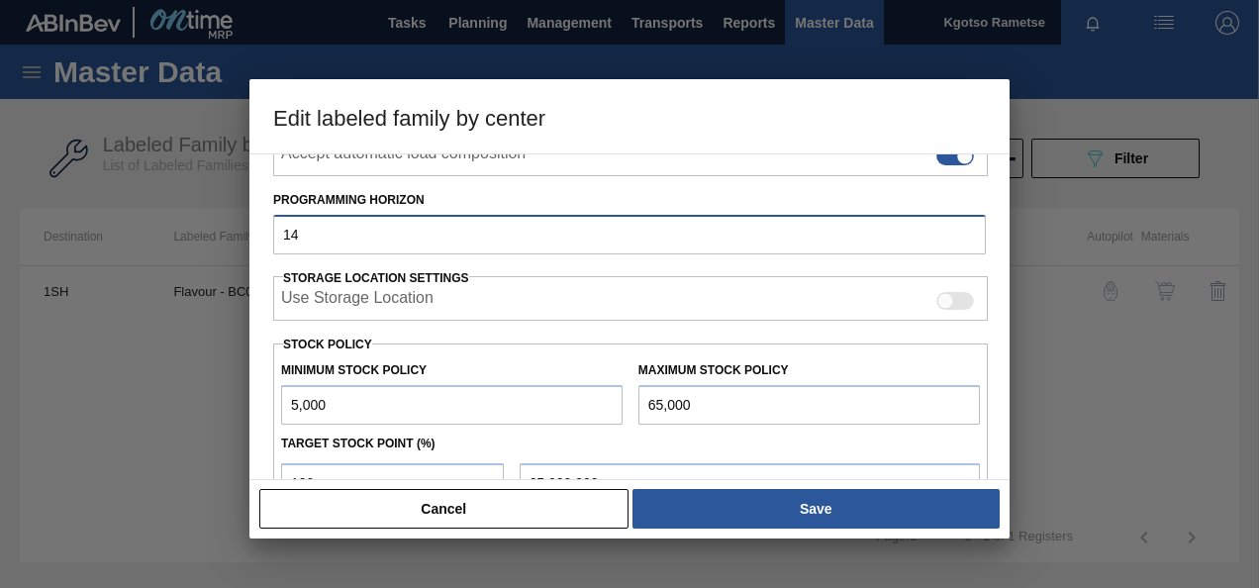
drag, startPoint x: 378, startPoint y: 234, endPoint x: 179, endPoint y: 234, distance: 199.0
click at [215, 234] on div "Edit labeled family by center Material Group Flavourants & Colourants Family Gi…" at bounding box center [629, 294] width 1259 height 588
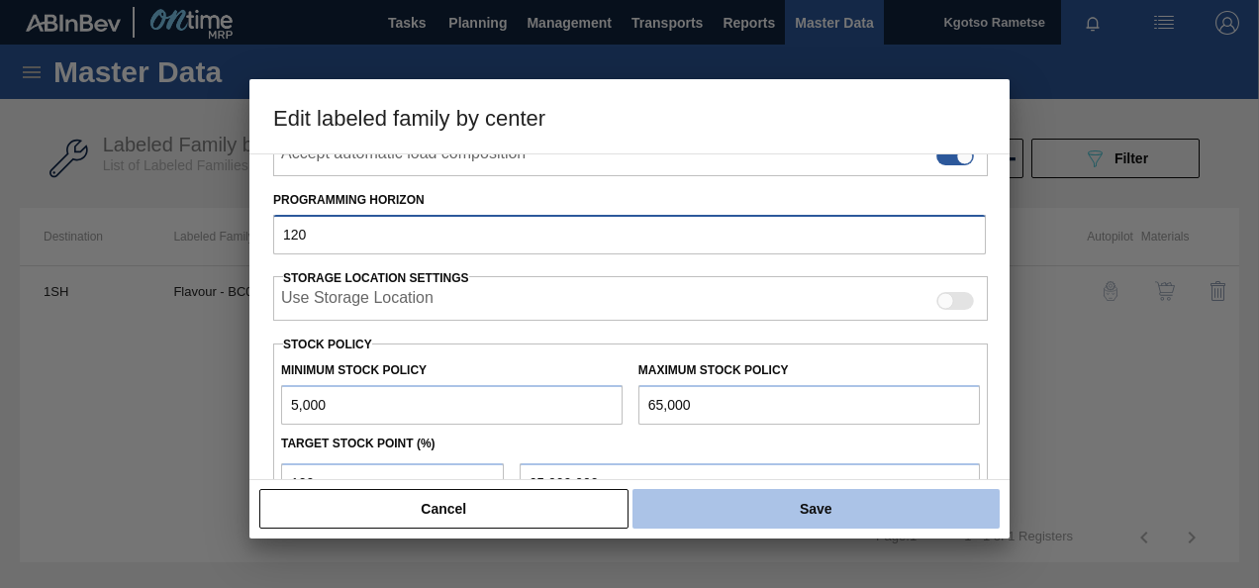
type input "120"
click at [842, 513] on button "Save" at bounding box center [816, 509] width 367 height 40
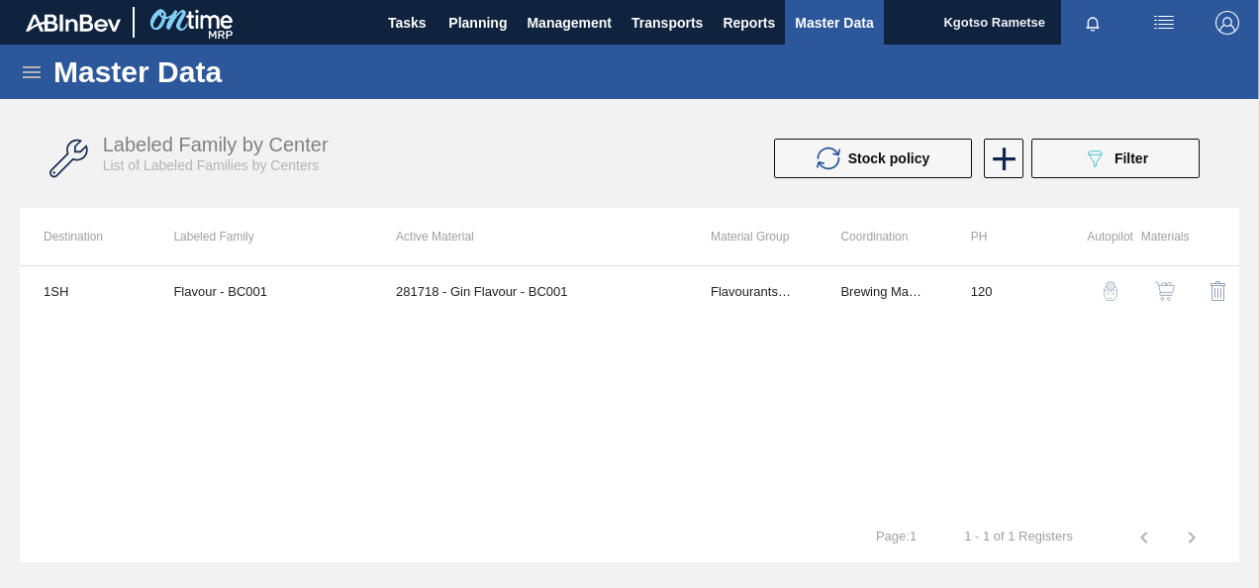
click at [1161, 293] on img "button" at bounding box center [1165, 291] width 20 height 20
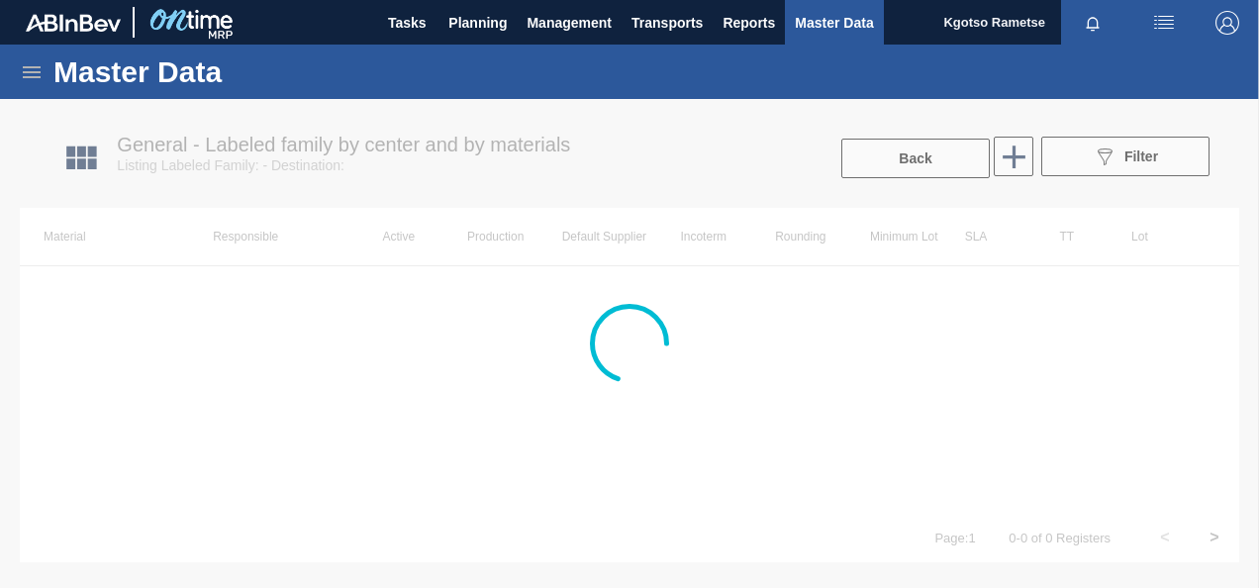
click at [778, 301] on div at bounding box center [629, 343] width 1259 height 489
click at [754, 289] on div at bounding box center [629, 343] width 1259 height 489
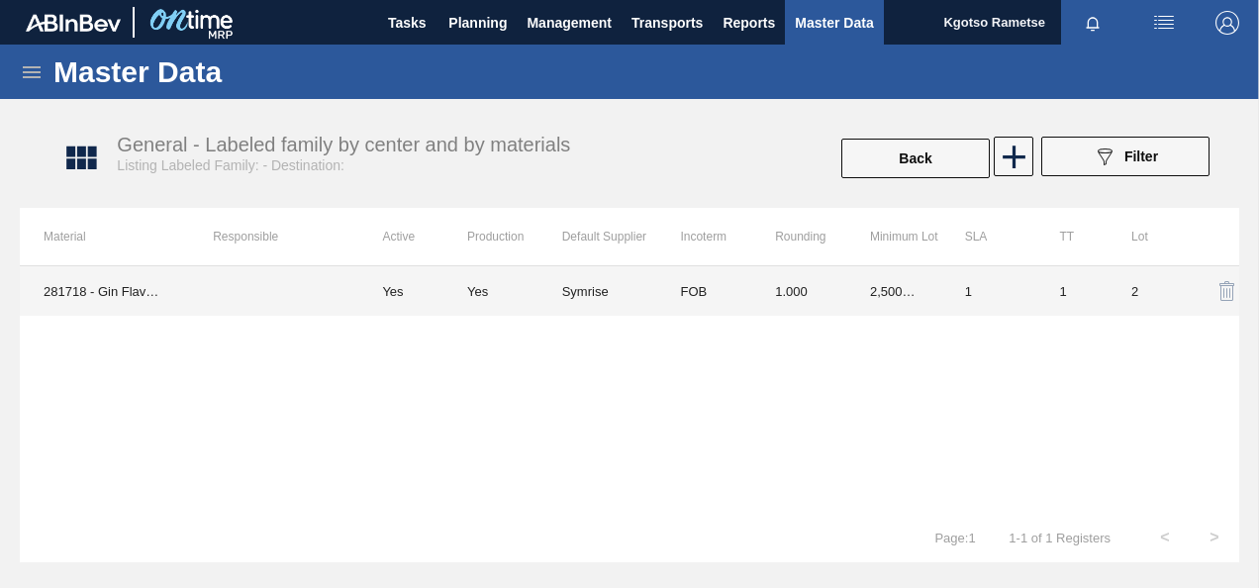
click at [753, 289] on td "1.000" at bounding box center [799, 291] width 95 height 50
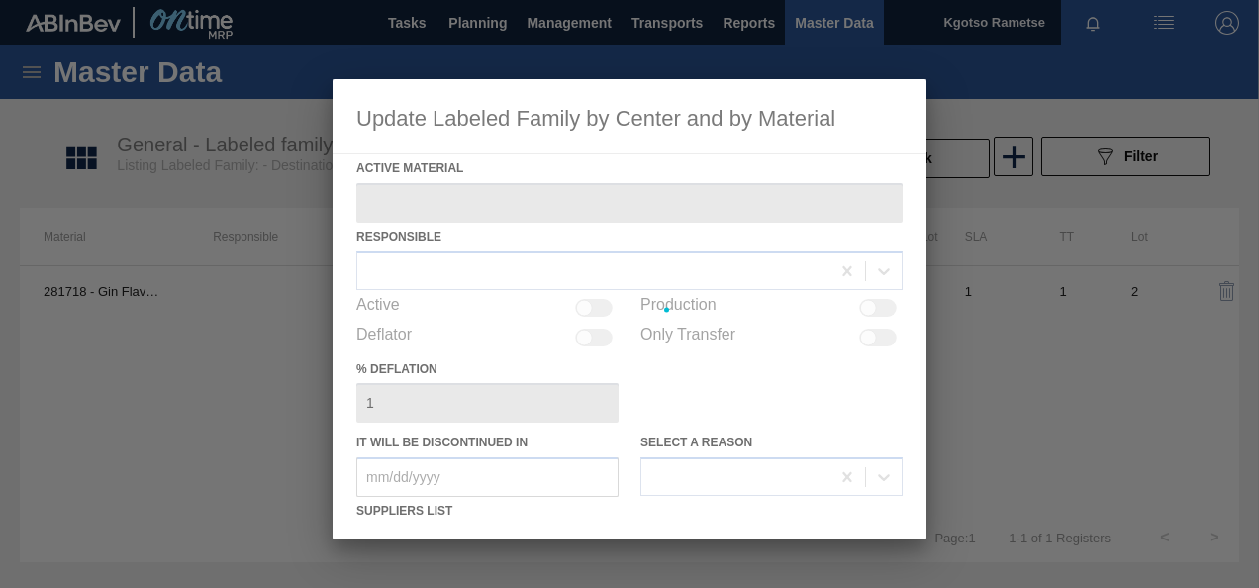
type Material "281718 - Gin Flavour - BC001"
checkbox input "true"
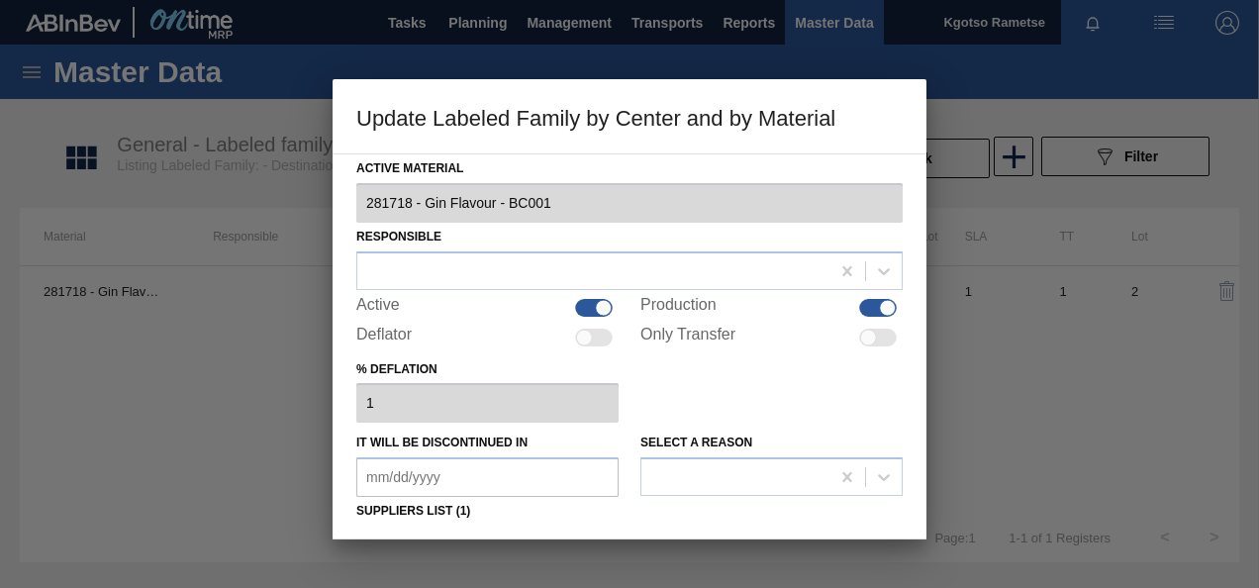
scroll to position [297, 0]
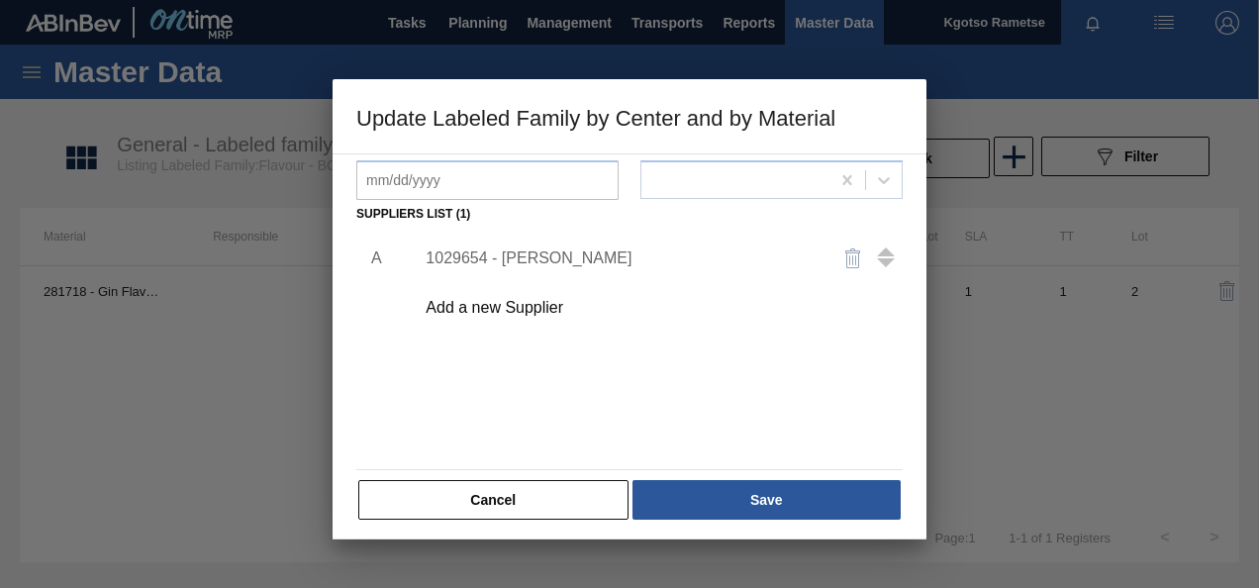
click at [538, 253] on div "1029654 - [PERSON_NAME]" at bounding box center [620, 259] width 388 height 18
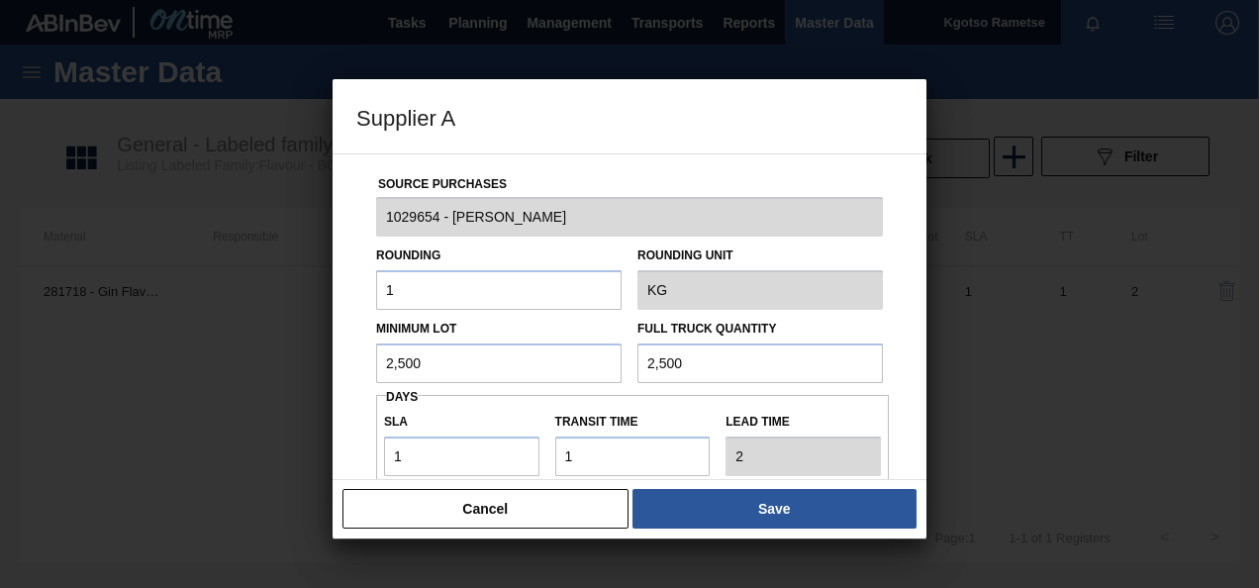
drag, startPoint x: 449, startPoint y: 371, endPoint x: 255, endPoint y: 370, distance: 193.1
click at [307, 370] on div "Supplier A Source Purchases 1029654 - Symrise Rounding 1 Rounding Unit KG Minim…" at bounding box center [629, 294] width 1259 height 588
click at [398, 368] on input "400" at bounding box center [499, 364] width 246 height 40
type input "400"
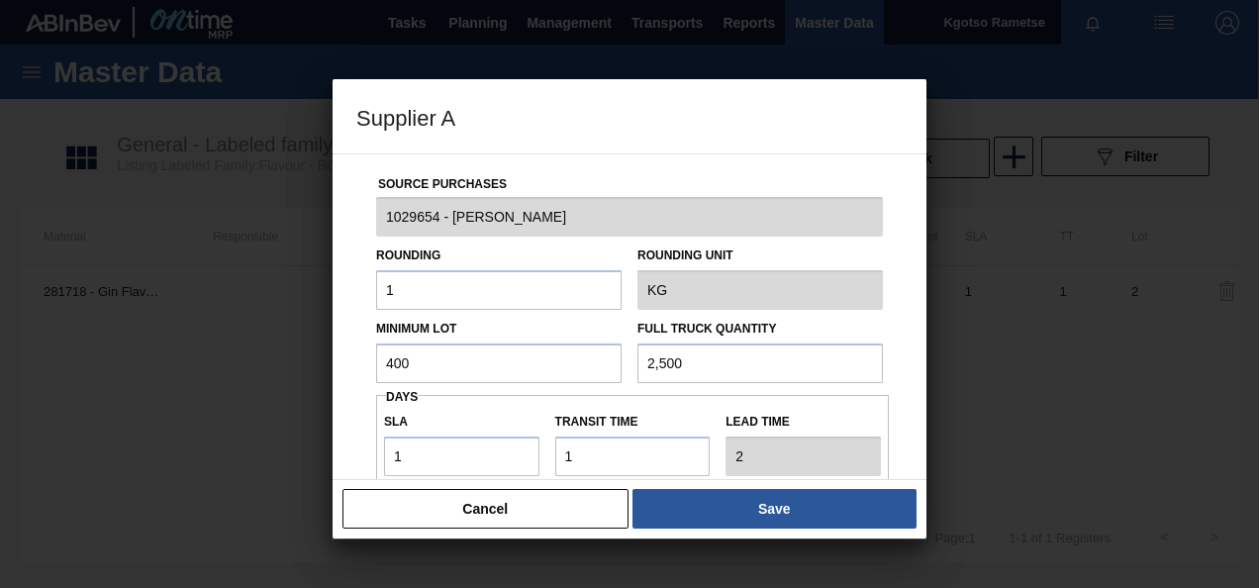
click at [647, 358] on input "2,500" at bounding box center [761, 364] width 246 height 40
paste input "4"
type input "400"
drag, startPoint x: 426, startPoint y: 452, endPoint x: 222, endPoint y: 457, distance: 204.0
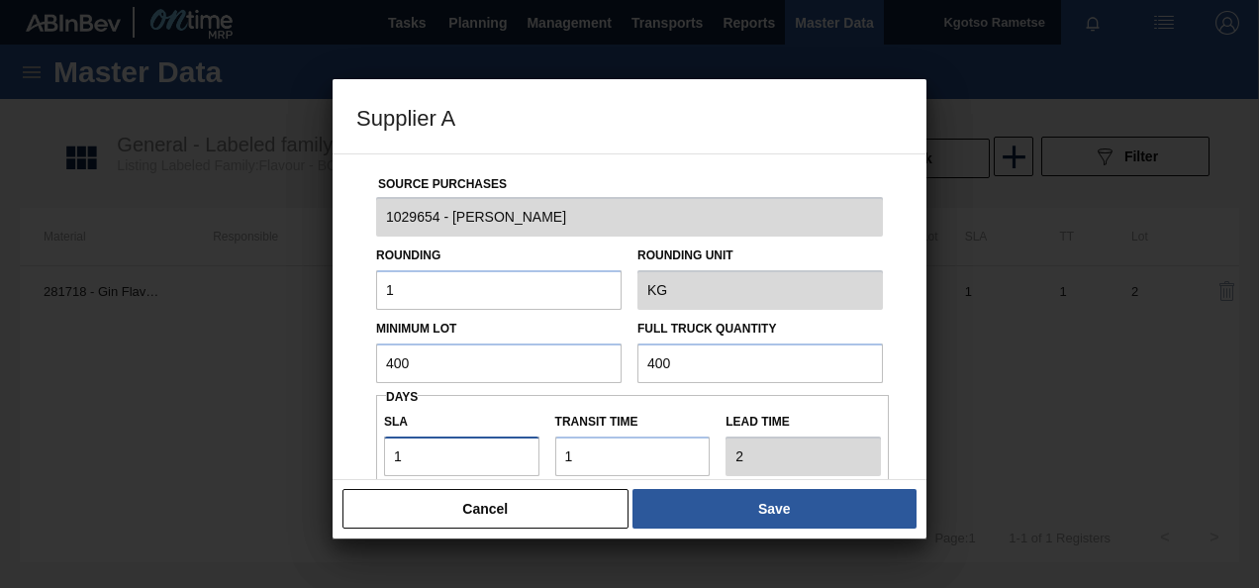
click at [244, 458] on div "Supplier A Source Purchases 1029654 - Symrise Rounding 1 Rounding Unit KG Minim…" at bounding box center [629, 294] width 1259 height 588
type input "3"
type input "4"
type input "39"
type input "40"
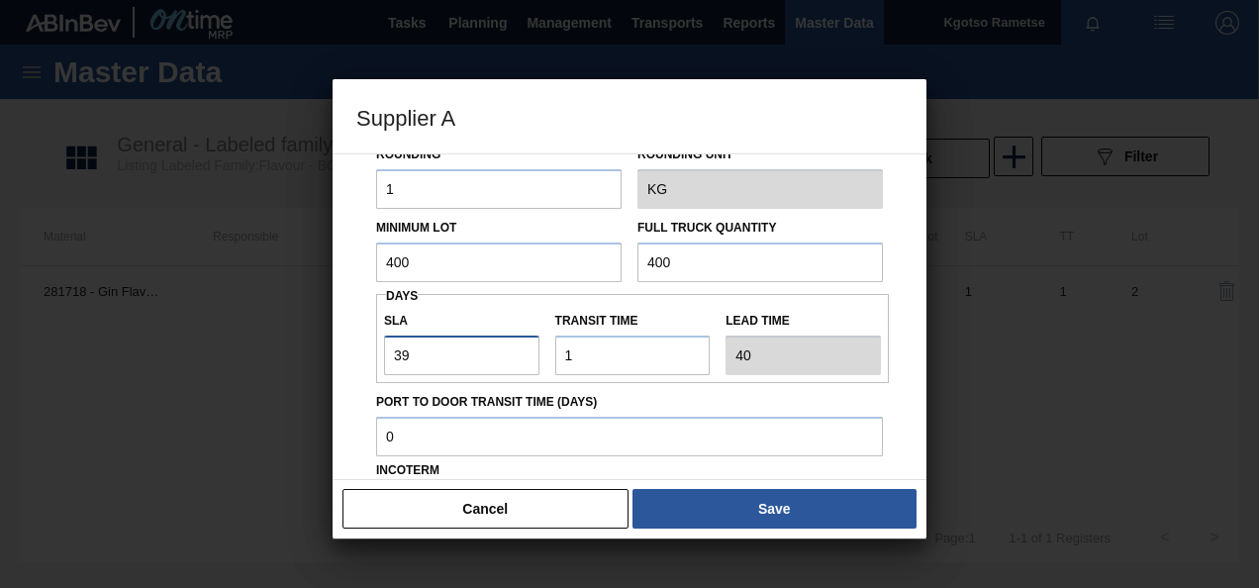
scroll to position [198, 0]
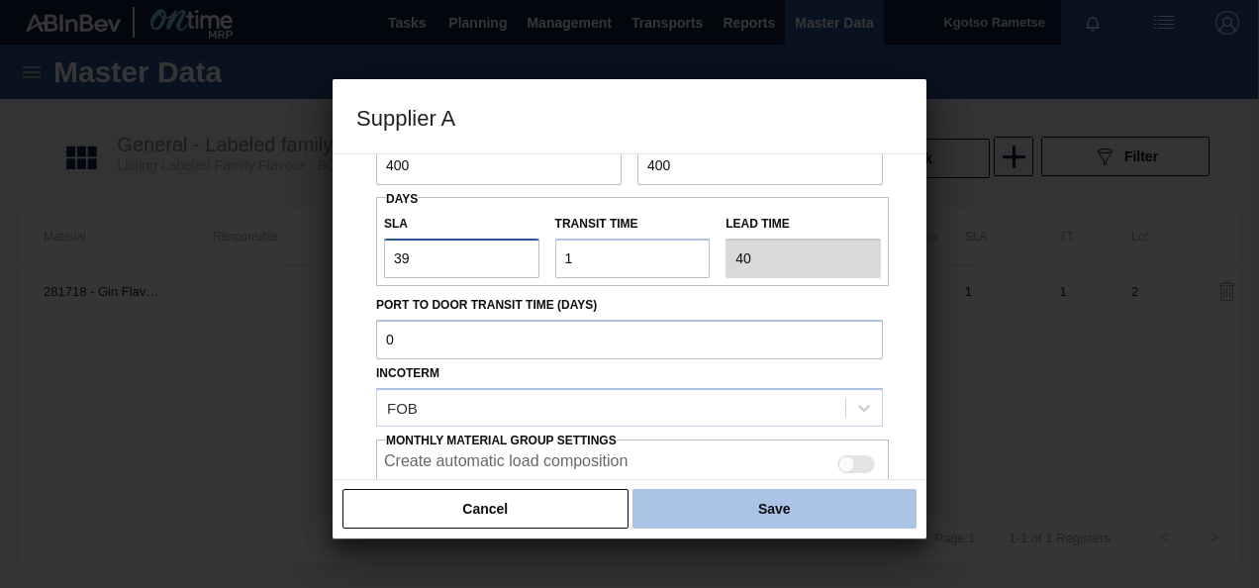
type input "39"
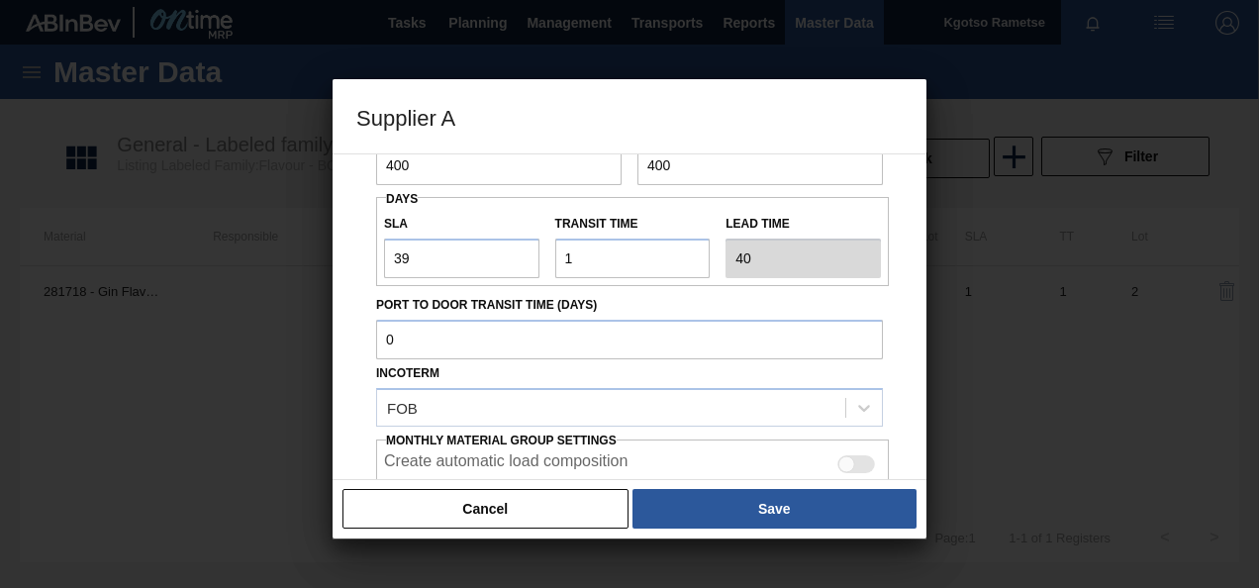
click at [689, 508] on button "Save" at bounding box center [775, 509] width 284 height 40
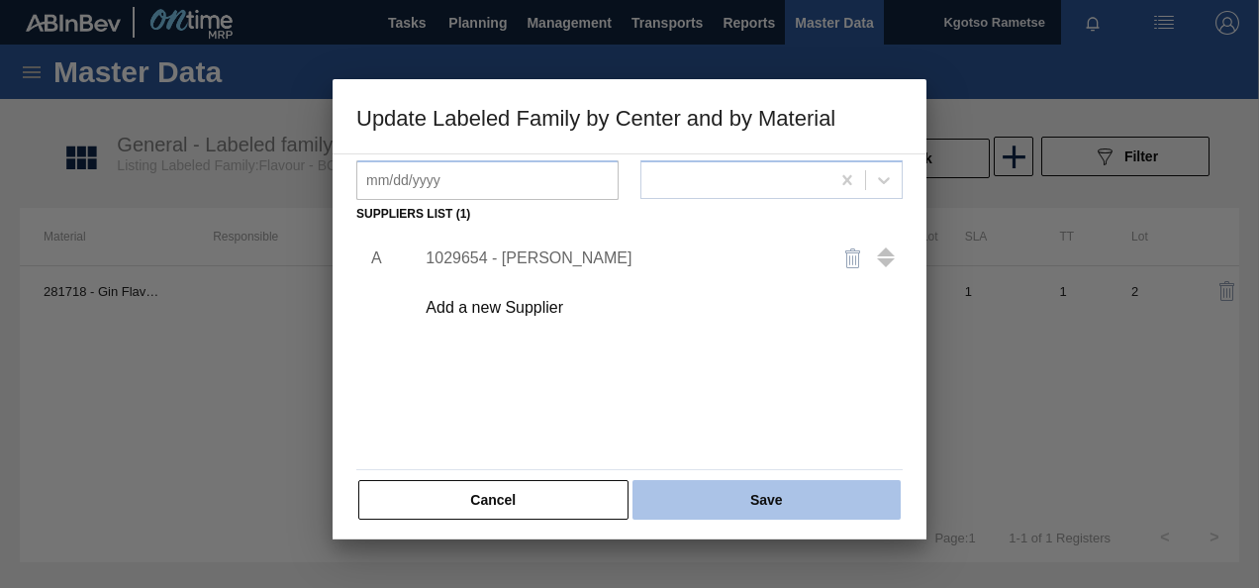
click at [682, 493] on button "Save" at bounding box center [767, 500] width 268 height 40
click at [710, 499] on button "Save" at bounding box center [767, 500] width 268 height 40
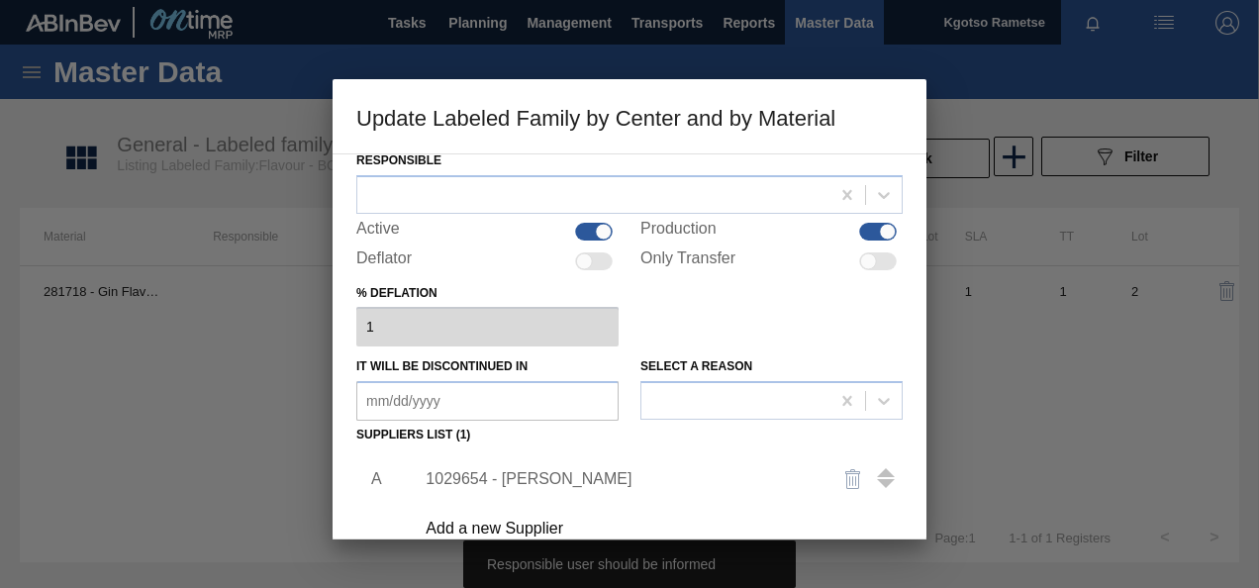
scroll to position [0, 0]
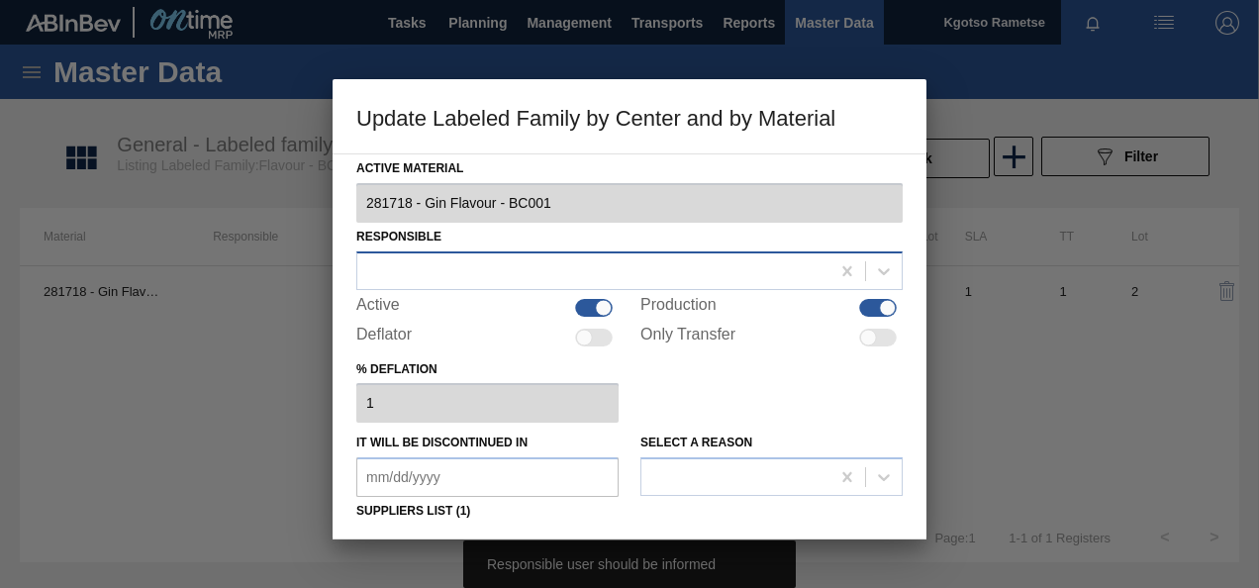
click at [569, 269] on div at bounding box center [593, 270] width 472 height 29
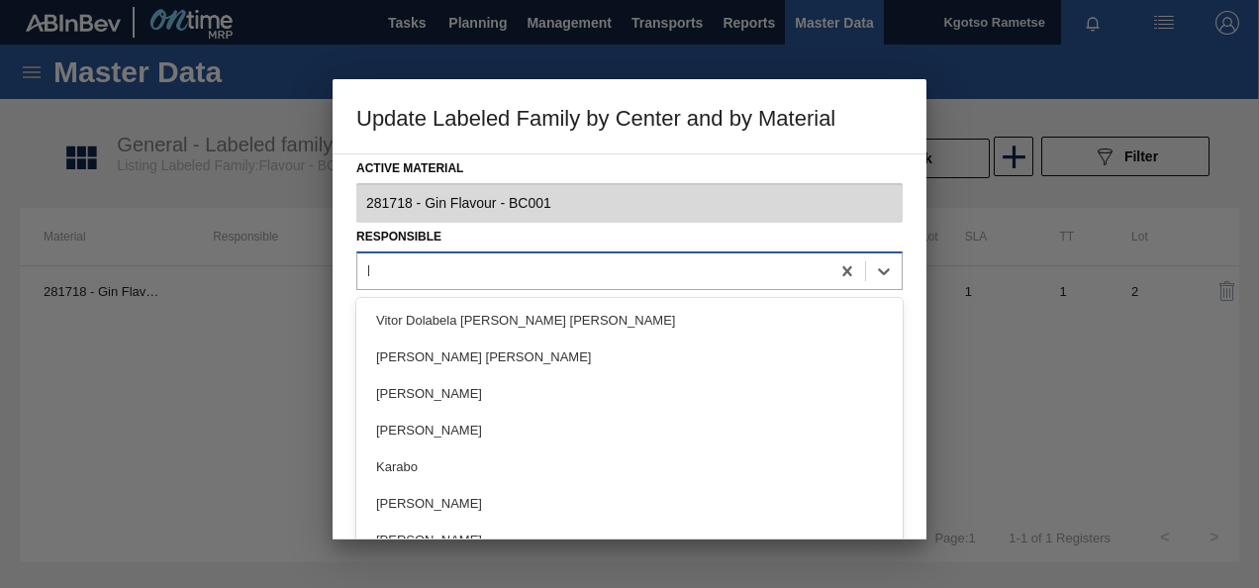
type input "kgo"
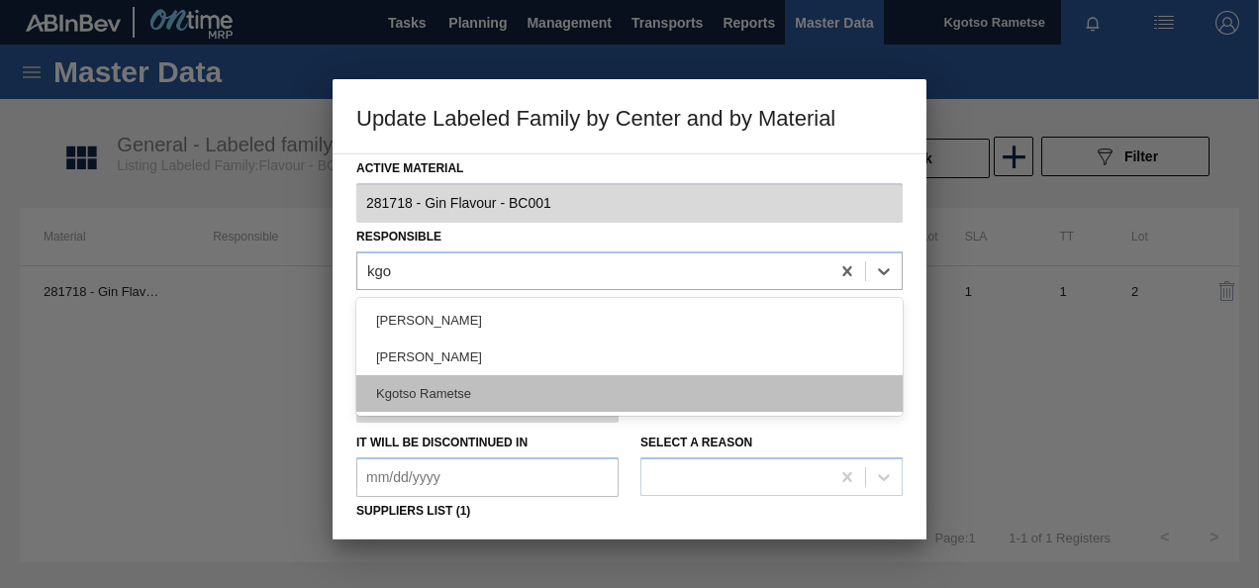
click at [513, 389] on div "Kgotso Rametse" at bounding box center [629, 393] width 547 height 37
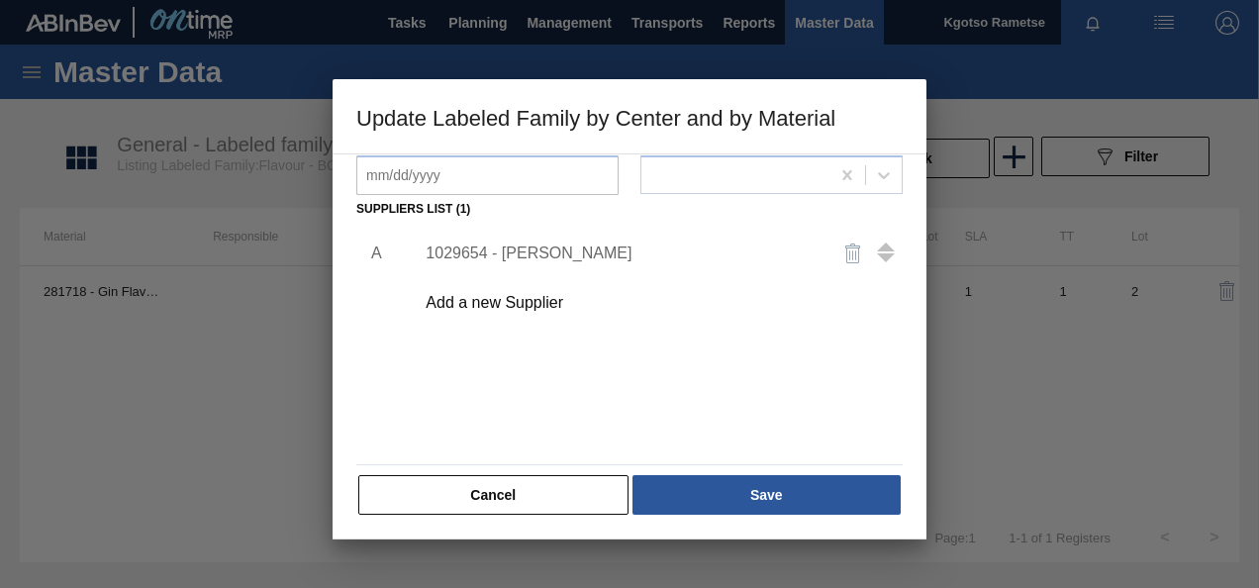
scroll to position [303, 0]
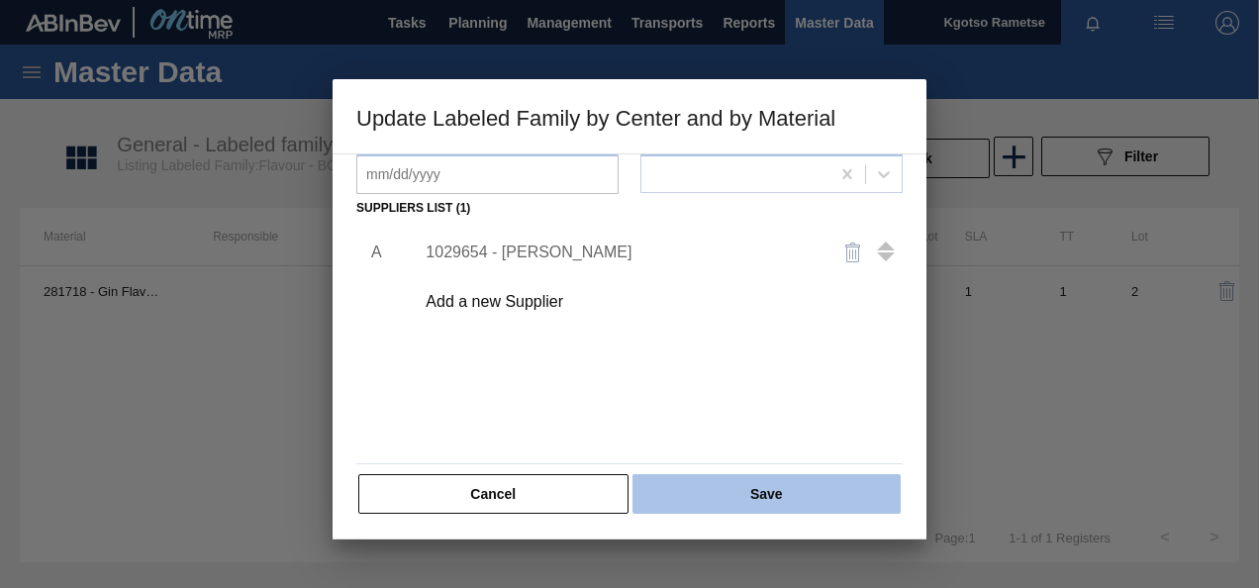
click at [691, 497] on button "Save" at bounding box center [767, 494] width 268 height 40
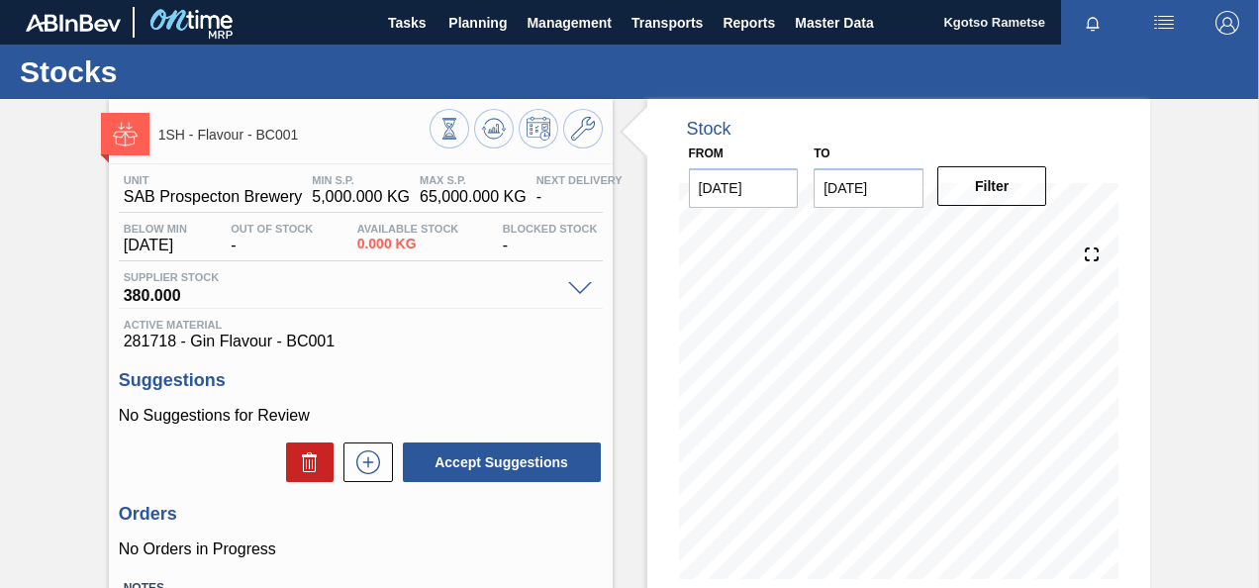
click at [89, 122] on div "1SH - Flavour - BC001 Unit SAB Prospecton Brewery MIN S.P. 5,000.000 KG MAX S.P…" at bounding box center [629, 475] width 1259 height 752
click at [455, 31] on span "Planning" at bounding box center [478, 23] width 58 height 24
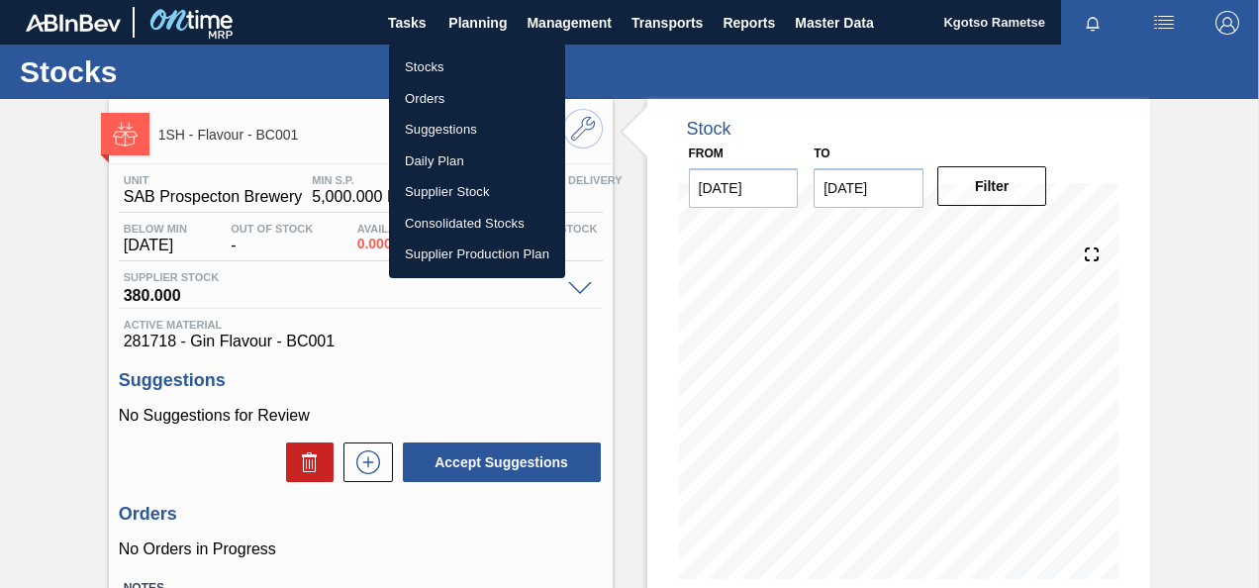
click at [449, 48] on ul "Stocks Orders Suggestions Daily Plan Supplier Stock Consolidated Stocks Supplie…" at bounding box center [477, 161] width 176 height 235
click at [446, 53] on li "Stocks" at bounding box center [477, 67] width 176 height 32
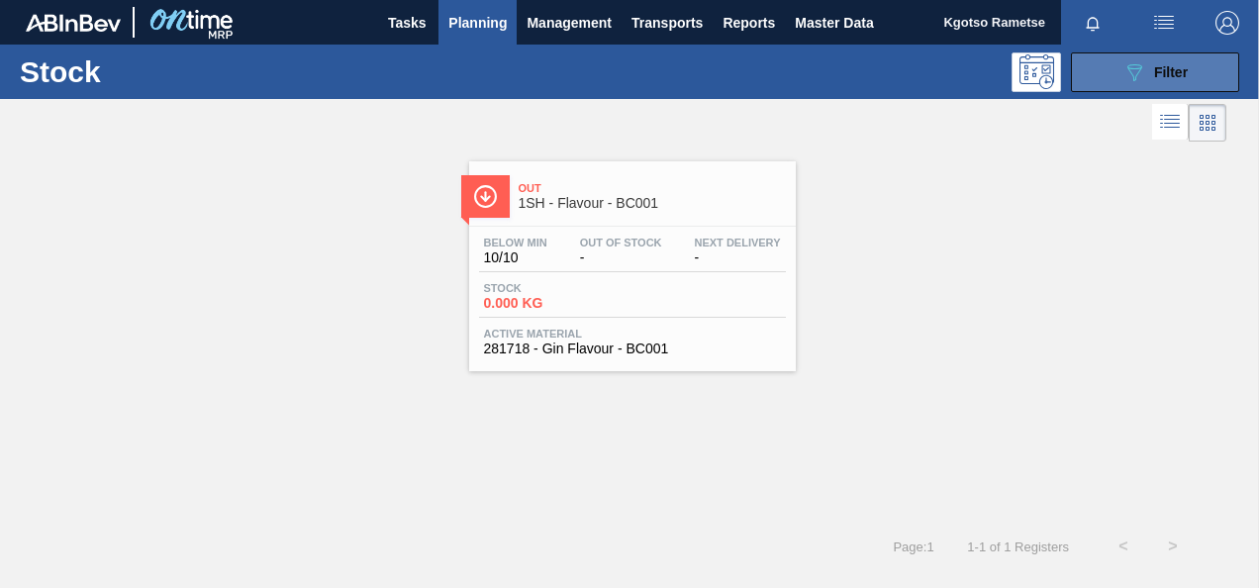
click at [1150, 85] on button "089F7B8B-B2A5-4AFE-B5C0-19BA573D28AC Filter" at bounding box center [1155, 72] width 168 height 40
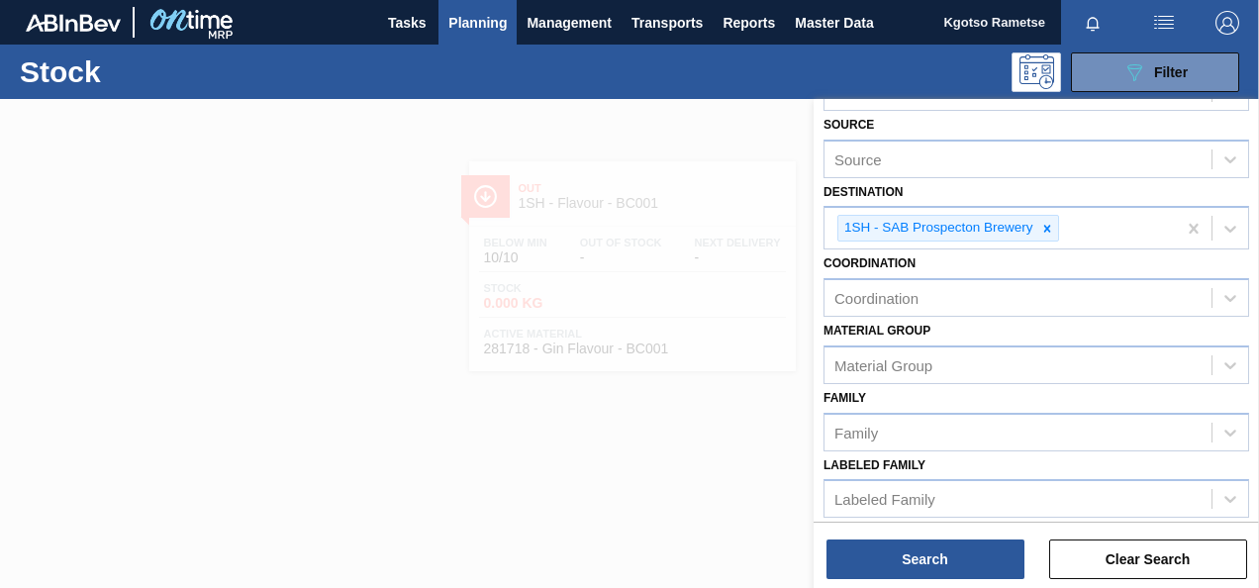
scroll to position [362, 0]
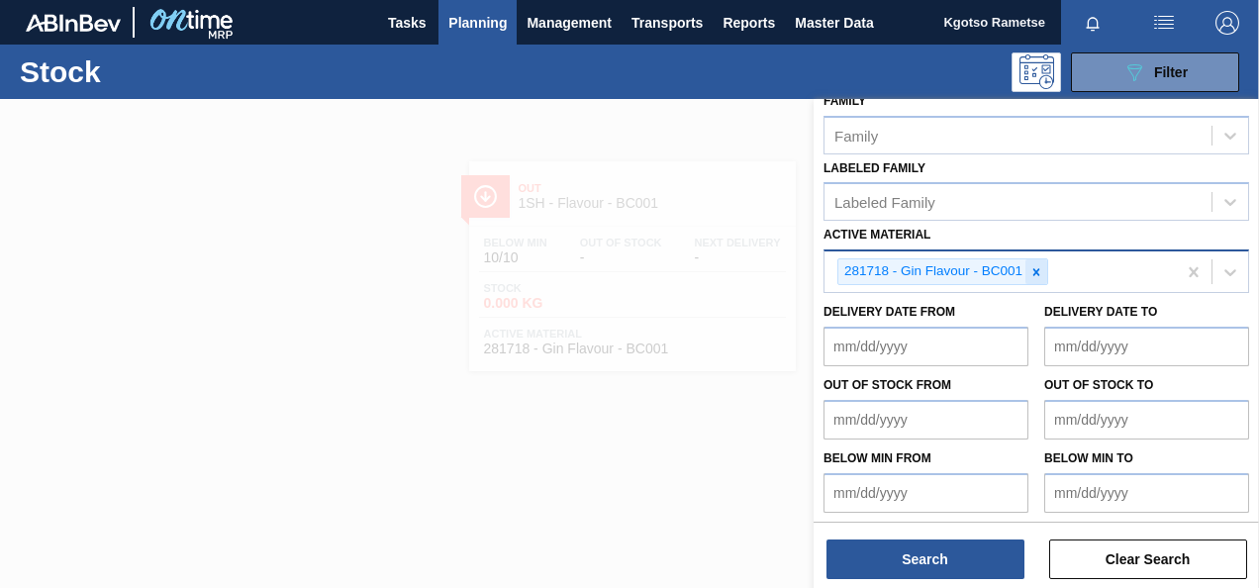
click at [1026, 273] on div at bounding box center [1037, 271] width 22 height 25
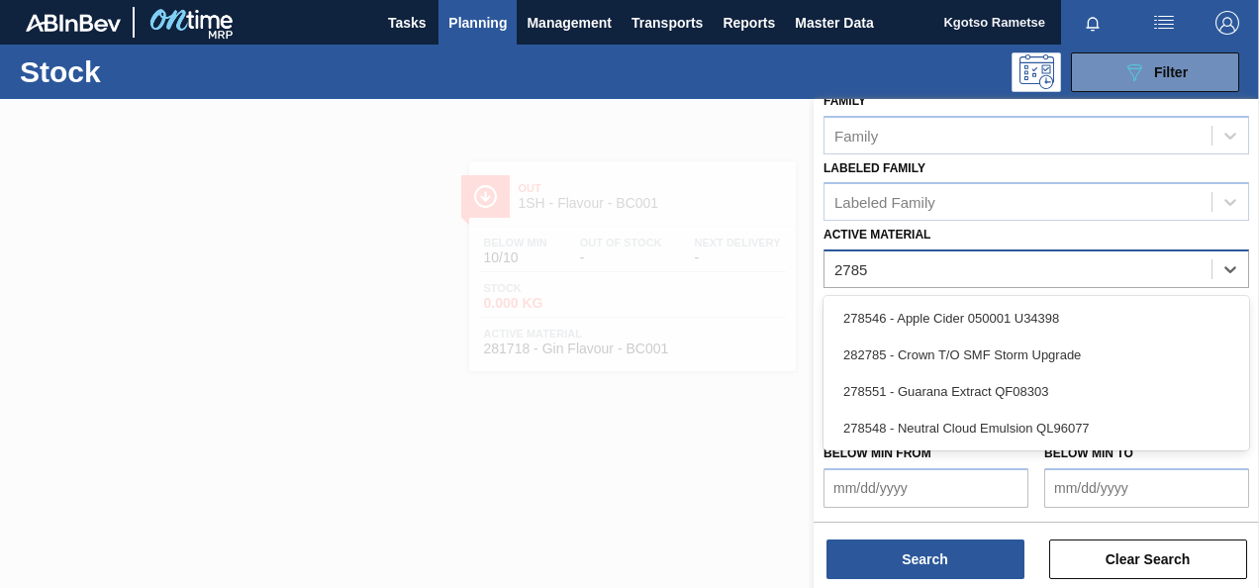
scroll to position [358, 0]
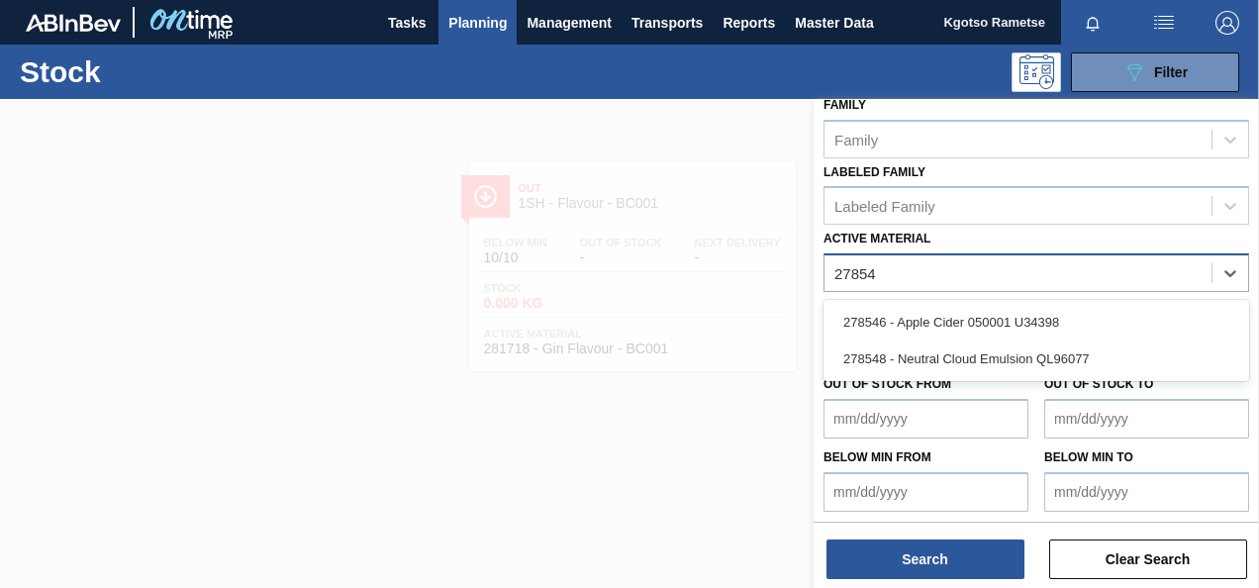
type Material "278548"
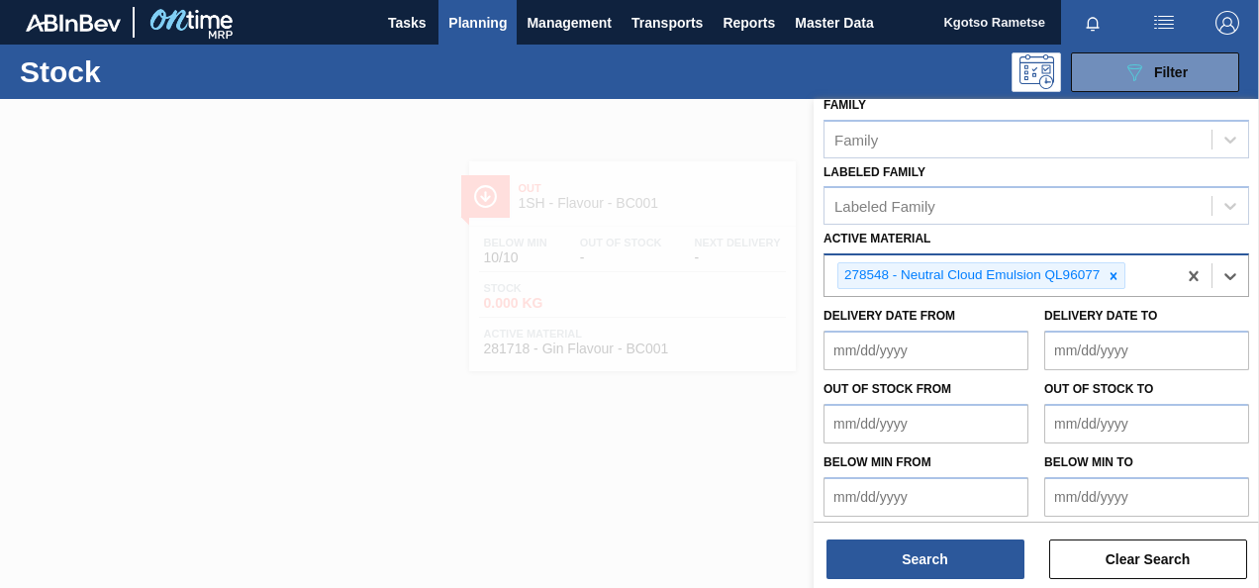
scroll to position [362, 0]
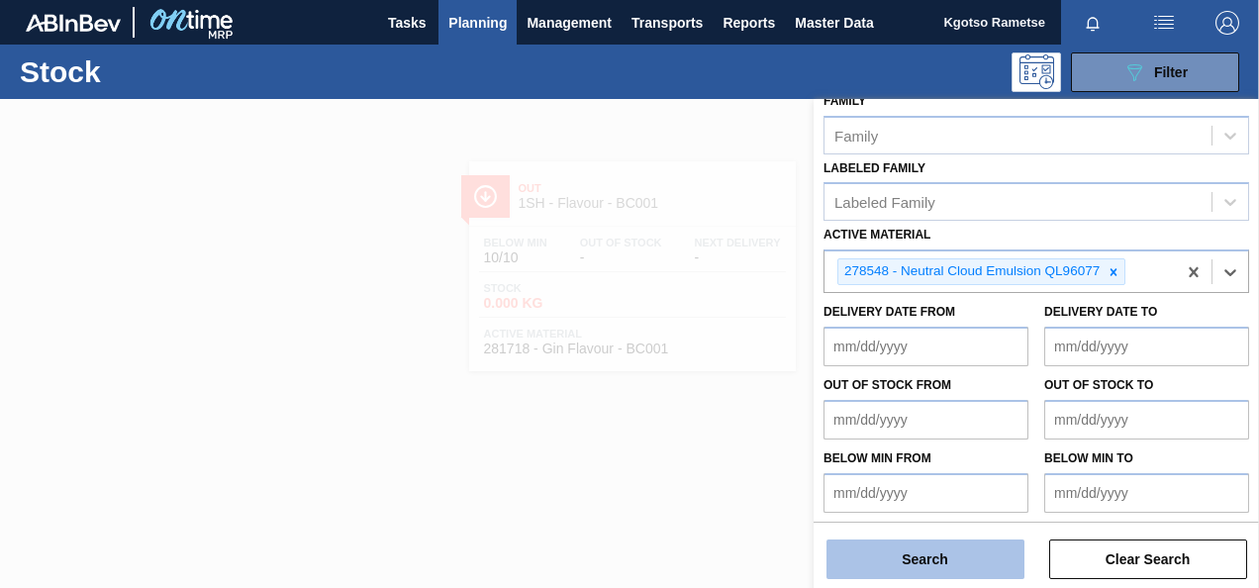
click at [964, 553] on button "Search" at bounding box center [926, 560] width 198 height 40
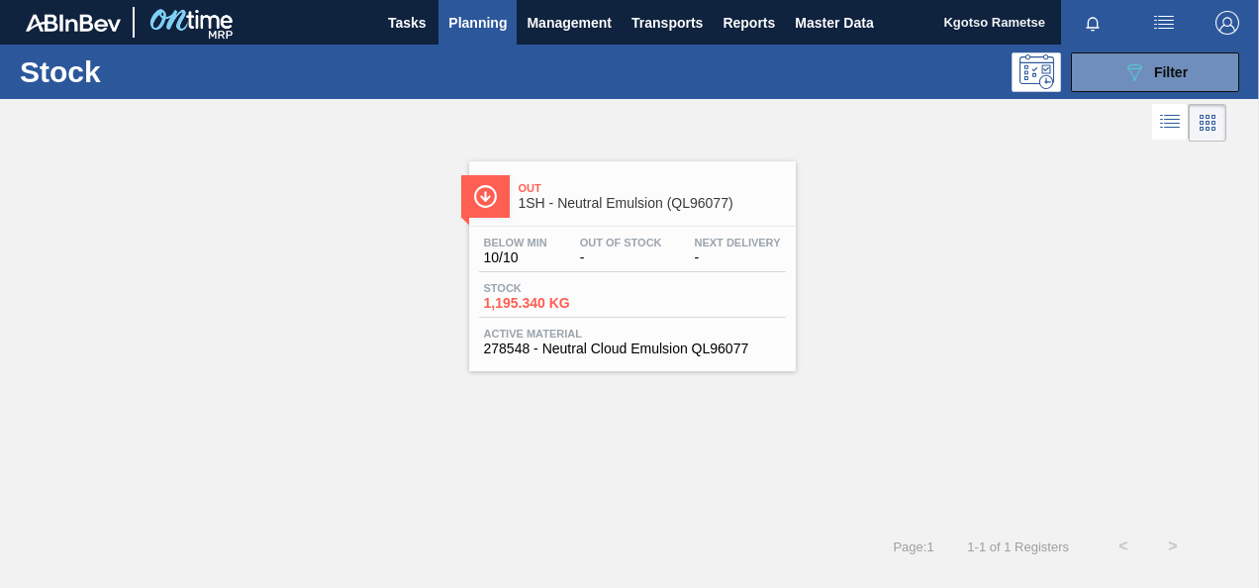
click at [663, 254] on div "Out Of Stock -" at bounding box center [621, 251] width 92 height 29
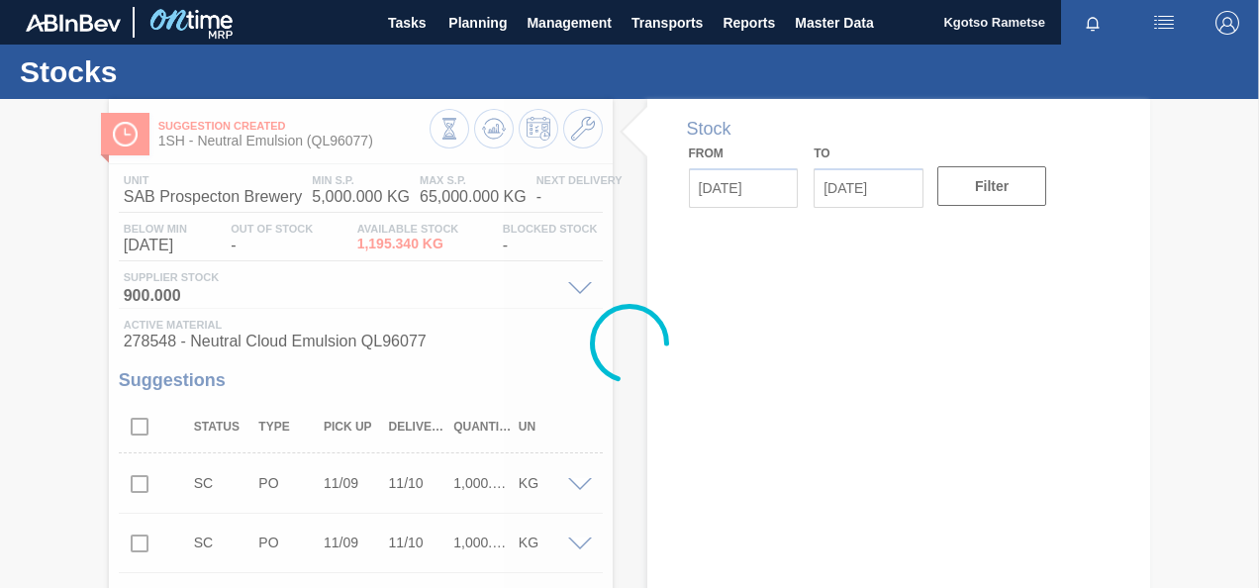
type input "[DATE]"
